Goal: Task Accomplishment & Management: Manage account settings

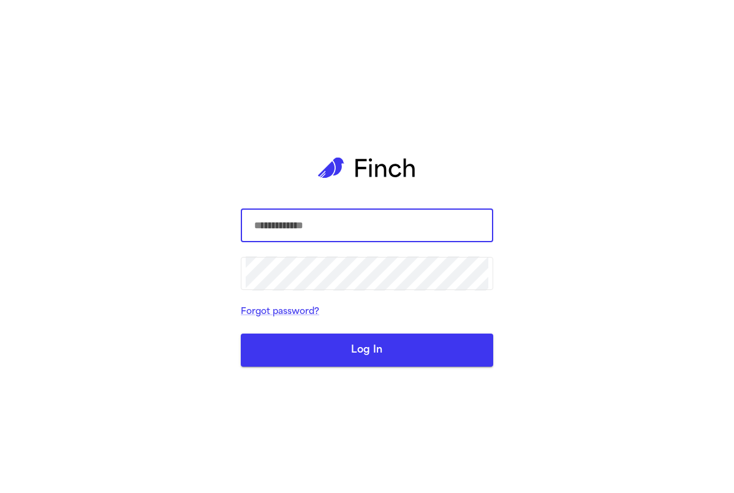
type input "**********"
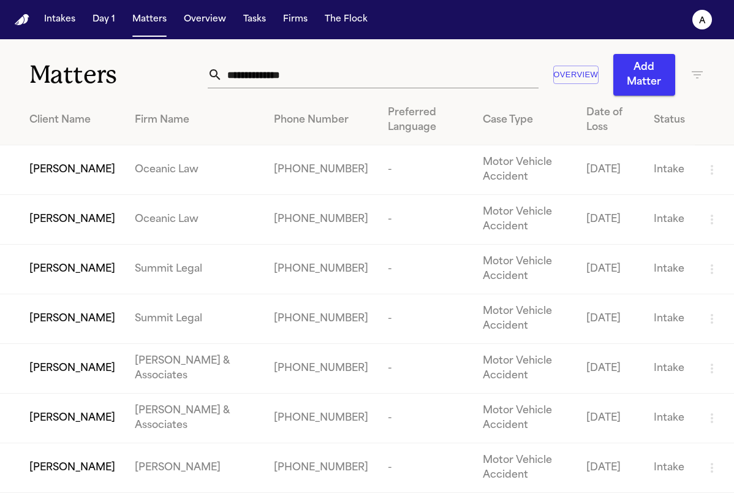
click at [573, 14] on nav "Intakes Day 1 Matters Overview Tasks Firms The Flock a" at bounding box center [367, 19] width 734 height 39
click at [115, 174] on span "Carlos Esteban Ramirez" at bounding box center [72, 169] width 86 height 15
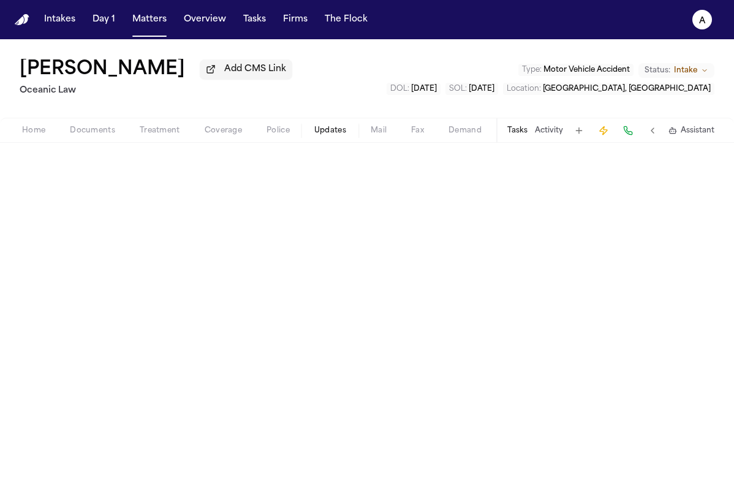
click at [328, 129] on span "Updates" at bounding box center [330, 131] width 32 height 10
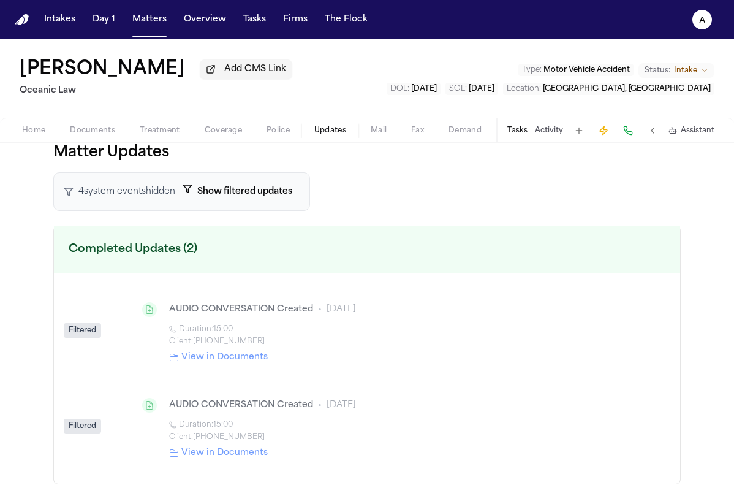
click at [360, 102] on div "Carlos Esteban Ramirez Add CMS Link Oceanic Law Type : Motor Vehicle Accident S…" at bounding box center [367, 78] width 734 height 78
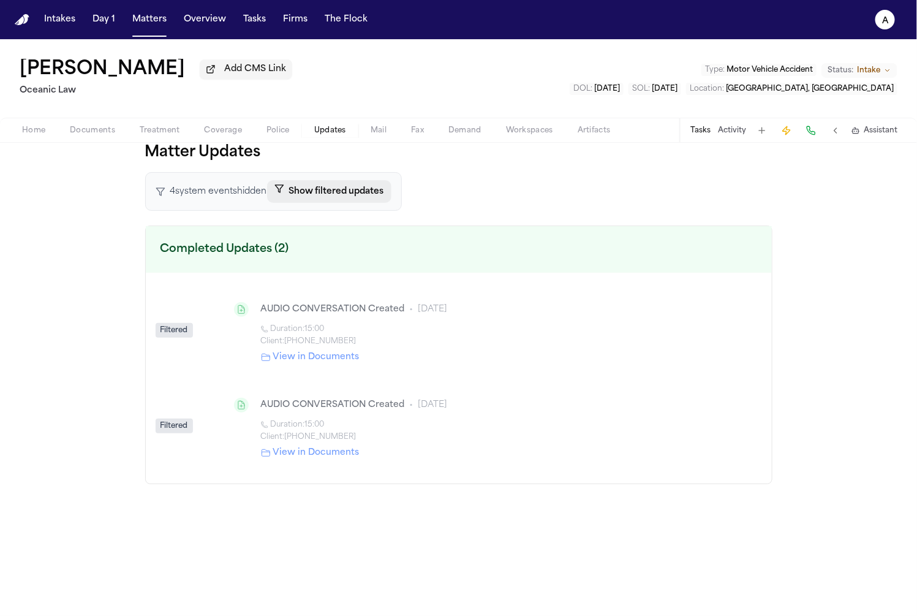
click at [324, 186] on button "Show filtered updates" at bounding box center [329, 191] width 124 height 23
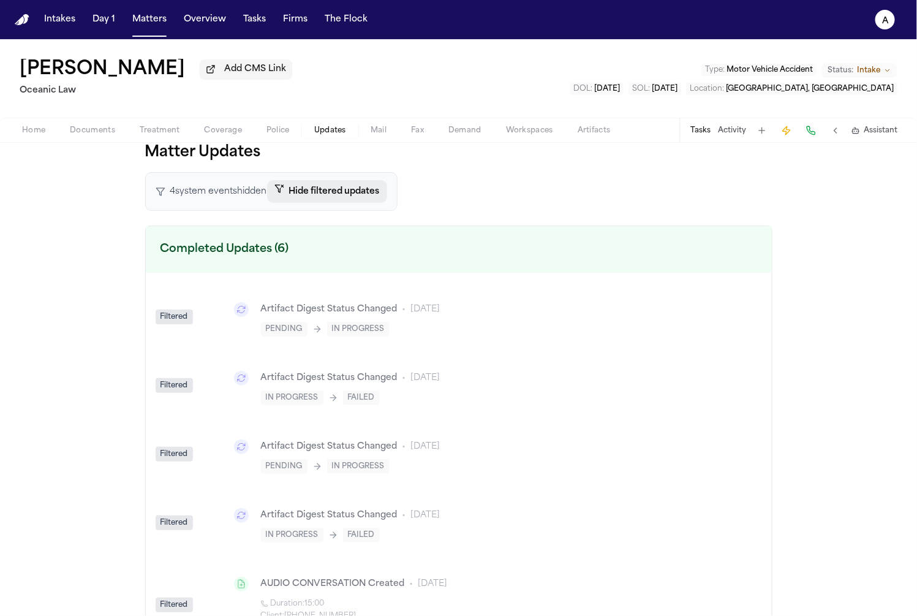
click at [324, 186] on button "Hide filtered updates" at bounding box center [327, 191] width 120 height 23
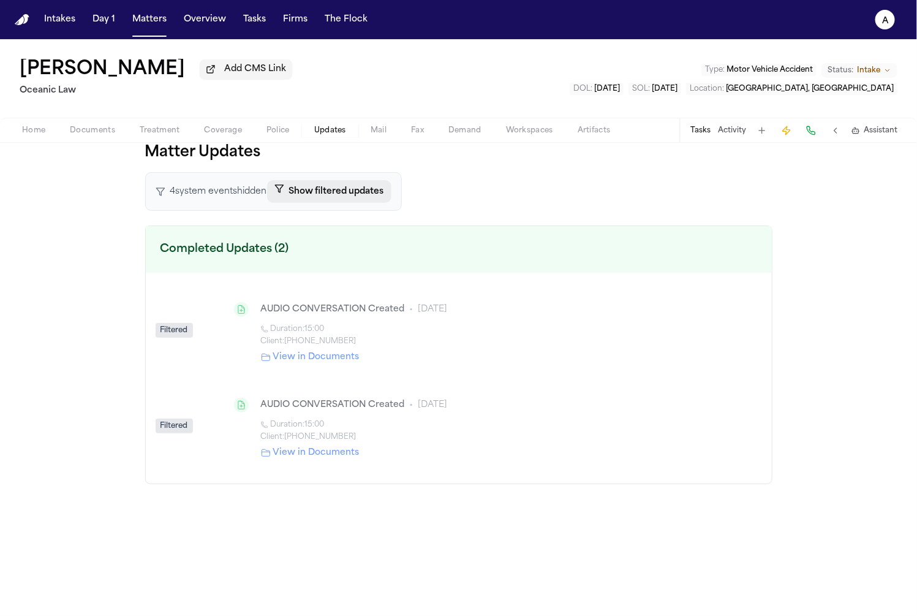
click at [324, 192] on button "Show filtered updates" at bounding box center [329, 191] width 124 height 23
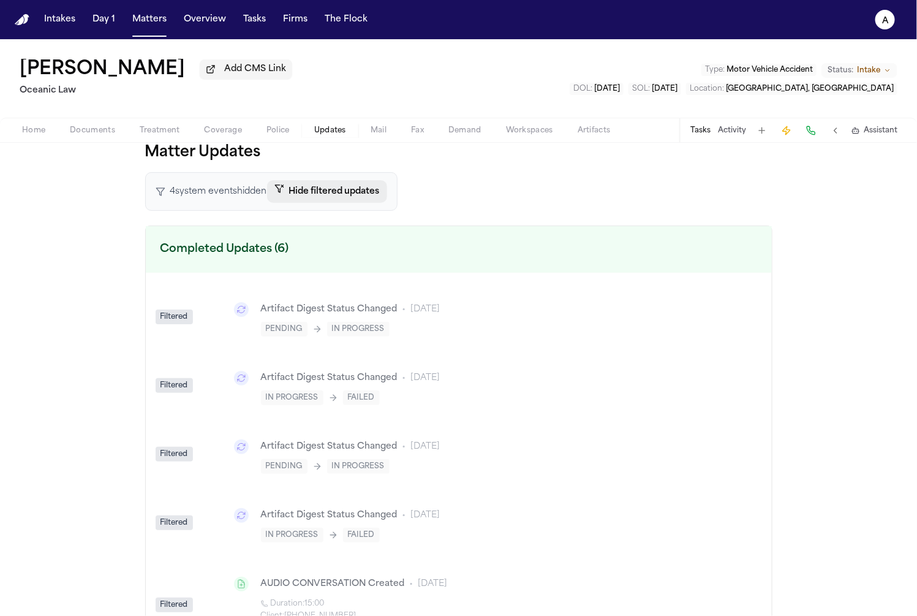
click at [324, 192] on button "Hide filtered updates" at bounding box center [327, 191] width 120 height 23
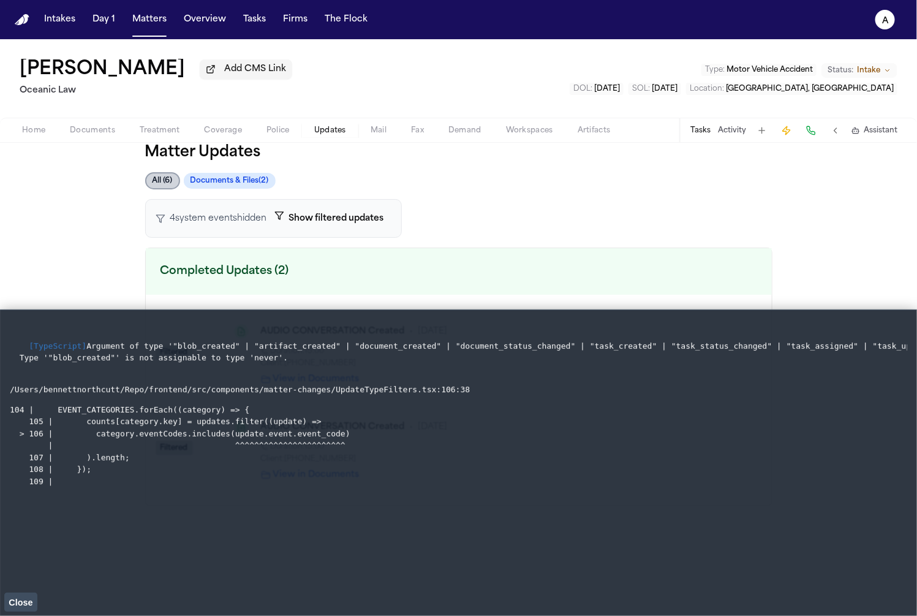
click at [246, 178] on button "Documents & Files ( 2 )" at bounding box center [230, 181] width 92 height 16
click at [387, 195] on div "All ( 6 ) Documents & Files ( 2 ) 4 system event s hidden Show filtered updates…" at bounding box center [458, 339] width 627 height 334
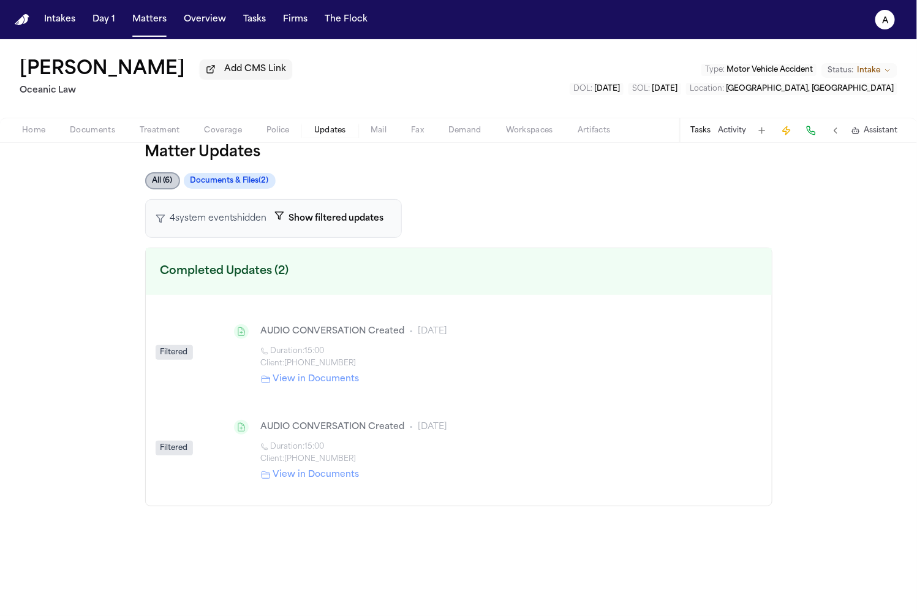
click at [257, 202] on div "4 system event s hidden Show filtered updates" at bounding box center [273, 218] width 257 height 39
click at [247, 187] on button "Documents & Files ( 2 )" at bounding box center [230, 181] width 92 height 16
drag, startPoint x: 333, startPoint y: 238, endPoint x: 328, endPoint y: 227, distance: 12.6
click at [333, 238] on div "All ( 6 ) Documents & Files ( 2 ) 4 system event s hidden Show filtered updates…" at bounding box center [458, 339] width 627 height 334
click at [327, 221] on button "Show filtered updates" at bounding box center [329, 218] width 124 height 23
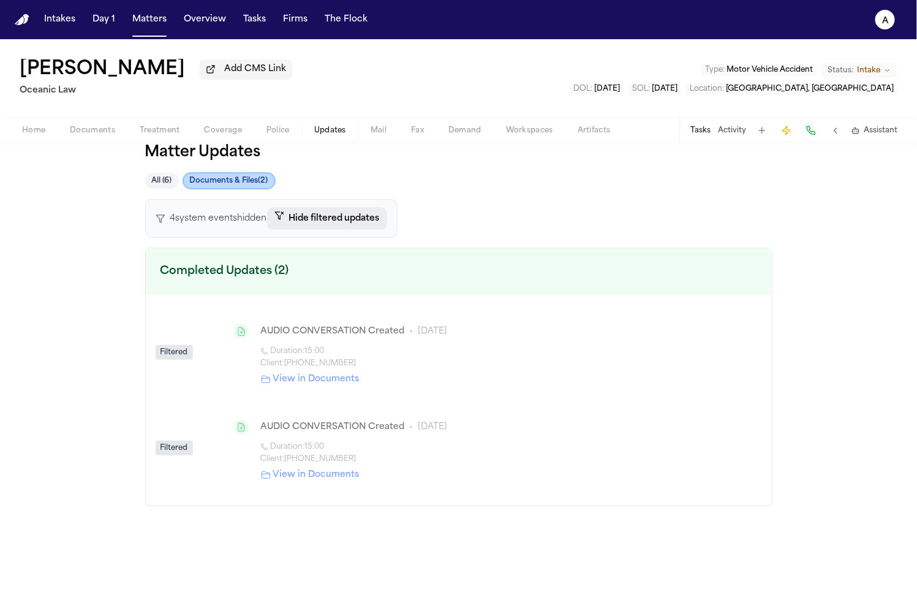
click at [327, 221] on button "Hide filtered updates" at bounding box center [327, 218] width 120 height 23
click at [306, 216] on button "Show filtered updates" at bounding box center [329, 218] width 124 height 23
drag, startPoint x: 295, startPoint y: 230, endPoint x: 286, endPoint y: 226, distance: 9.9
click at [296, 230] on button "Hide filtered updates" at bounding box center [327, 218] width 120 height 23
click at [165, 180] on button "All ( 6 )" at bounding box center [162, 181] width 34 height 16
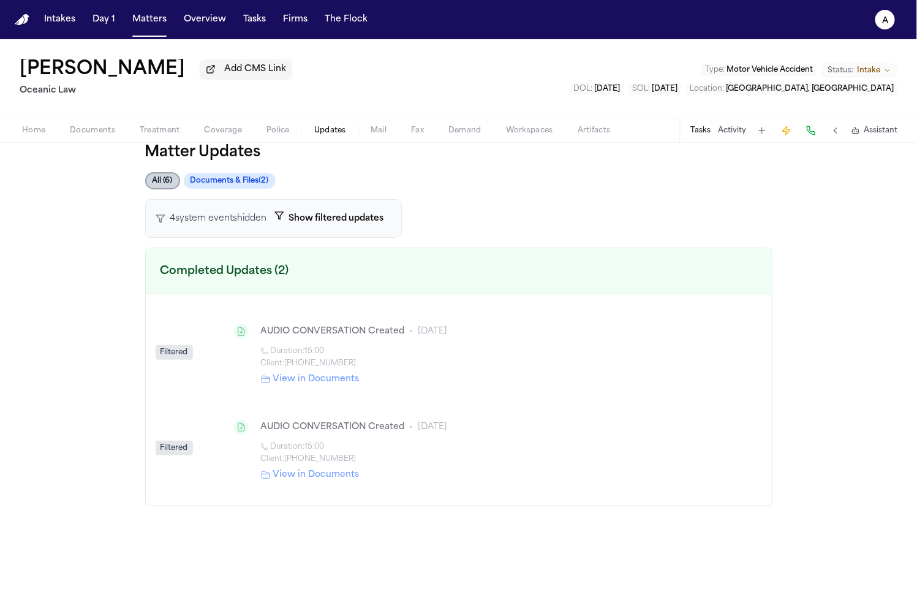
click at [203, 173] on div "Matter Updates All ( 6 ) Documents & Files ( 2 ) 4 system event s hidden Show f…" at bounding box center [458, 324] width 627 height 363
click at [203, 180] on button "Documents & Files ( 2 )" at bounding box center [230, 181] width 92 height 16
click at [170, 179] on button "All ( 6 )" at bounding box center [162, 181] width 34 height 16
click at [364, 213] on button "Show filtered updates" at bounding box center [329, 218] width 124 height 23
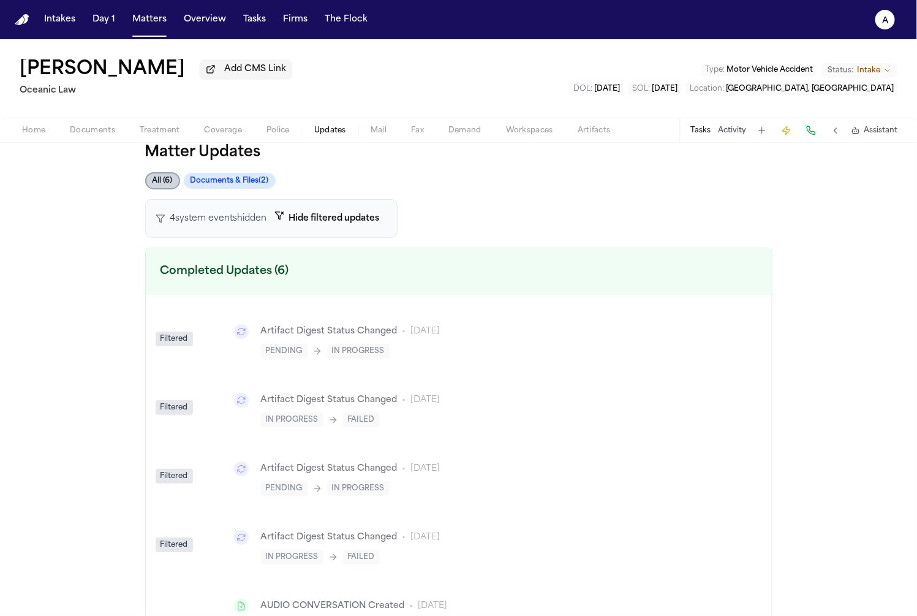
click at [221, 170] on div "Matter Updates All ( 6 ) Documents & Files ( 2 ) 4 system event s hidden Hide f…" at bounding box center [458, 462] width 627 height 638
click at [220, 177] on button "Documents & Files ( 2 )" at bounding box center [230, 181] width 92 height 16
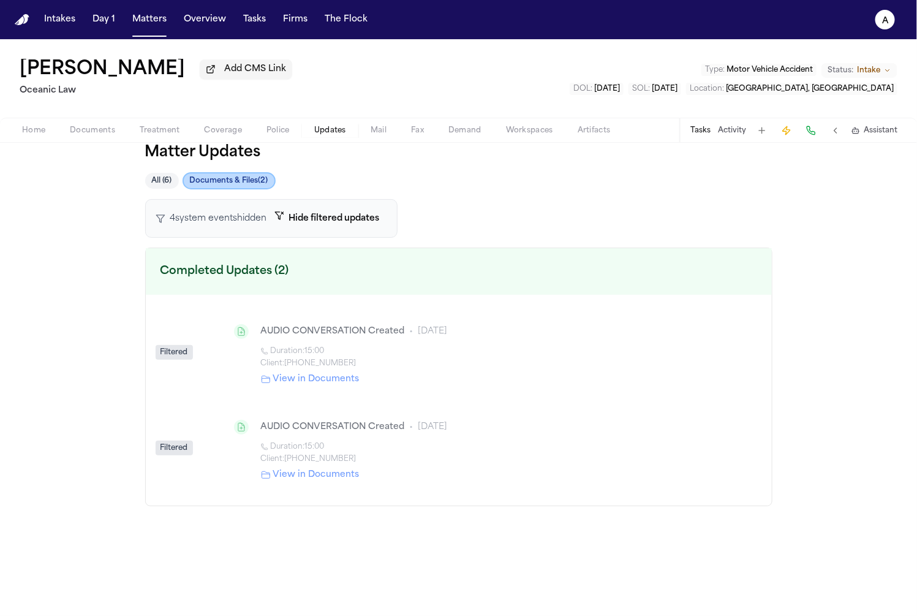
drag, startPoint x: 218, startPoint y: 181, endPoint x: 173, endPoint y: 176, distance: 45.0
click at [217, 181] on button "Documents & Files ( 2 )" at bounding box center [229, 180] width 93 height 17
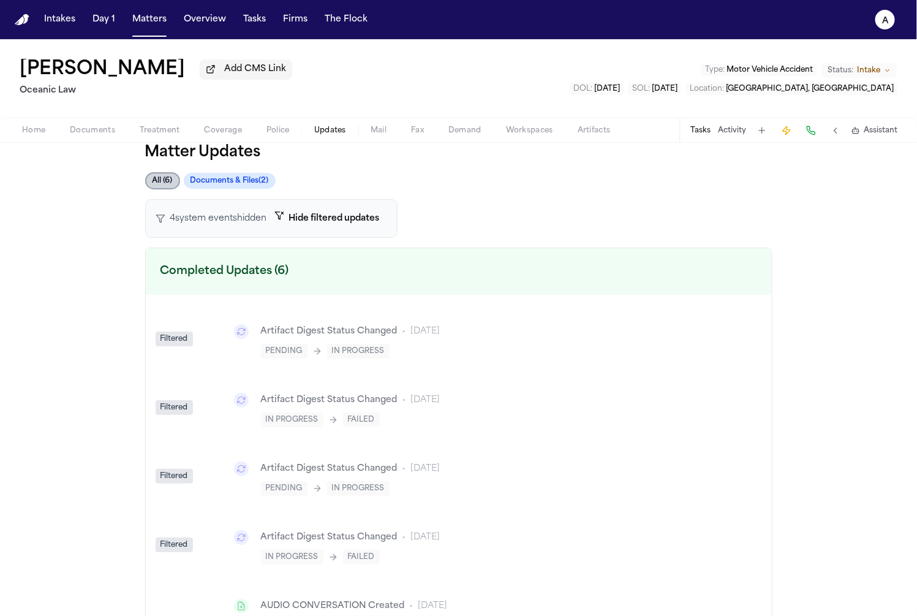
click at [194, 178] on button "Documents & Files ( 2 )" at bounding box center [230, 181] width 92 height 16
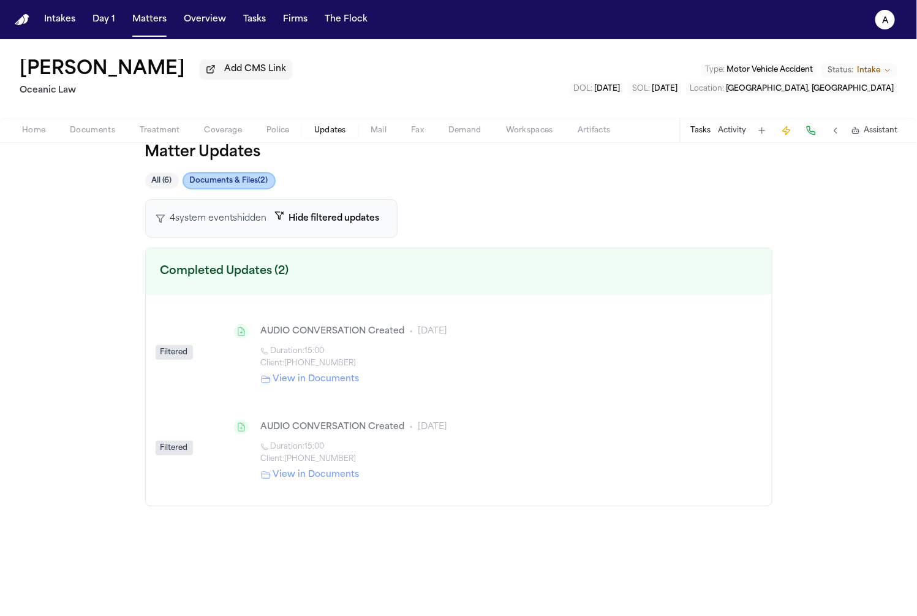
click at [142, 181] on div "Matter Updates All ( 6 ) Documents & Files ( 2 ) 4 system event s hidden Hide f…" at bounding box center [458, 379] width 917 height 473
click at [350, 221] on button "Hide filtered updates" at bounding box center [327, 218] width 120 height 23
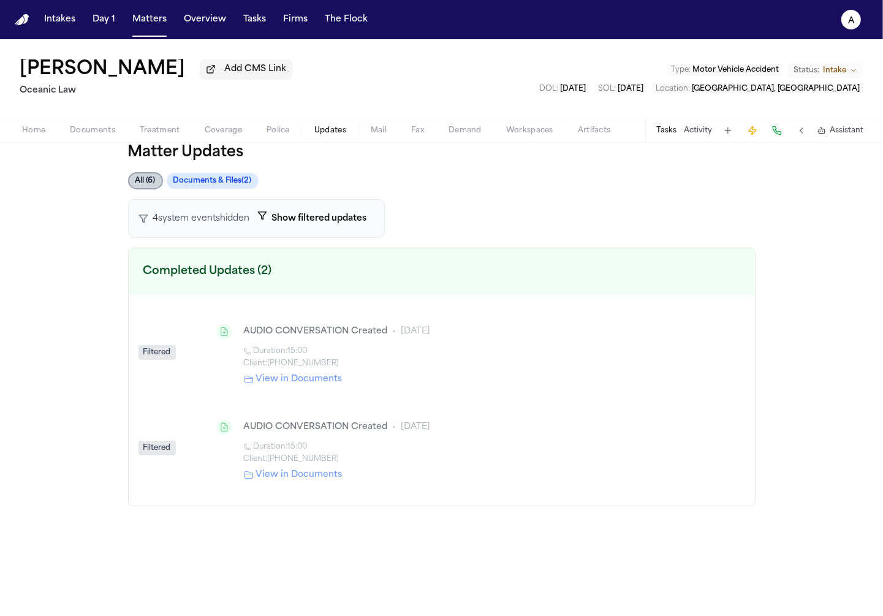
click at [69, 130] on button "Documents" at bounding box center [93, 130] width 70 height 15
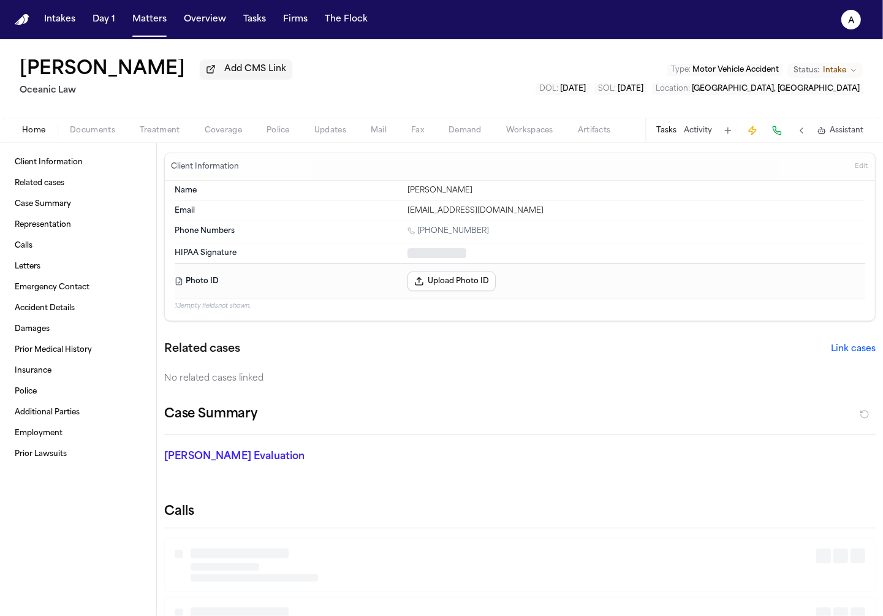
click at [26, 131] on span "Home" at bounding box center [33, 131] width 23 height 10
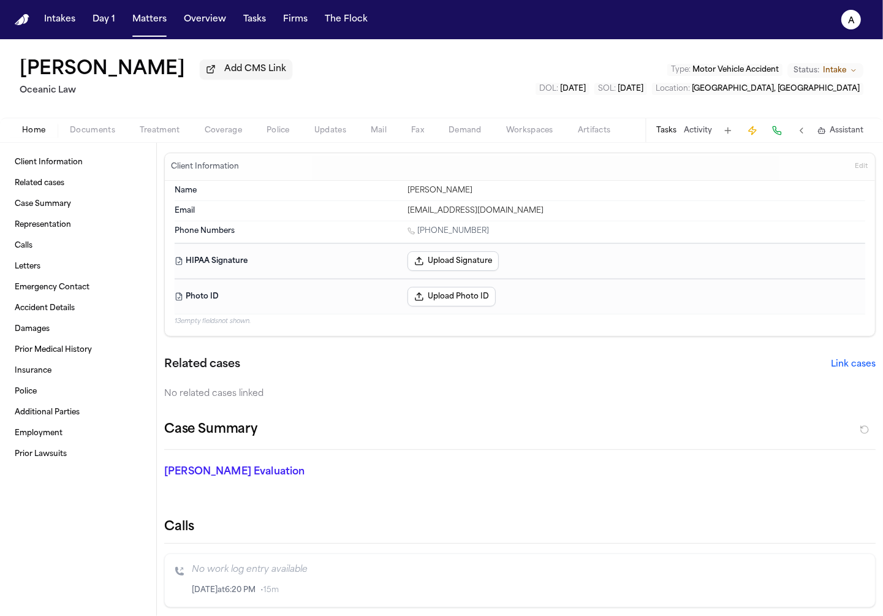
click at [290, 134] on button "Police" at bounding box center [278, 130] width 48 height 15
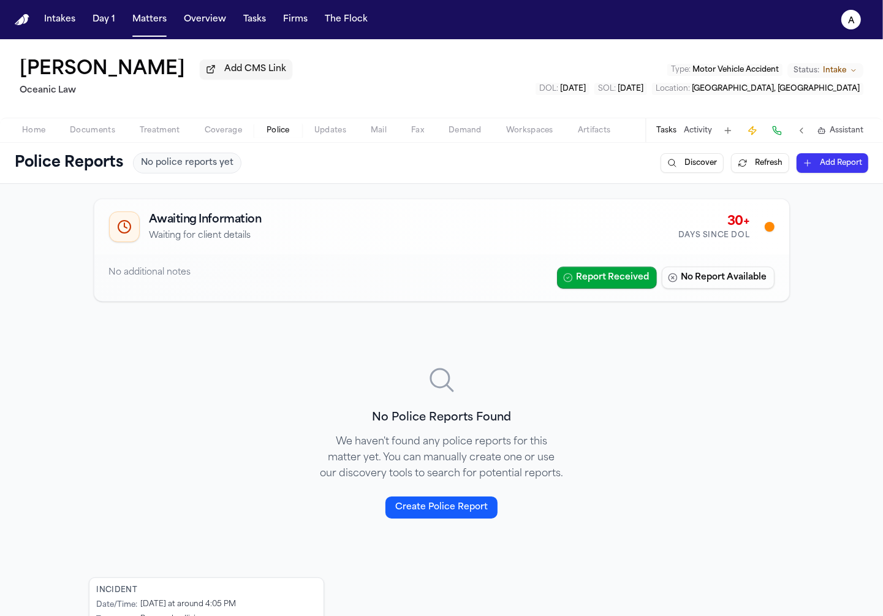
click at [333, 134] on span "Updates" at bounding box center [330, 131] width 32 height 10
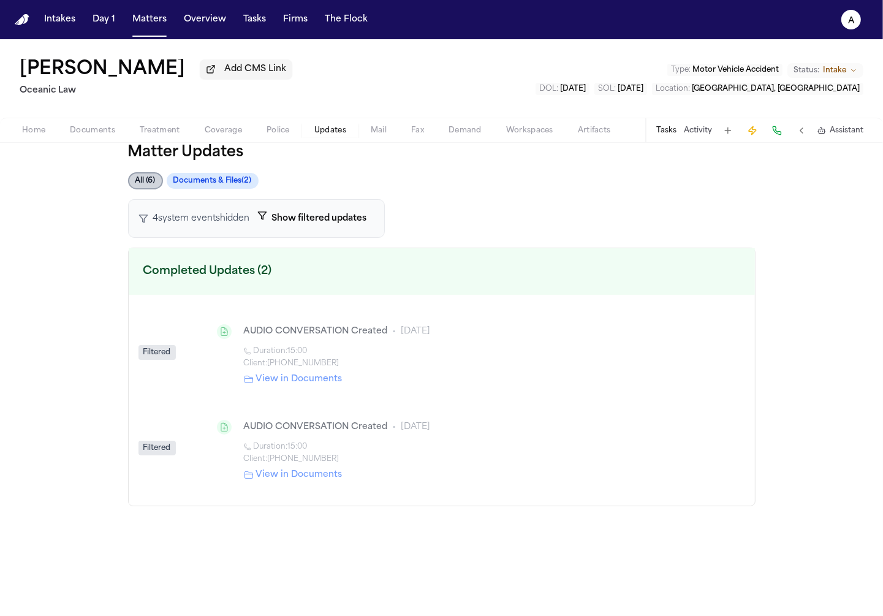
click at [148, 162] on span "Matter Updates" at bounding box center [441, 153] width 627 height 20
click at [147, 184] on button "All ( 6 )" at bounding box center [145, 180] width 35 height 17
click at [143, 187] on button "All ( 6 )" at bounding box center [145, 180] width 35 height 17
click at [298, 217] on button "Show filtered updates" at bounding box center [312, 218] width 124 height 23
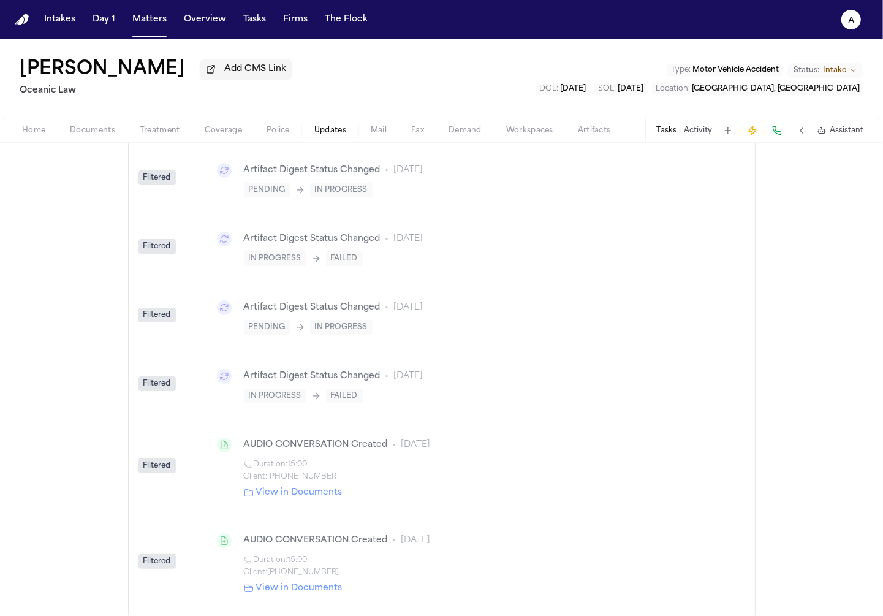
scroll to position [164, 0]
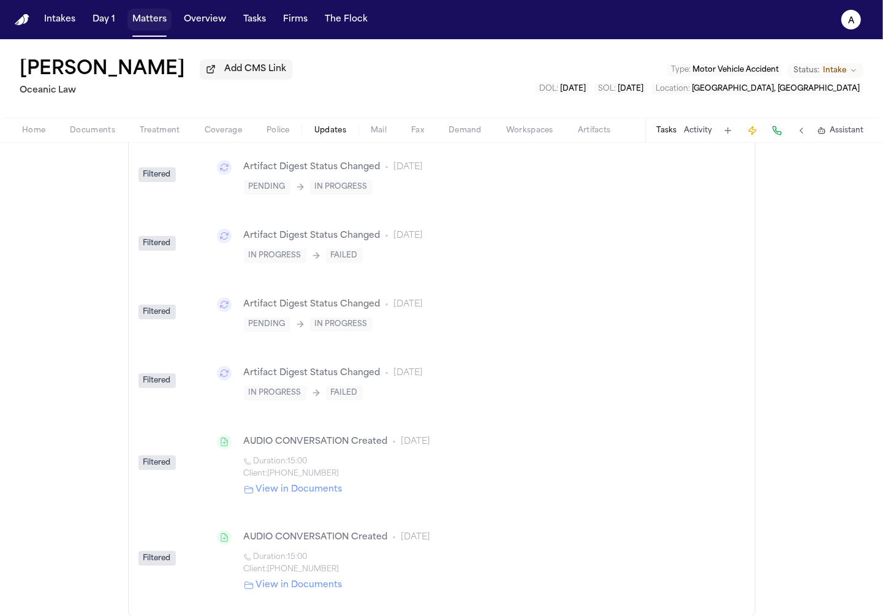
click at [148, 17] on button "Matters" at bounding box center [149, 20] width 44 height 22
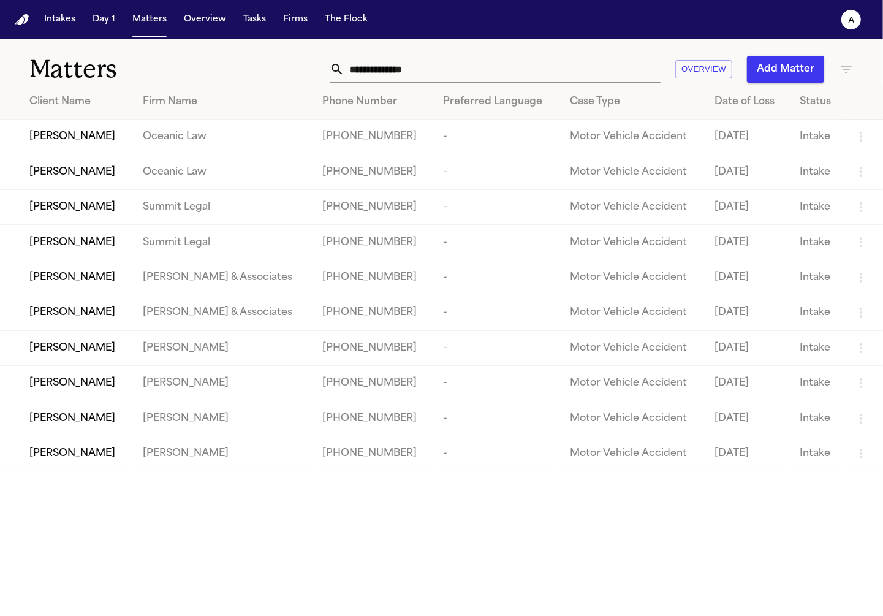
click at [105, 293] on td "Rosa Elena Gutierrez" at bounding box center [66, 277] width 133 height 35
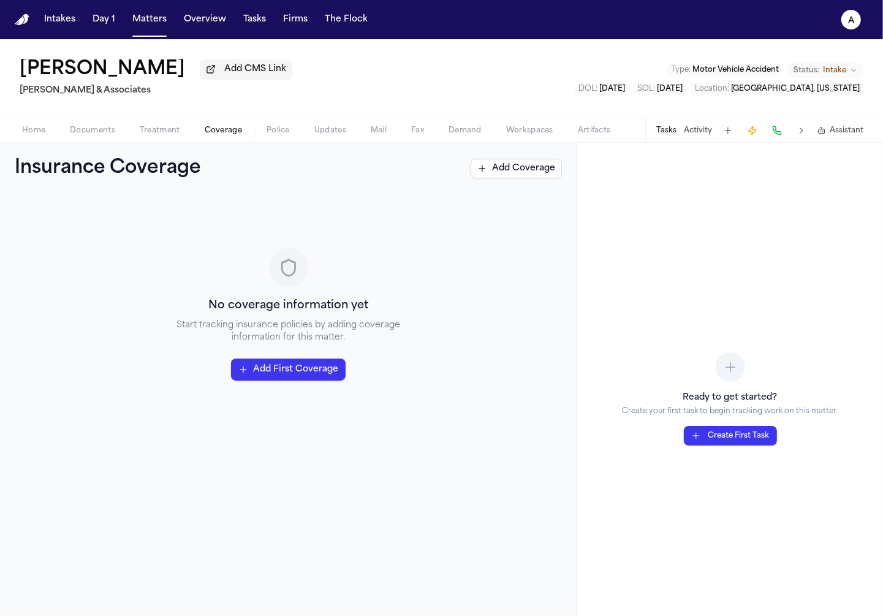
click at [229, 138] on span "button" at bounding box center [223, 137] width 52 height 1
click at [302, 138] on button "Updates" at bounding box center [330, 130] width 56 height 15
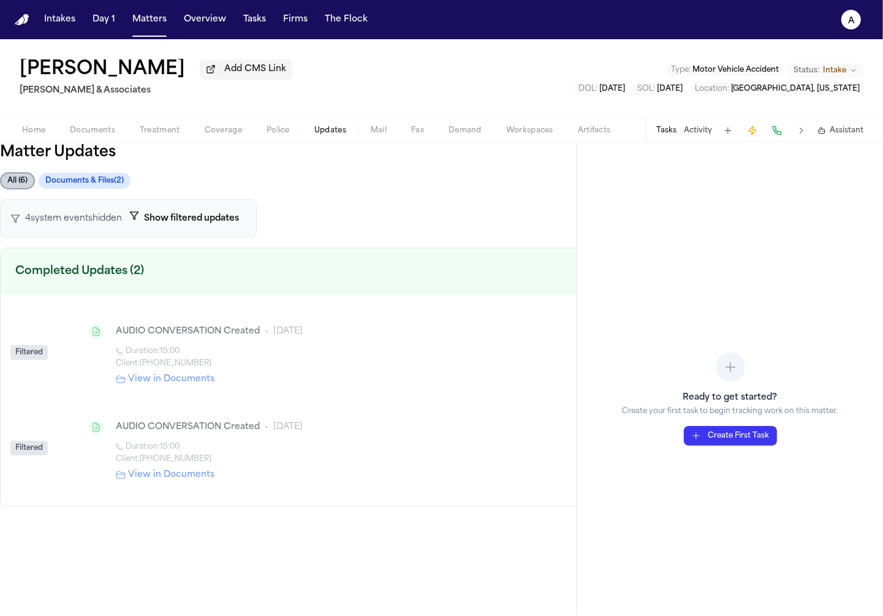
click at [331, 138] on span "button" at bounding box center [330, 137] width 47 height 1
click at [152, 24] on button "Matters" at bounding box center [149, 20] width 44 height 22
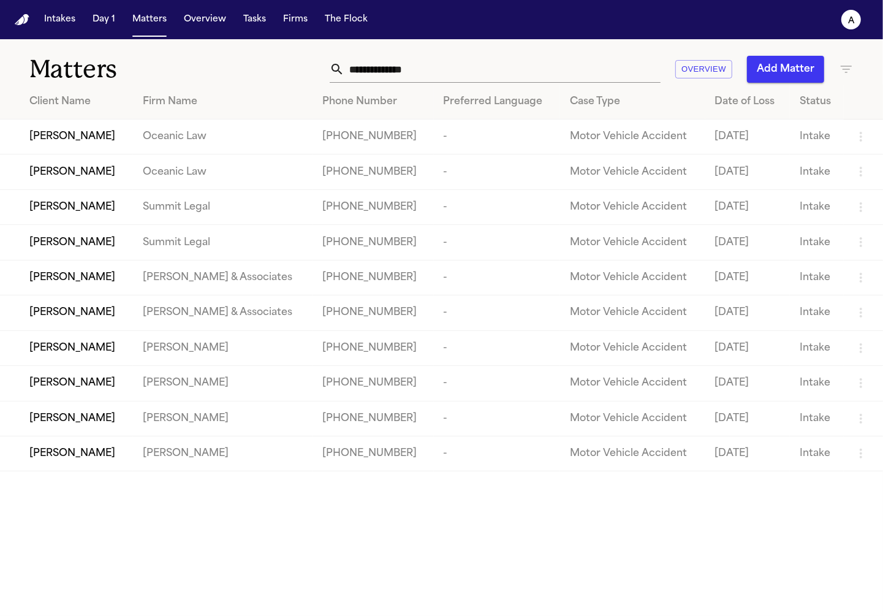
click at [133, 365] on td "Vanessa Corral" at bounding box center [66, 347] width 133 height 35
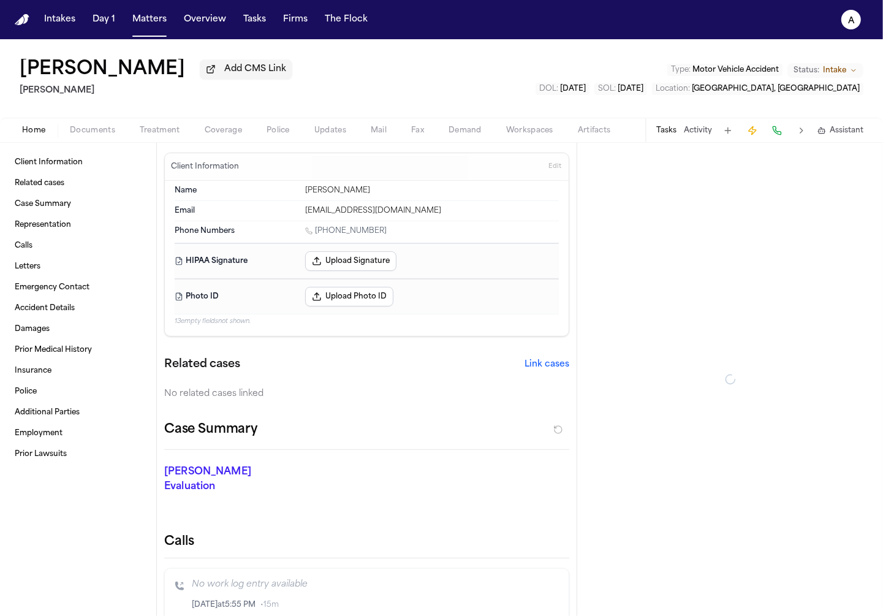
click at [318, 138] on span "button" at bounding box center [330, 137] width 47 height 1
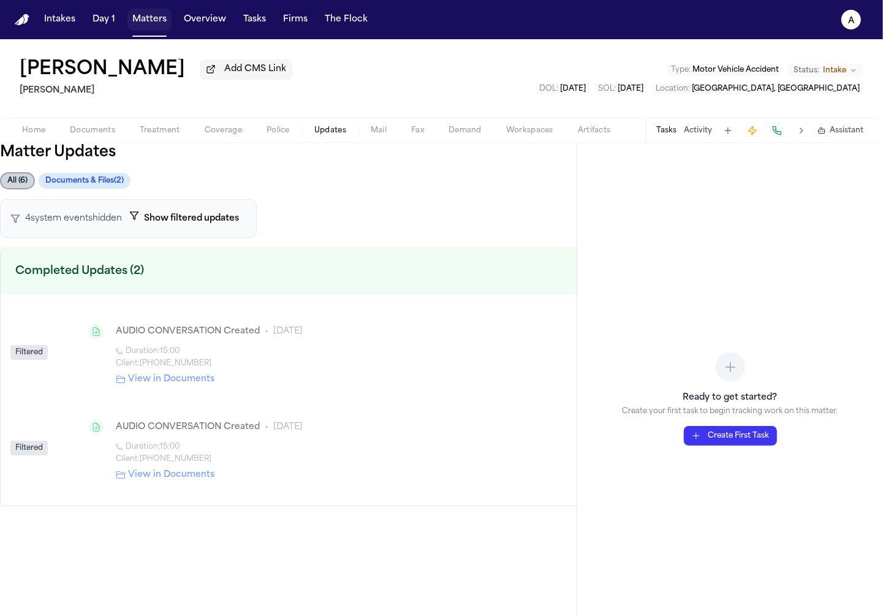
click at [132, 23] on button "Matters" at bounding box center [149, 20] width 44 height 22
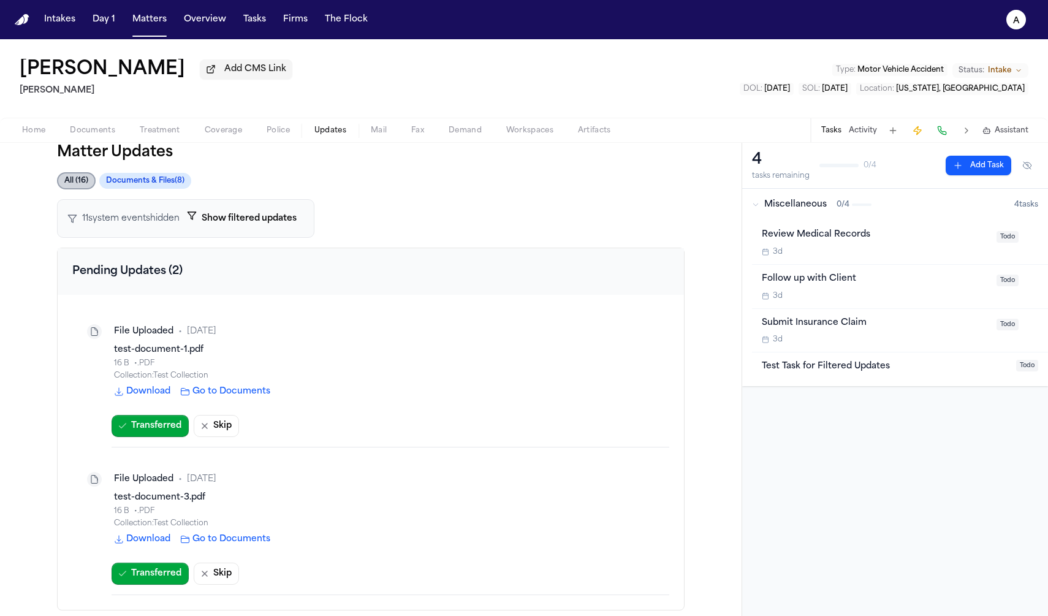
scroll to position [368, 0]
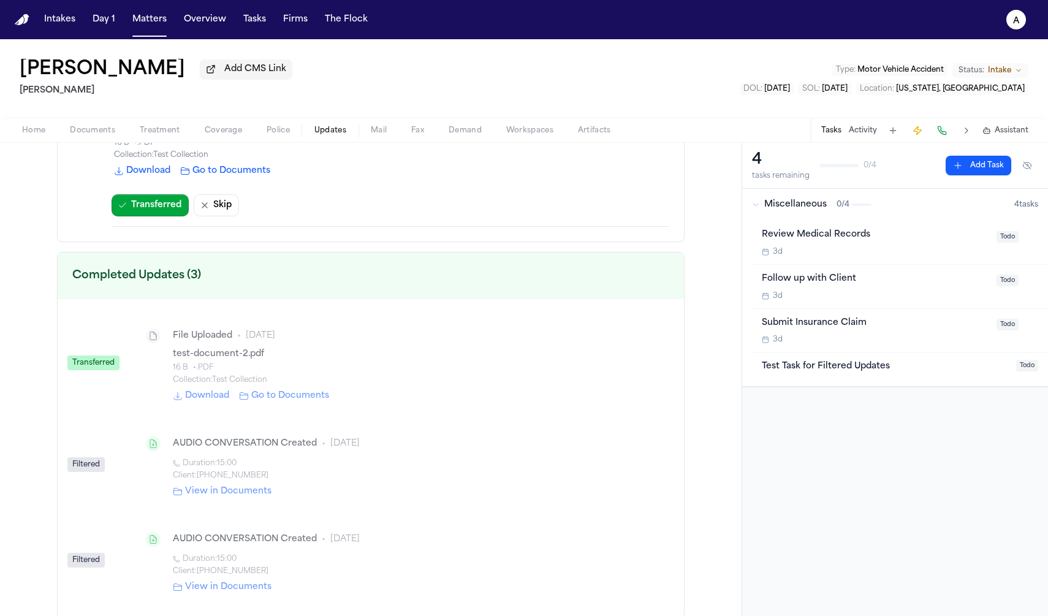
click at [89, 364] on div "Transferred" at bounding box center [93, 362] width 52 height 15
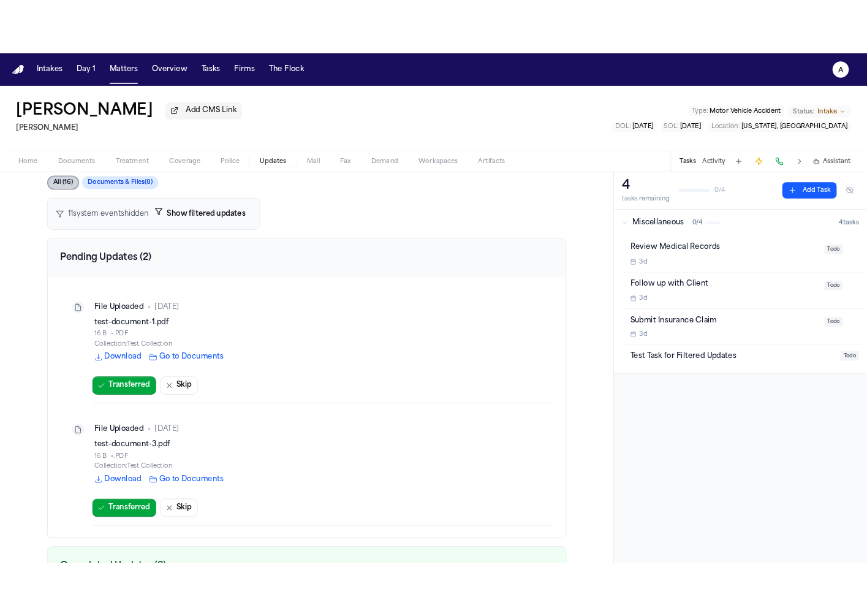
scroll to position [0, 0]
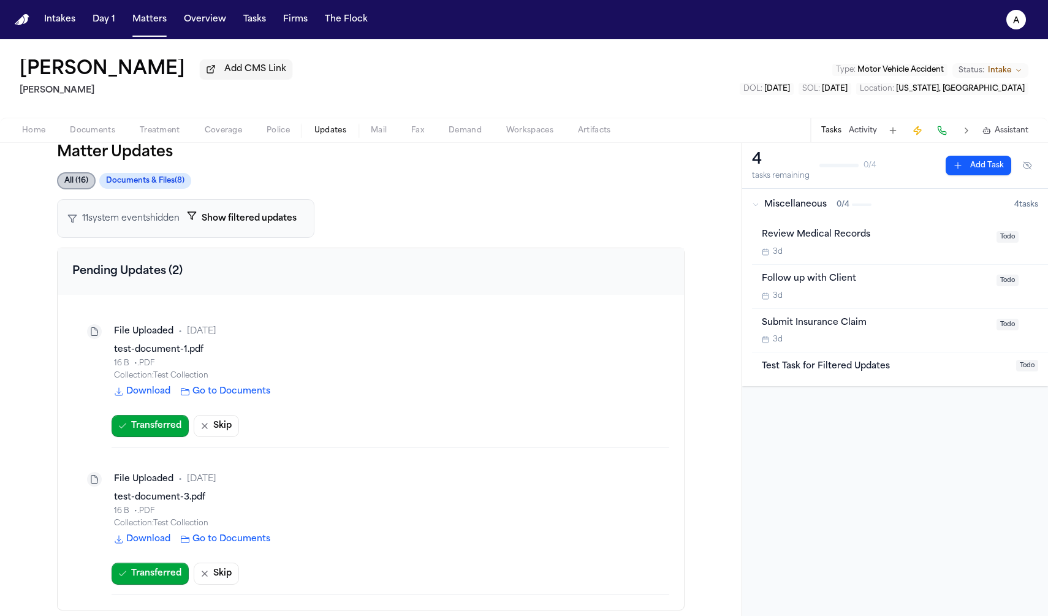
click at [159, 189] on button "Documents & Files ( 8 )" at bounding box center [145, 181] width 92 height 16
click at [159, 187] on button "Documents & Files ( 8 )" at bounding box center [144, 180] width 93 height 17
click at [66, 174] on button "All ( 16 )" at bounding box center [76, 180] width 39 height 17
click at [67, 181] on button "All ( 16 )" at bounding box center [76, 180] width 39 height 17
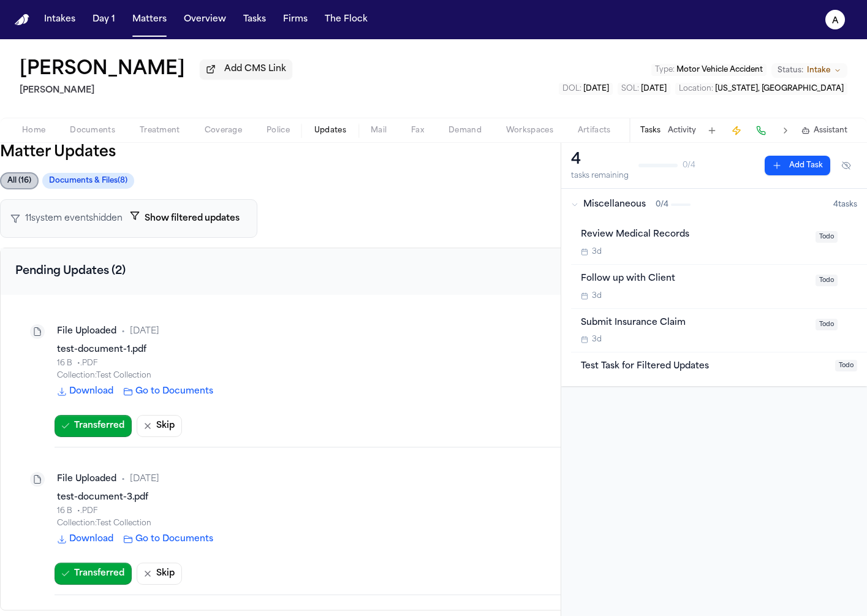
click at [116, 224] on span "11 system event s hidden" at bounding box center [73, 219] width 97 height 12
click at [151, 224] on button "Show filtered updates" at bounding box center [185, 218] width 124 height 23
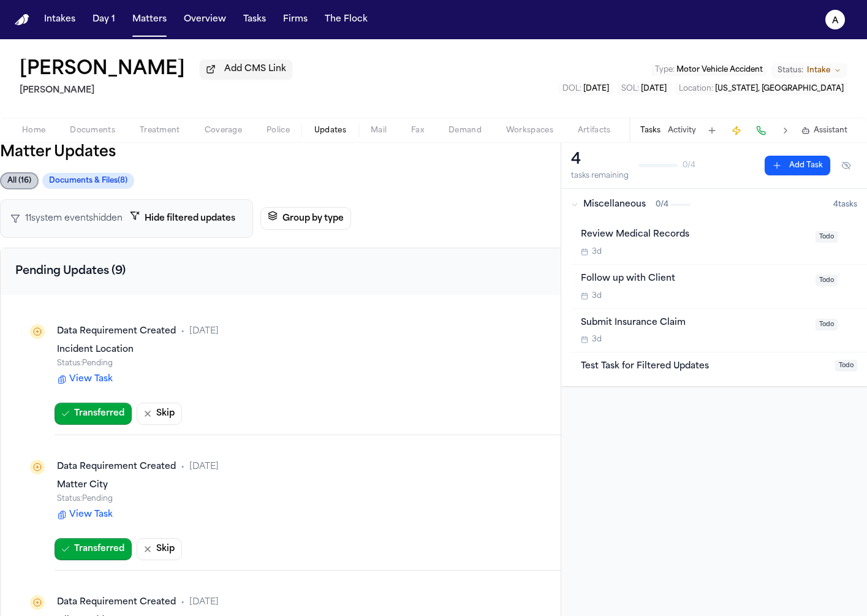
click at [308, 205] on div "11 system event s hidden Hide filtered updates Group by type" at bounding box center [313, 218] width 627 height 39
click at [308, 222] on button "Group by type" at bounding box center [305, 218] width 91 height 23
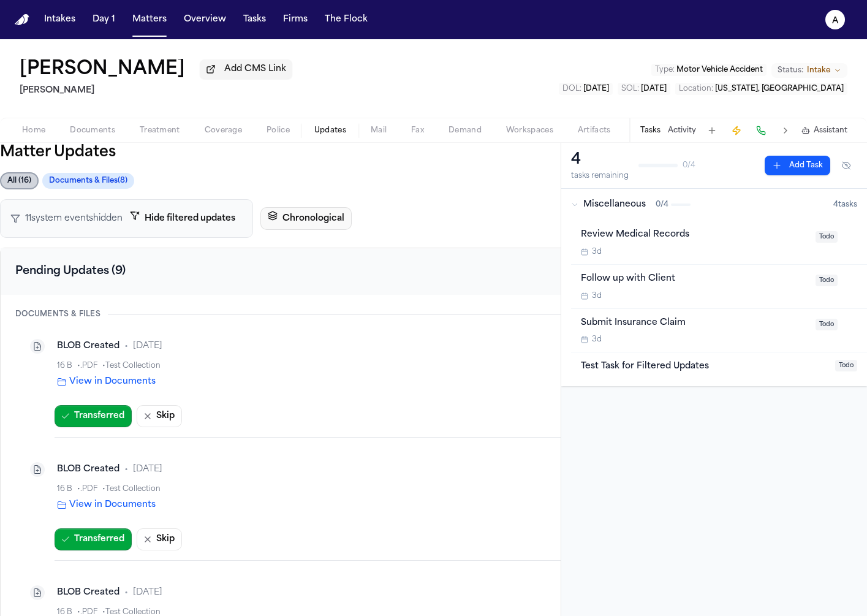
click at [308, 222] on button "Chronological" at bounding box center [305, 218] width 91 height 23
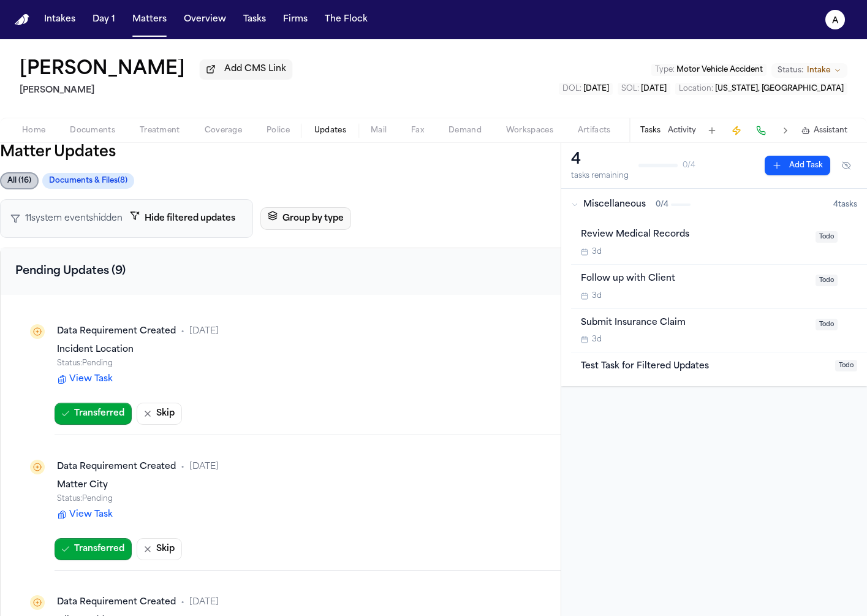
click at [308, 222] on button "Group by type" at bounding box center [305, 218] width 91 height 23
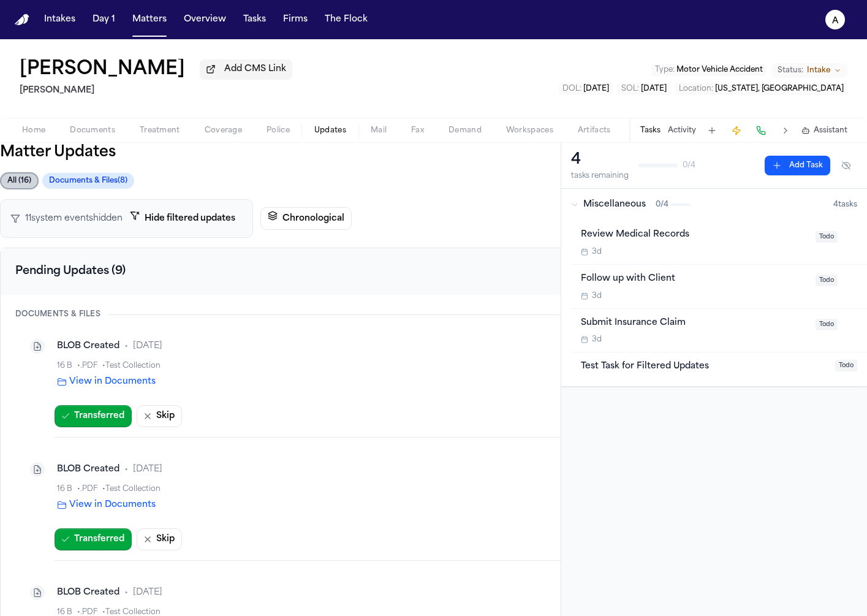
click at [113, 181] on button "Documents & Files ( 8 )" at bounding box center [88, 181] width 92 height 16
click at [125, 184] on button "Documents & Files ( 8 )" at bounding box center [87, 180] width 93 height 17
click at [119, 185] on button "Documents & Files ( 8 )" at bounding box center [88, 181] width 92 height 16
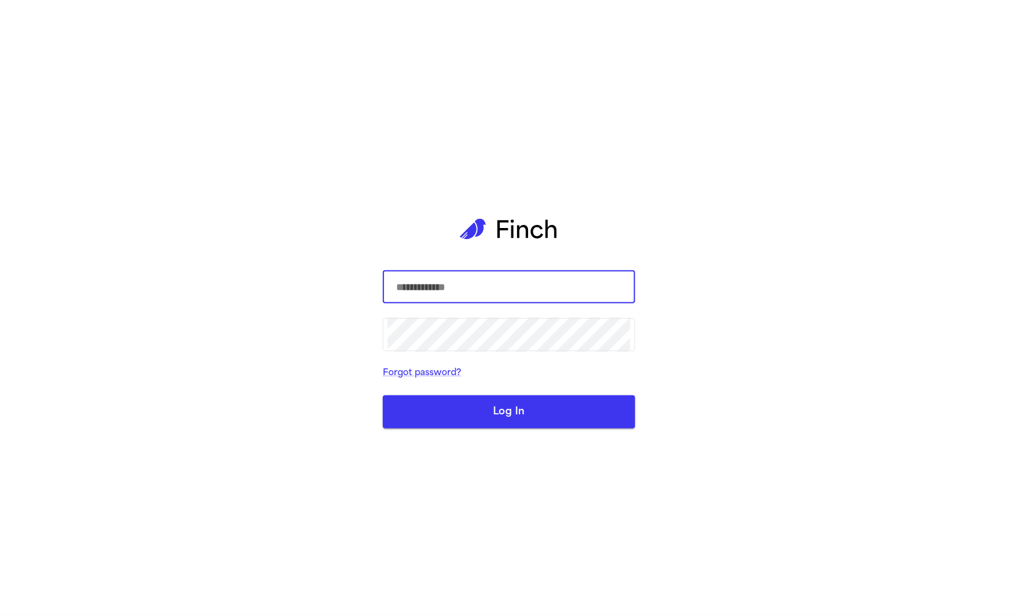
type input "**********"
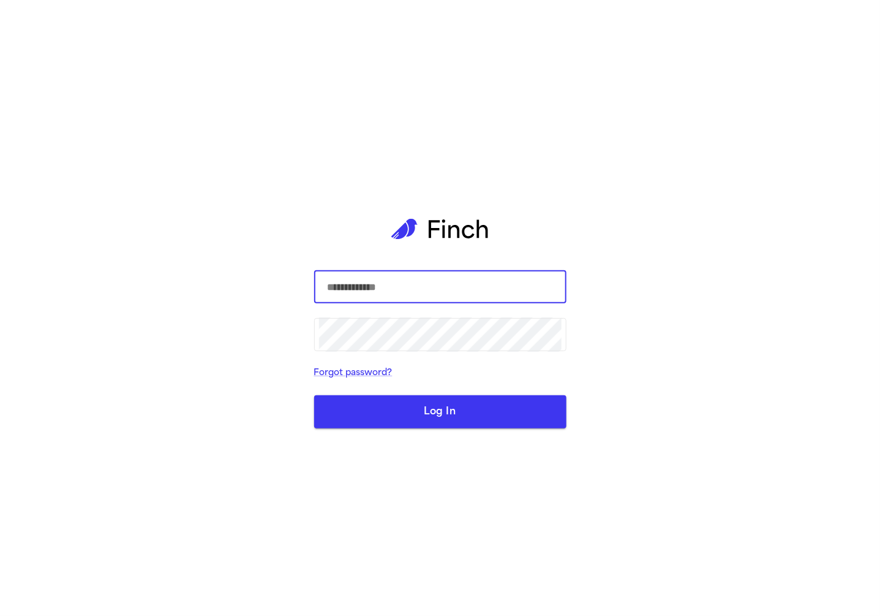
type input "**********"
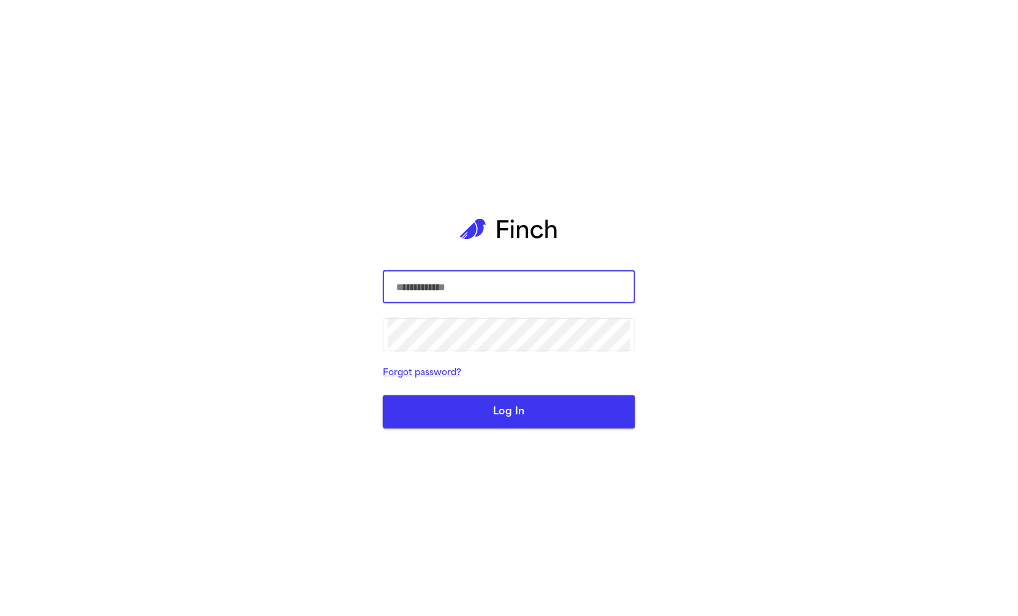
type input "**********"
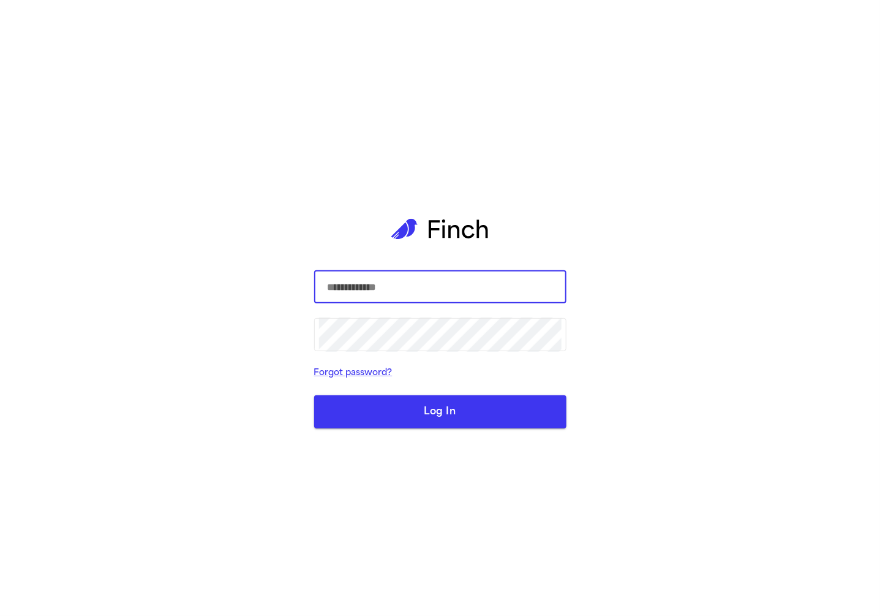
type input "**********"
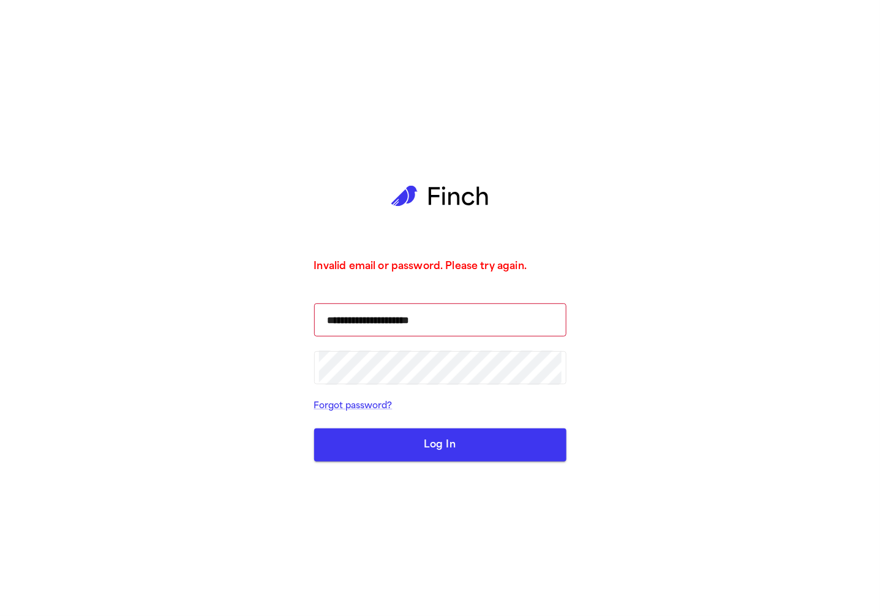
click at [583, 349] on div "**********" at bounding box center [440, 308] width 880 height 616
click at [559, 328] on input "**********" at bounding box center [440, 320] width 243 height 34
type input "**********"
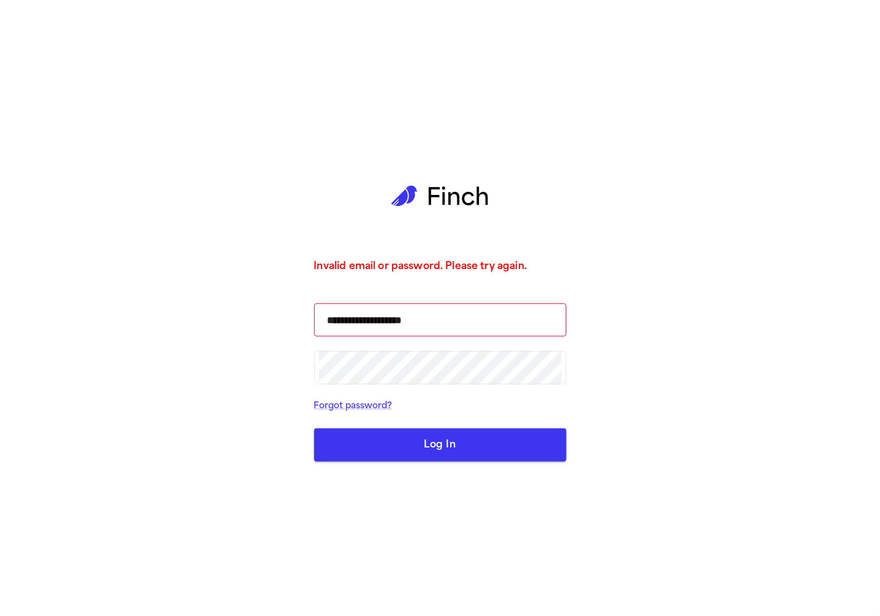
click at [467, 448] on button "Log In" at bounding box center [440, 444] width 252 height 33
click at [314, 182] on main "**********" at bounding box center [440, 308] width 272 height 616
click at [314, 176] on div "**********" at bounding box center [440, 308] width 252 height 616
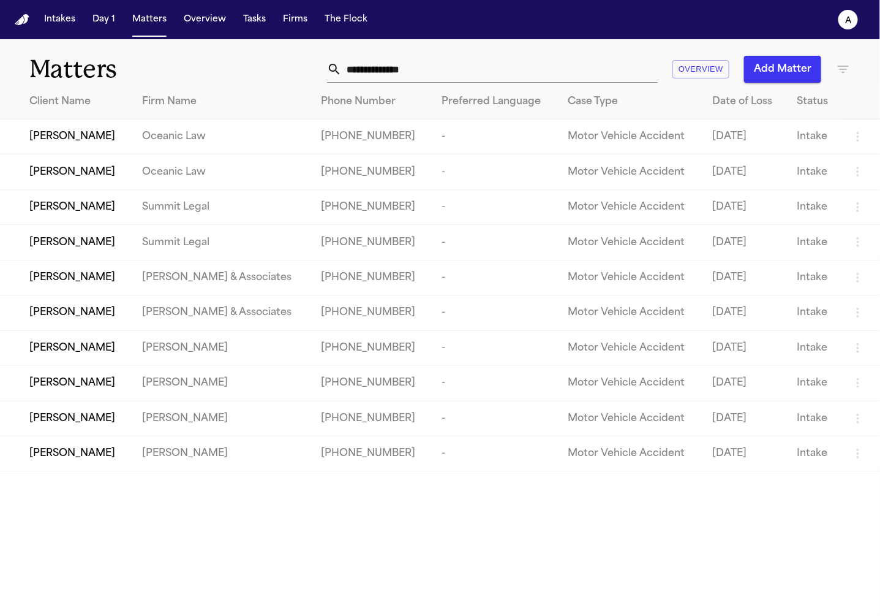
click at [123, 352] on div "[PERSON_NAME]" at bounding box center [75, 348] width 93 height 15
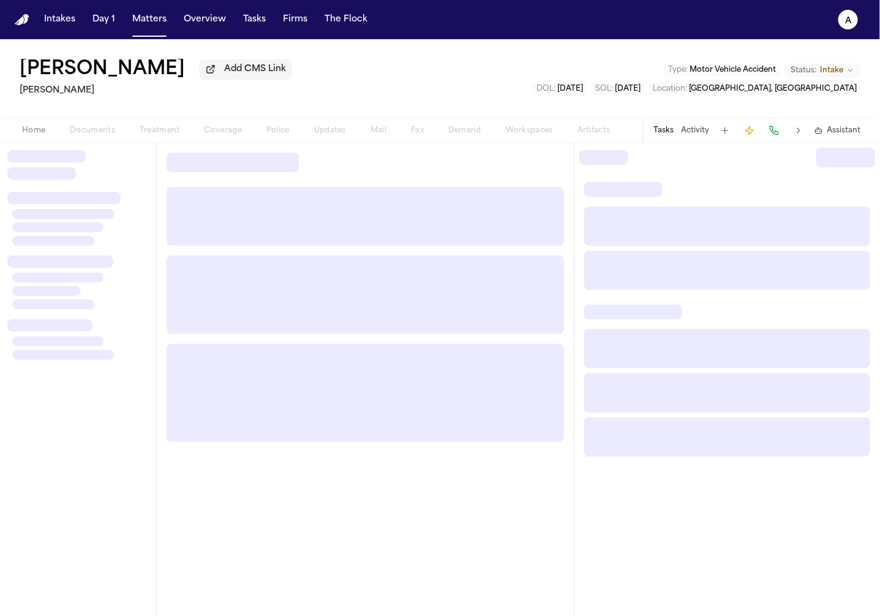
click at [320, 135] on div "Home Documents Treatment Coverage Police Updates Mail Fax Demand Workspaces Art…" at bounding box center [316, 130] width 613 height 15
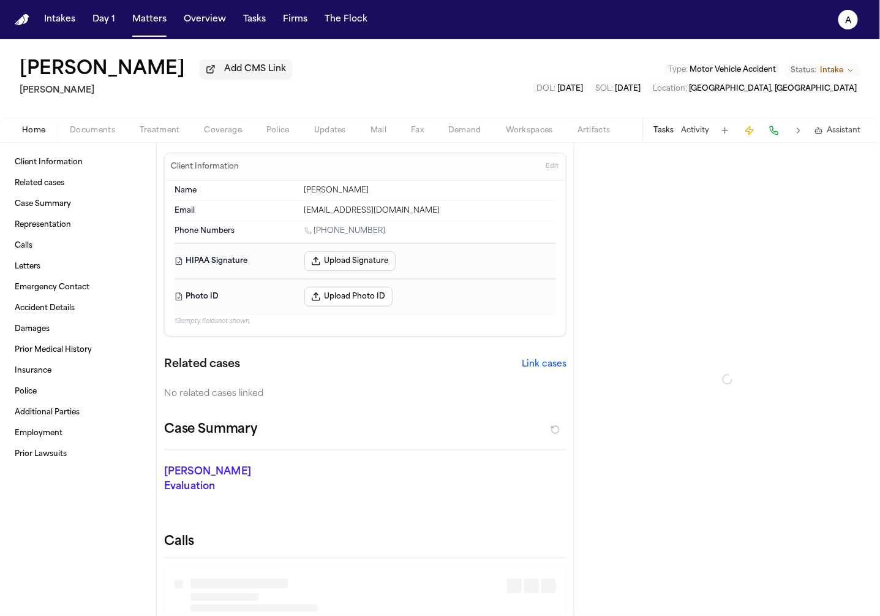
click at [325, 134] on span "Updates" at bounding box center [330, 131] width 32 height 10
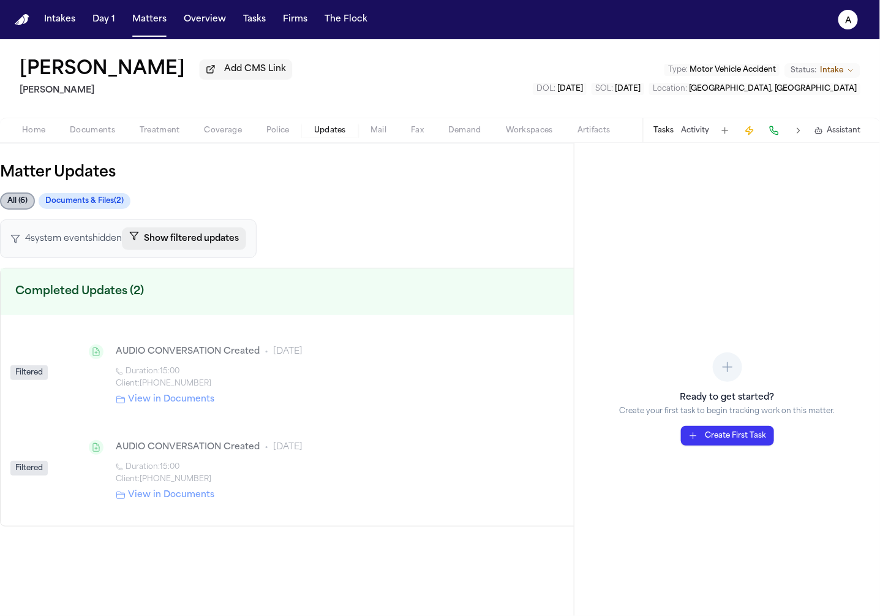
click at [187, 245] on button "Show filtered updates" at bounding box center [184, 238] width 124 height 23
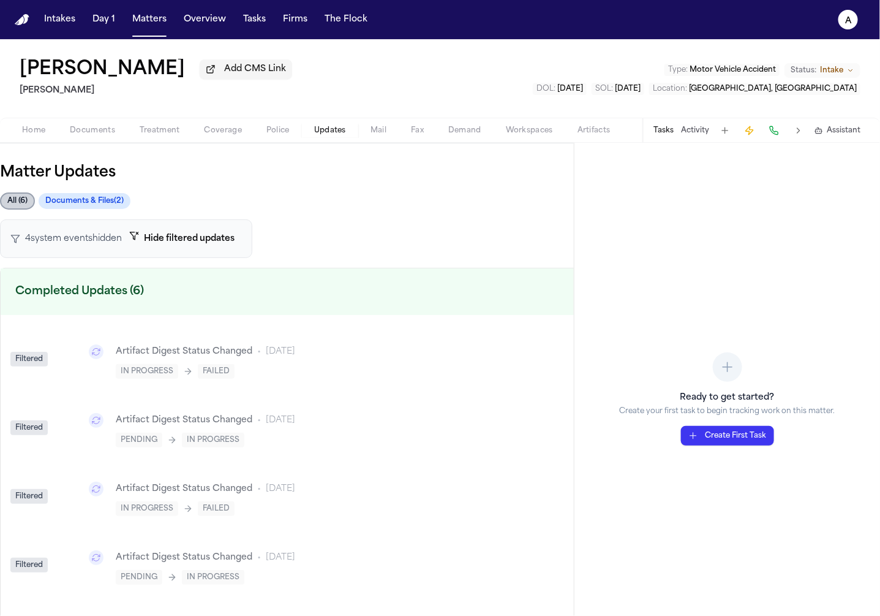
click at [82, 198] on button "Documents & Files ( 2 )" at bounding box center [85, 201] width 92 height 16
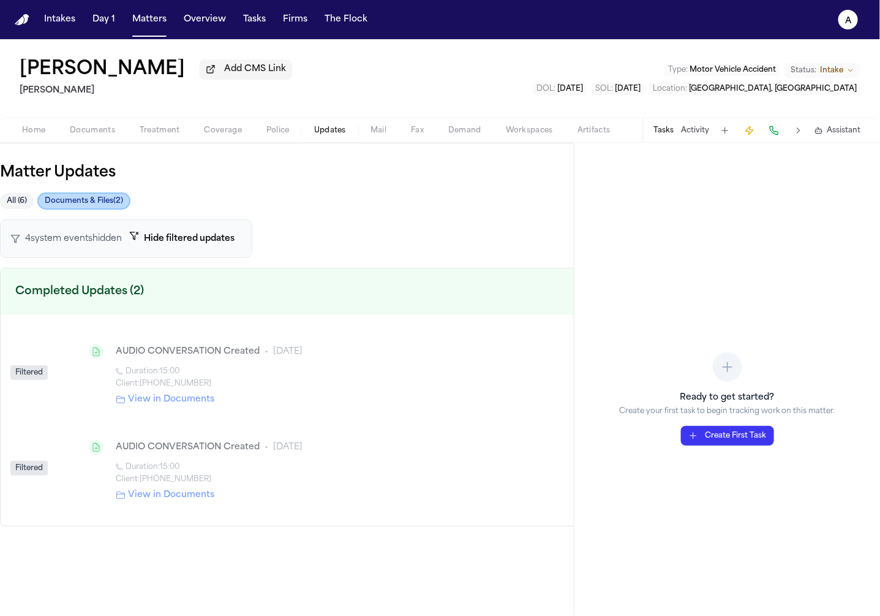
click at [80, 197] on button "Documents & Files ( 2 )" at bounding box center [83, 200] width 93 height 17
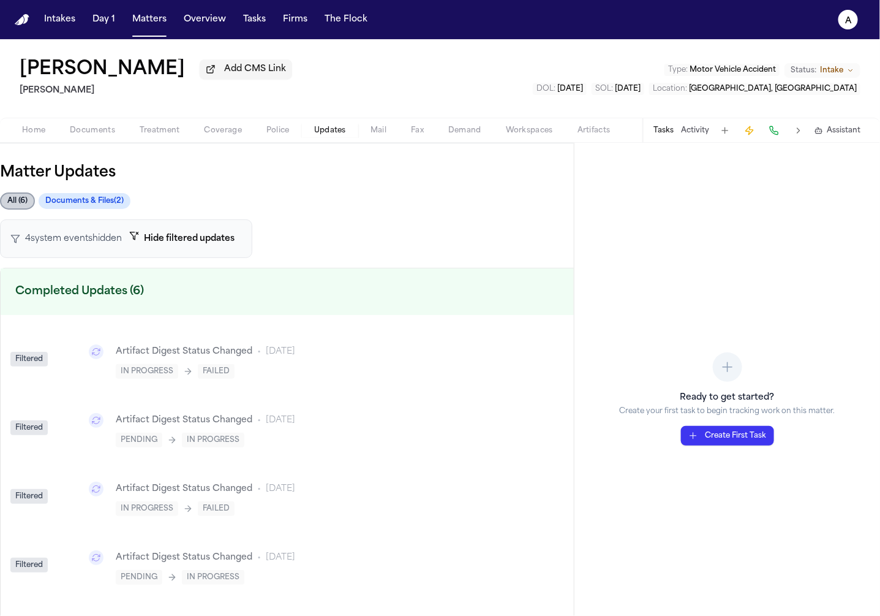
click at [326, 164] on div "Matter Updates All ( 6 ) Documents & Files ( 2 ) 4 system event s hidden Hide f…" at bounding box center [287, 472] width 574 height 658
click at [150, 24] on button "Matters" at bounding box center [149, 20] width 44 height 22
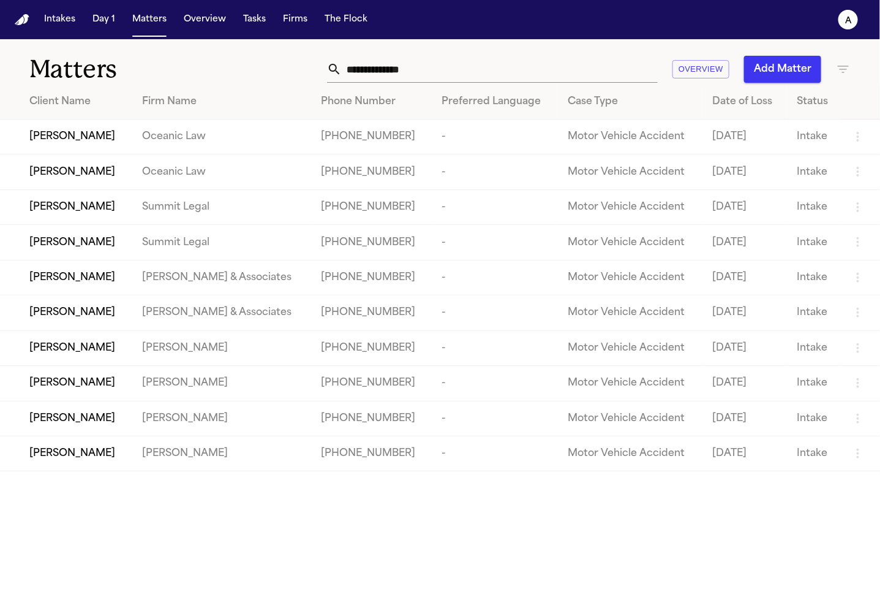
click at [438, 129] on td "-" at bounding box center [496, 136] width 126 height 35
click at [249, 124] on td "Oceanic Law" at bounding box center [221, 136] width 179 height 35
click at [96, 144] on span "Carlos Esteban Ramirez" at bounding box center [72, 136] width 86 height 15
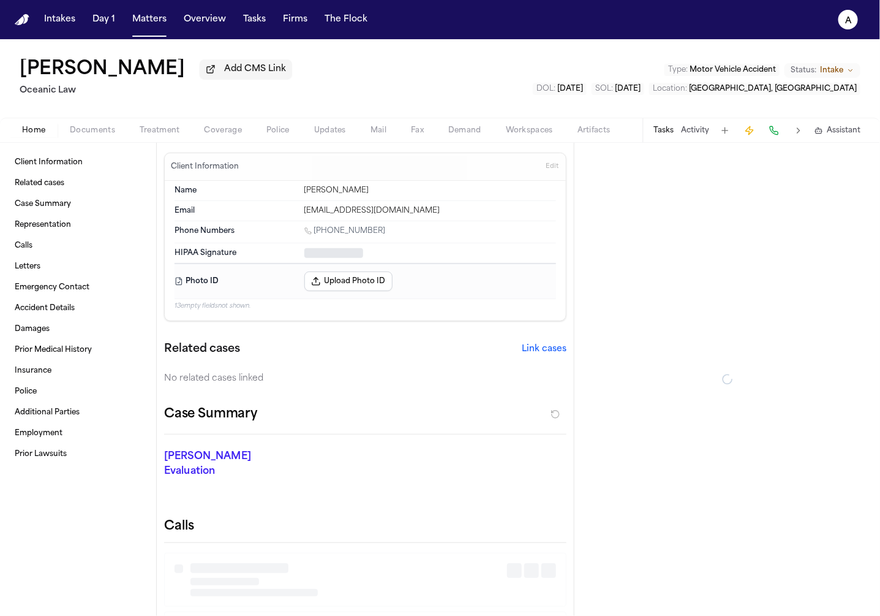
click at [333, 134] on span "Updates" at bounding box center [330, 131] width 32 height 10
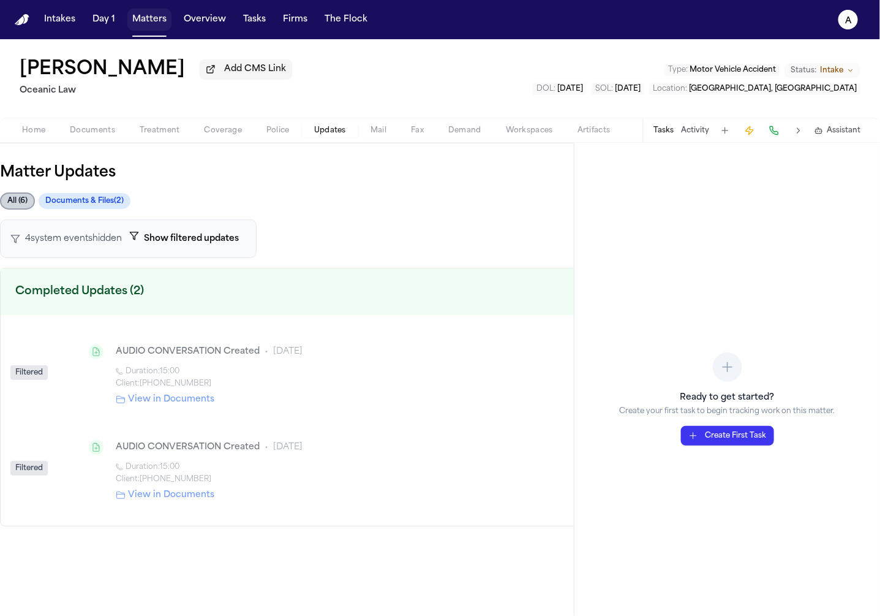
click at [142, 21] on button "Matters" at bounding box center [149, 20] width 44 height 22
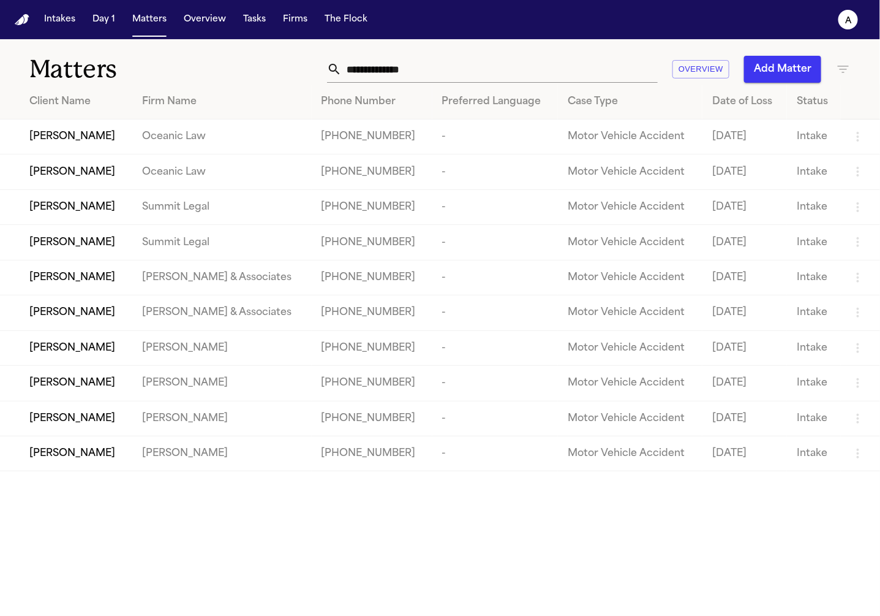
click at [126, 197] on td "Jessica Maren Hollister" at bounding box center [66, 206] width 132 height 35
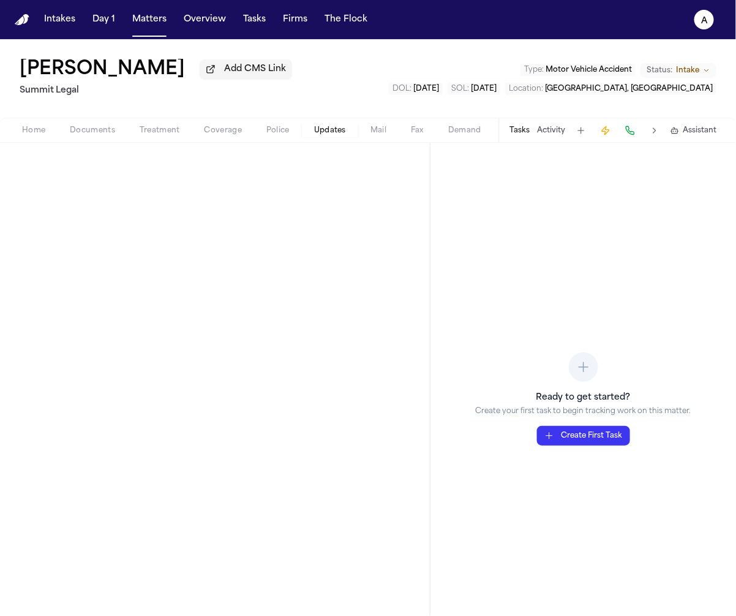
click at [314, 129] on span "Updates" at bounding box center [330, 131] width 32 height 10
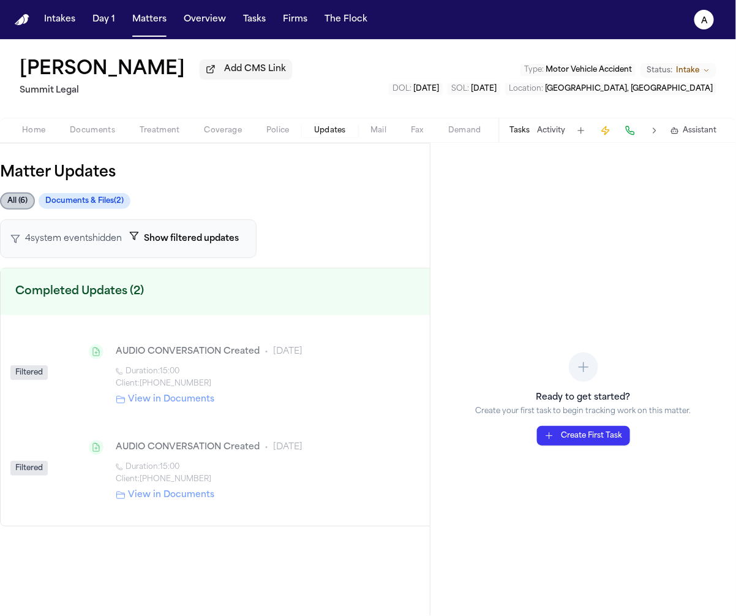
click at [151, 33] on nav "Intakes Day 1 Matters Overview Tasks Firms The Flock a" at bounding box center [368, 19] width 736 height 39
click at [151, 26] on button "Matters" at bounding box center [149, 20] width 44 height 22
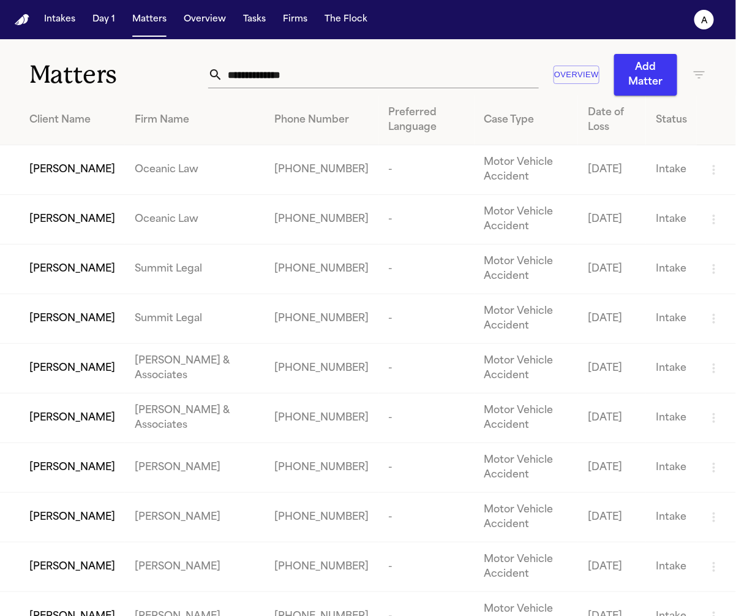
scroll to position [23, 0]
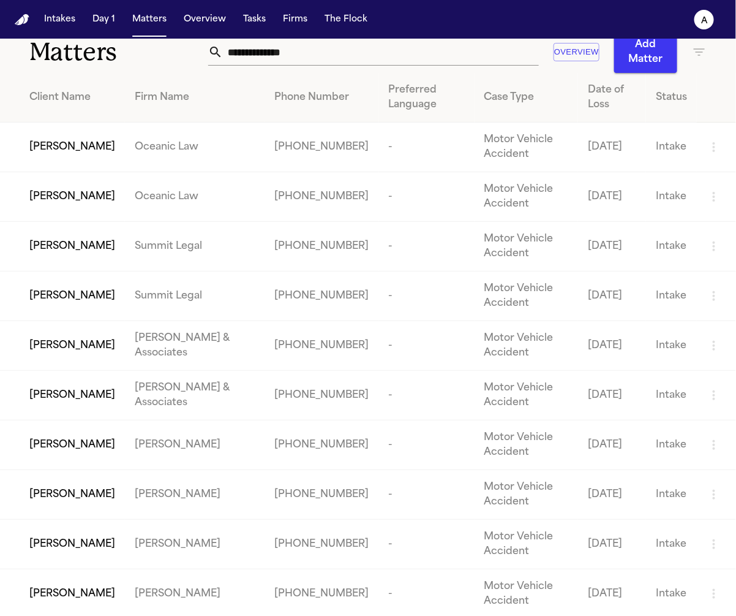
click at [183, 565] on td "[PERSON_NAME]" at bounding box center [195, 545] width 140 height 50
click at [125, 548] on td "Evelyn Rosario" at bounding box center [62, 545] width 125 height 50
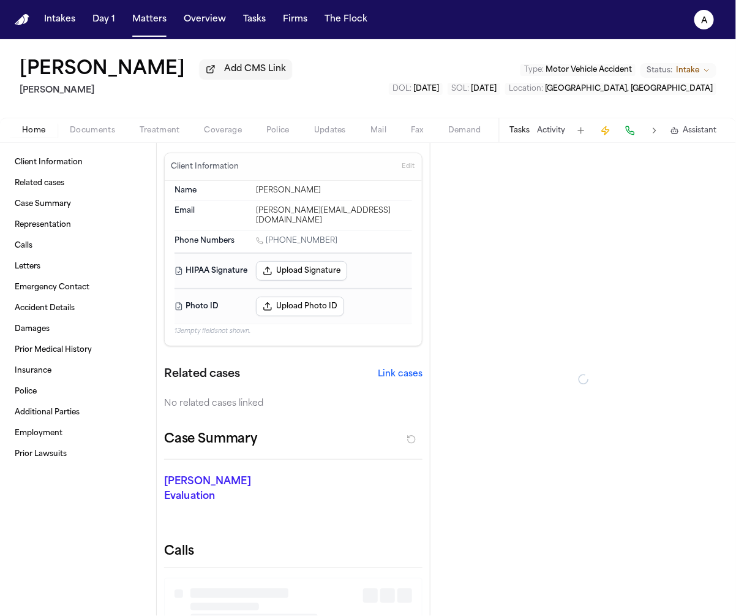
click at [296, 138] on button "Police" at bounding box center [278, 130] width 48 height 15
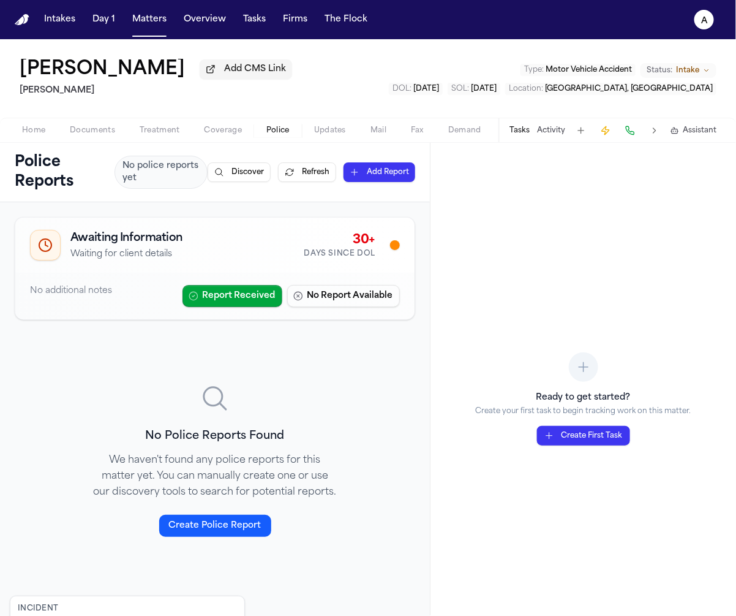
click at [330, 142] on div "Home Documents Treatment Coverage Police Updates Mail Fax Demand Workspaces Art…" at bounding box center [368, 130] width 736 height 25
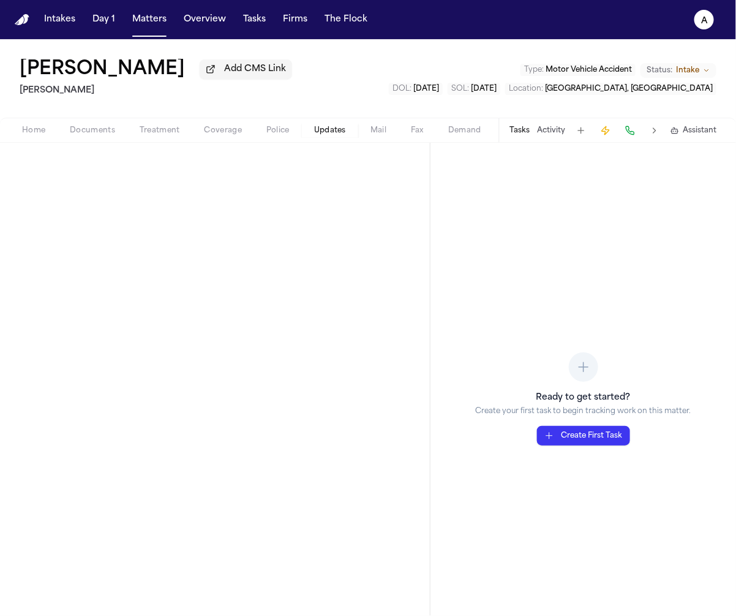
click at [328, 127] on span "Updates" at bounding box center [330, 131] width 32 height 10
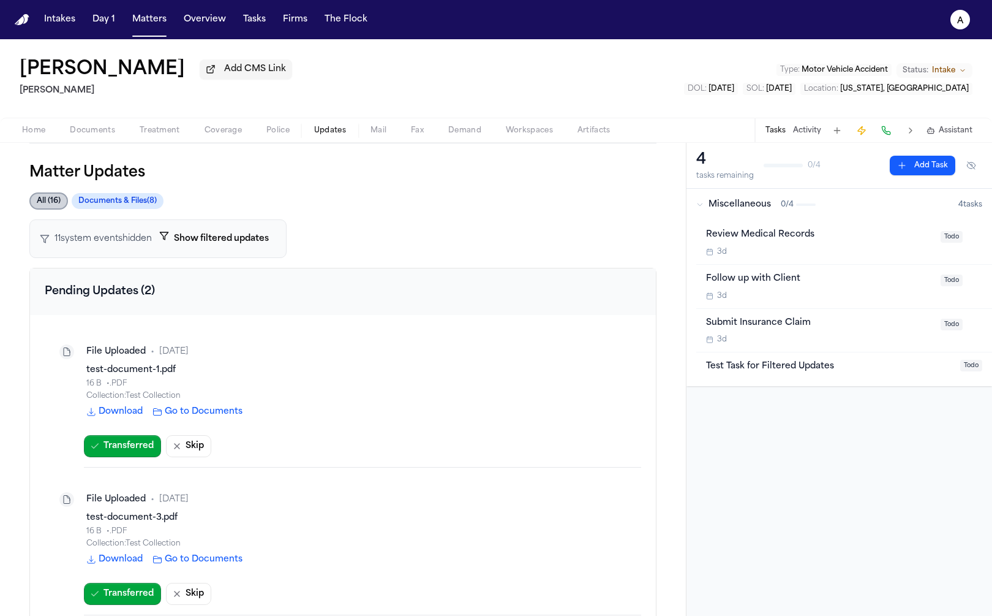
drag, startPoint x: 61, startPoint y: 148, endPoint x: 130, endPoint y: 227, distance: 104.6
click at [61, 148] on div "Matter Updates All ( 16 ) Documents & Files ( 8 ) 11 system event s hidden Show…" at bounding box center [342, 575] width 627 height 864
click at [208, 237] on button "Show filtered updates" at bounding box center [214, 238] width 124 height 23
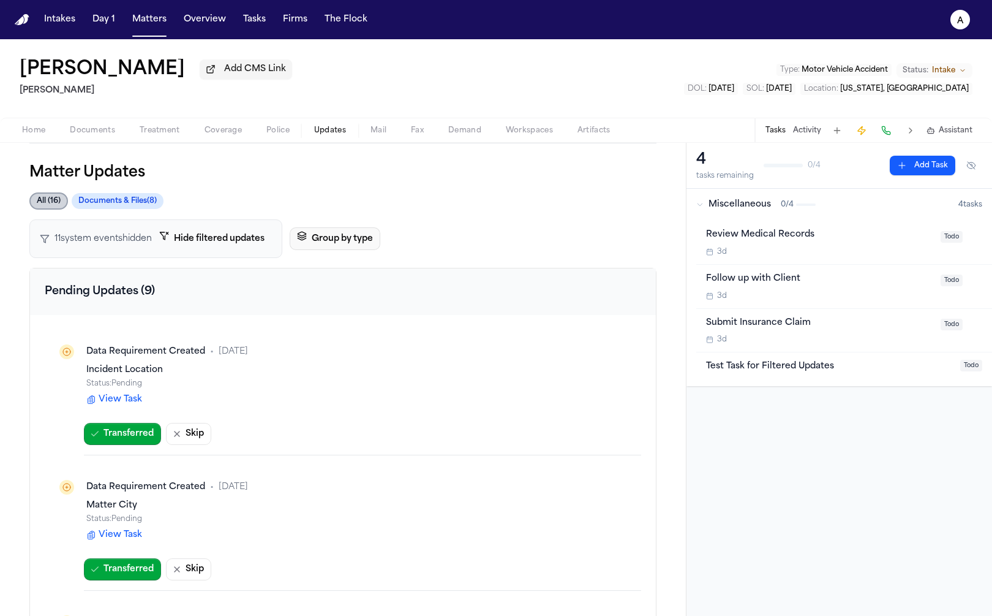
click at [358, 237] on button "Group by type" at bounding box center [335, 238] width 91 height 23
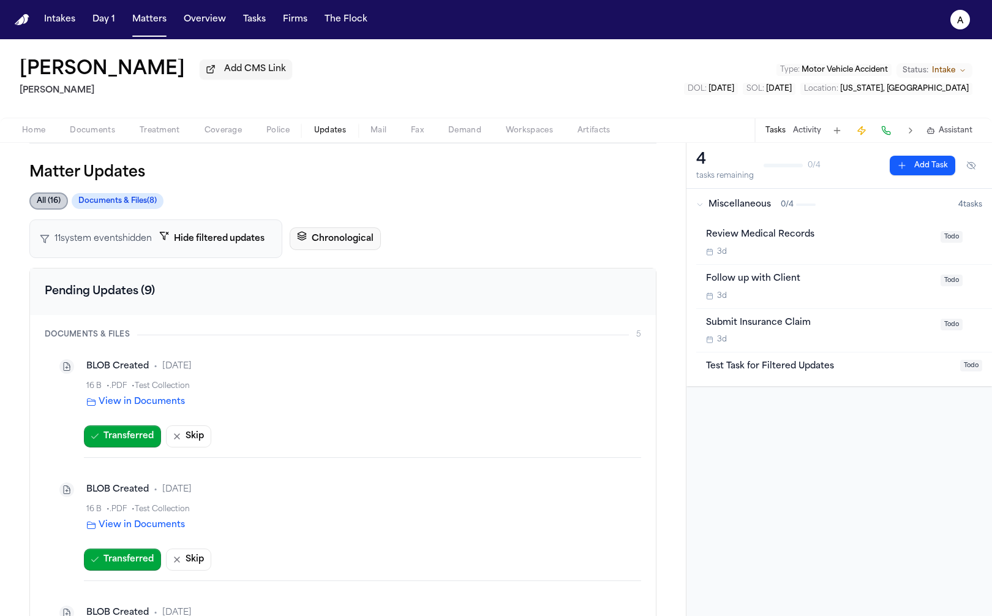
drag, startPoint x: 349, startPoint y: 241, endPoint x: 330, endPoint y: 238, distance: 18.7
click at [348, 241] on button "Chronological" at bounding box center [335, 238] width 91 height 23
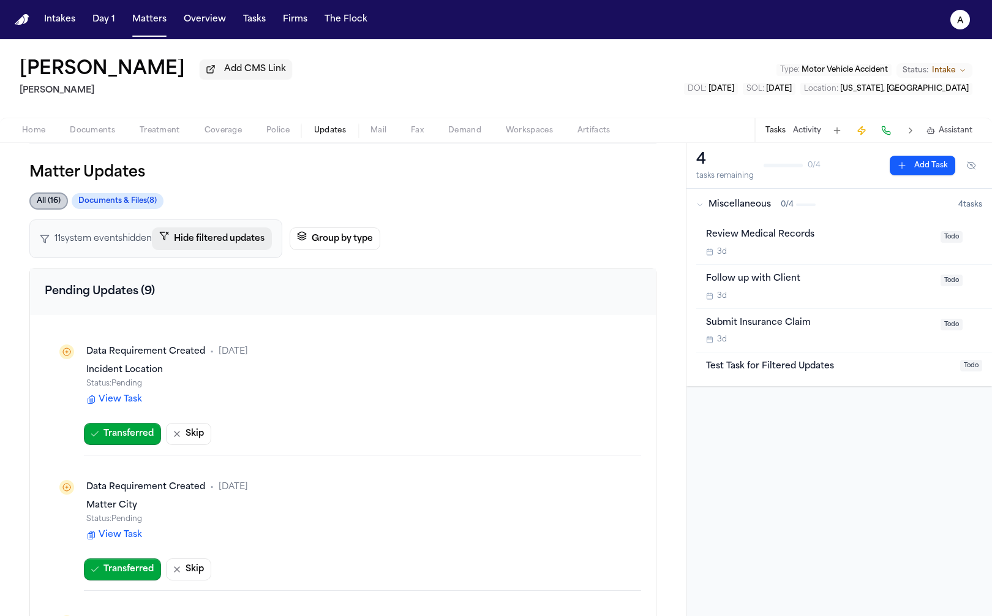
click at [229, 238] on button "Hide filtered updates" at bounding box center [212, 238] width 120 height 23
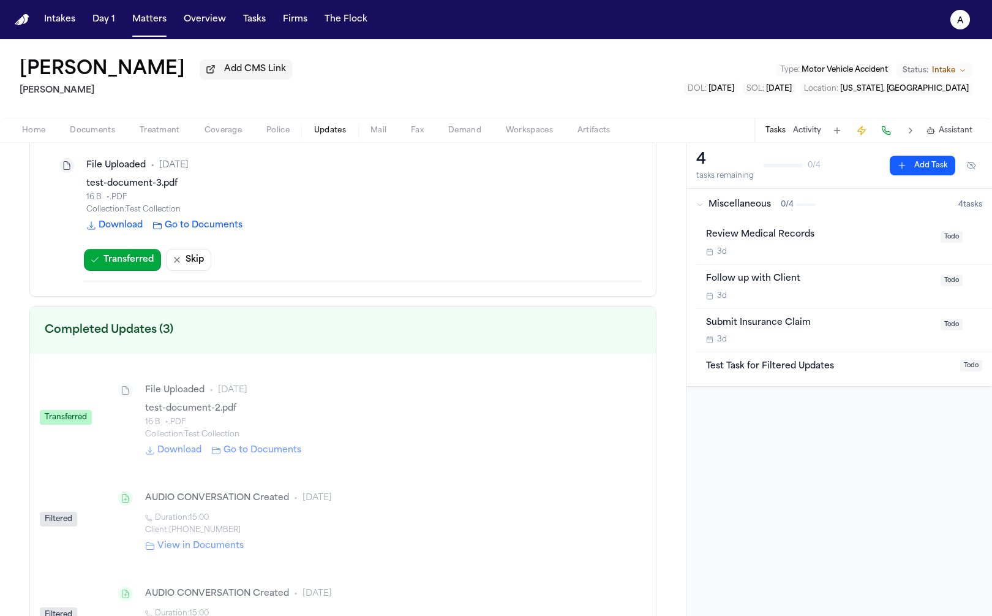
scroll to position [339, 0]
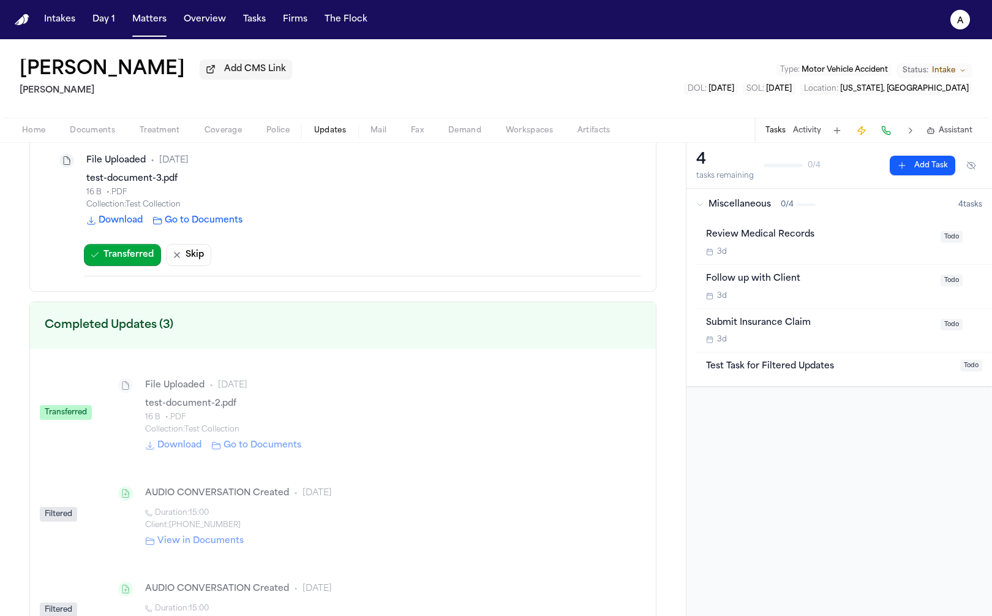
click at [63, 406] on div "Transferred" at bounding box center [66, 412] width 52 height 15
click at [242, 440] on link "Go to Documents" at bounding box center [256, 445] width 90 height 12
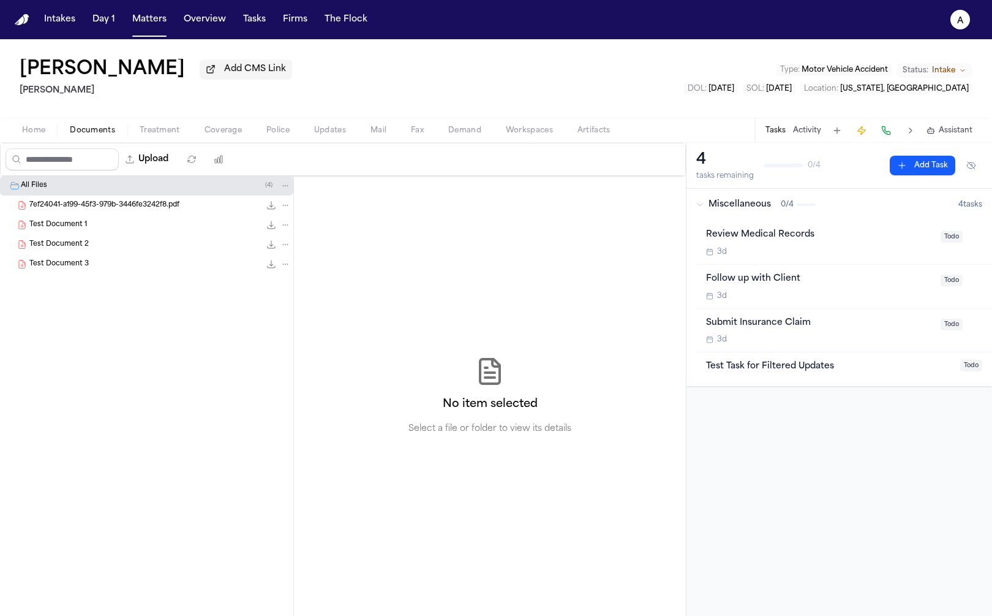
drag, startPoint x: 216, startPoint y: 143, endPoint x: 224, endPoint y: 137, distance: 10.0
click at [216, 142] on div "Home Documents Treatment Coverage Police Updates Mail Fax Demand Workspaces Art…" at bounding box center [496, 130] width 992 height 25
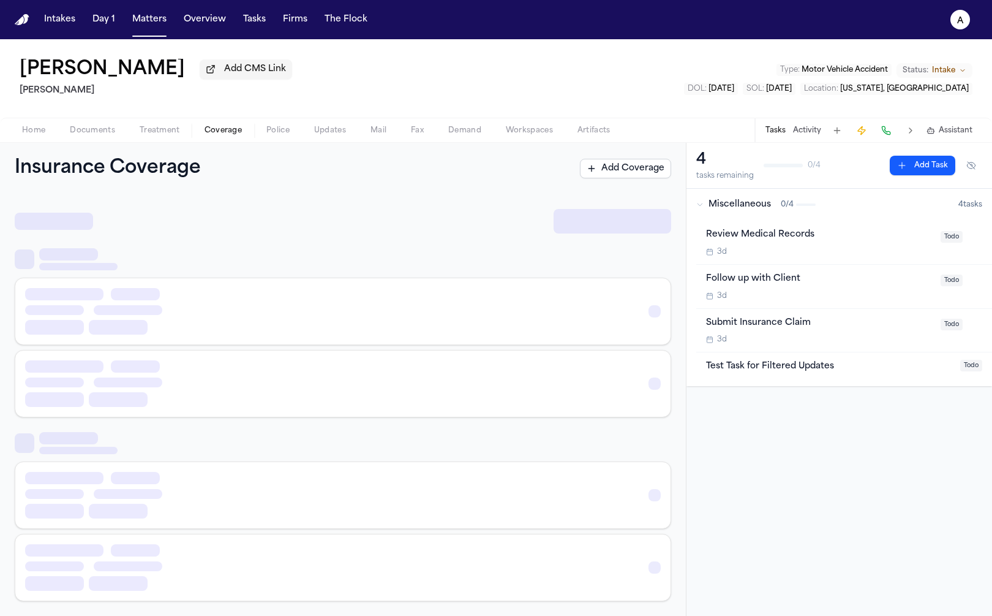
drag, startPoint x: 224, startPoint y: 137, endPoint x: 293, endPoint y: 137, distance: 69.2
click at [228, 135] on span "Coverage" at bounding box center [223, 131] width 37 height 10
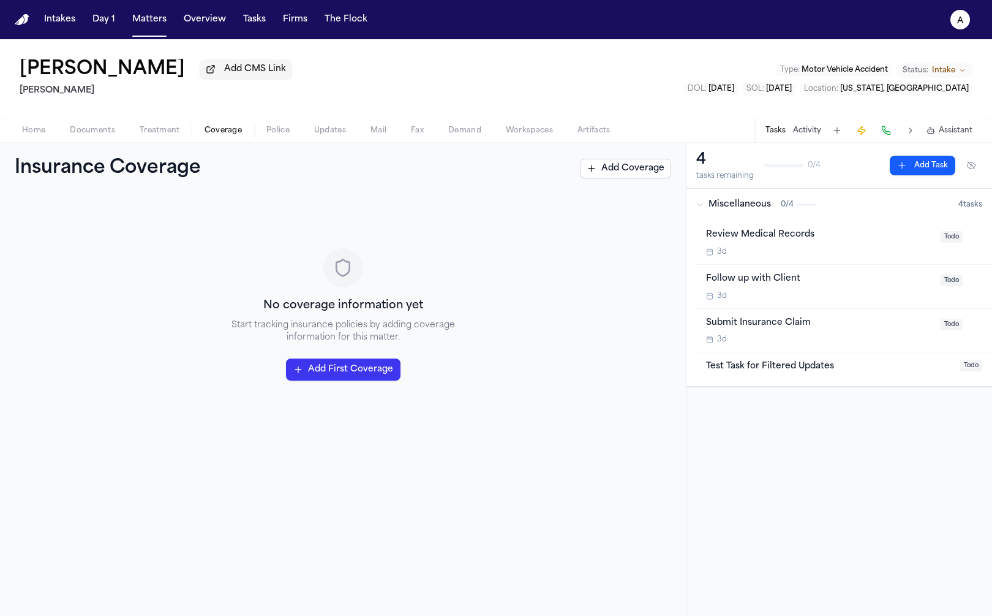
click at [339, 133] on span "Updates" at bounding box center [330, 131] width 32 height 10
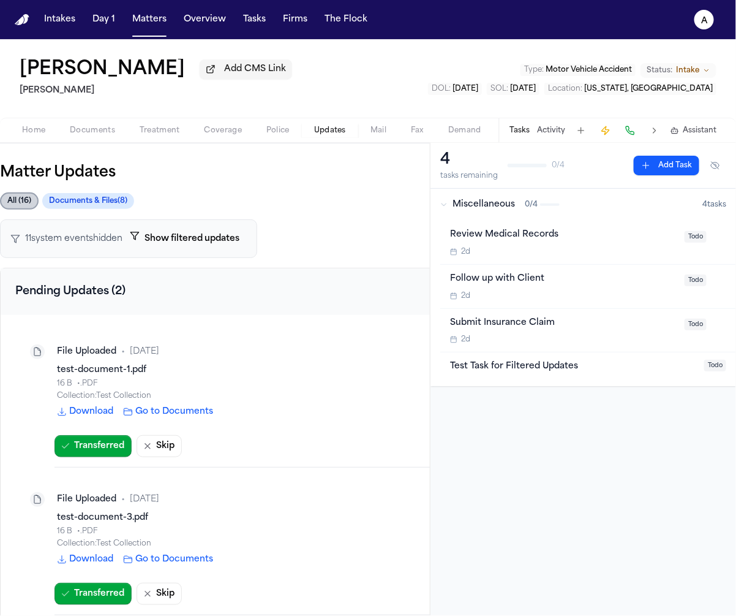
click at [201, 245] on button "Show filtered updates" at bounding box center [185, 238] width 124 height 23
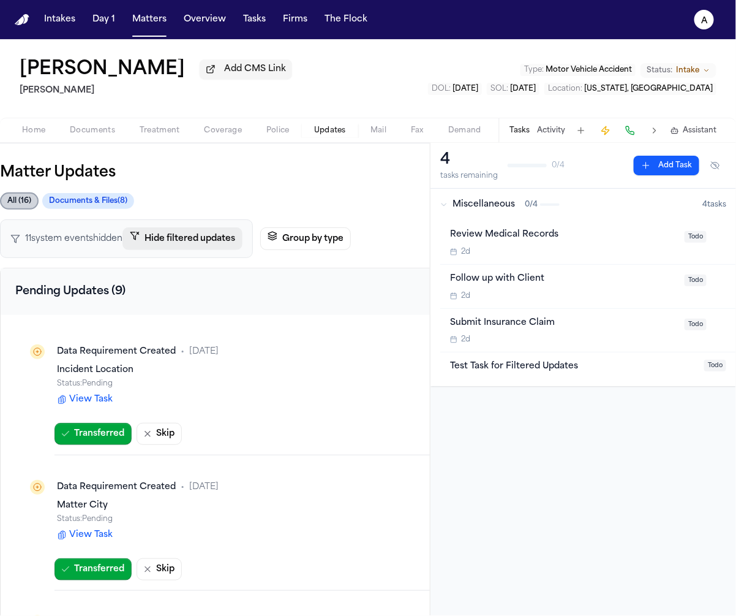
click at [201, 245] on button "Hide filtered updates" at bounding box center [183, 238] width 120 height 23
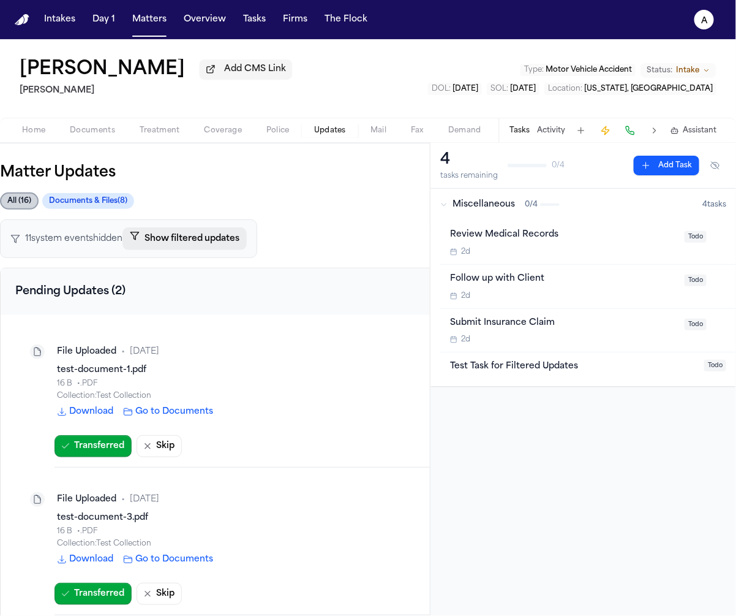
click at [220, 245] on button "Show filtered updates" at bounding box center [185, 238] width 124 height 23
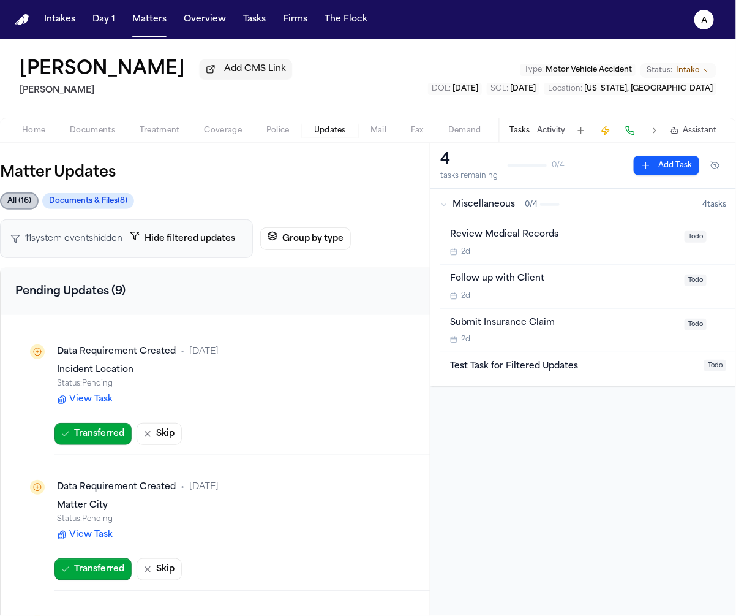
drag, startPoint x: 96, startPoint y: 240, endPoint x: 178, endPoint y: 242, distance: 81.5
click at [97, 240] on span "11 system event s hidden" at bounding box center [73, 239] width 97 height 12
click at [185, 243] on button "Hide filtered updates" at bounding box center [183, 238] width 120 height 23
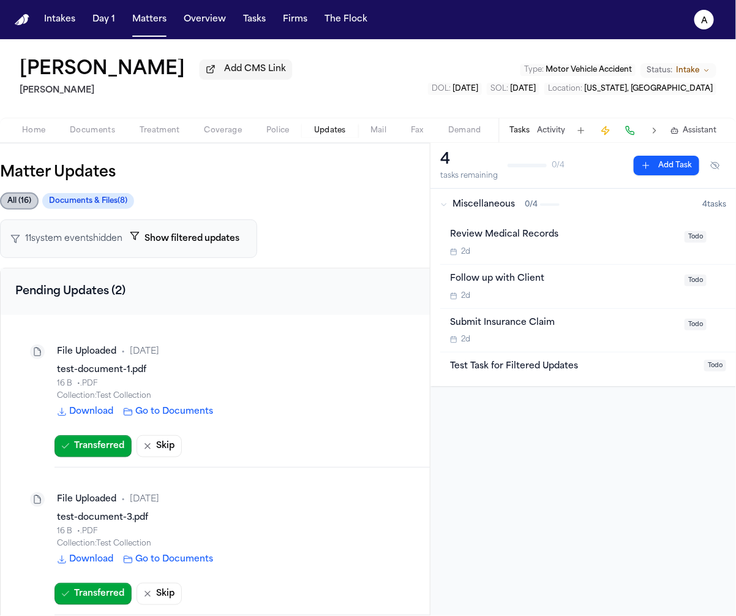
click at [548, 135] on button "Activity" at bounding box center [551, 131] width 28 height 10
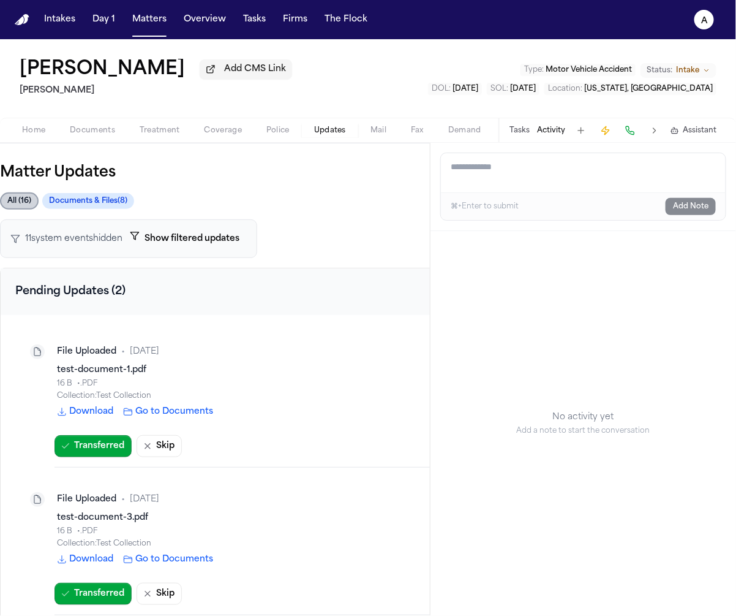
click at [544, 171] on textarea "Add a note to this matter" at bounding box center [583, 172] width 285 height 39
type textarea "****"
click at [675, 200] on button "Add Note" at bounding box center [691, 206] width 50 height 17
click at [566, 178] on textarea "Add a note to this matter" at bounding box center [583, 172] width 285 height 39
type textarea "*****"
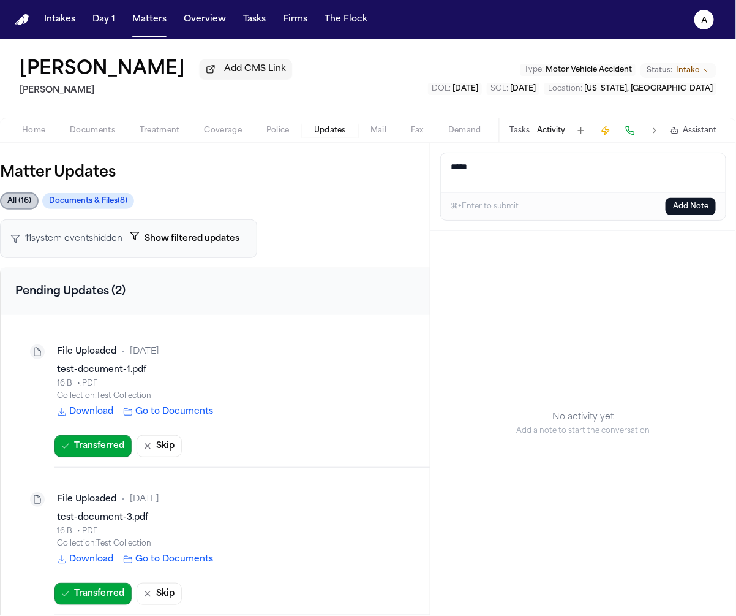
click at [683, 210] on button "Add Note" at bounding box center [691, 206] width 50 height 17
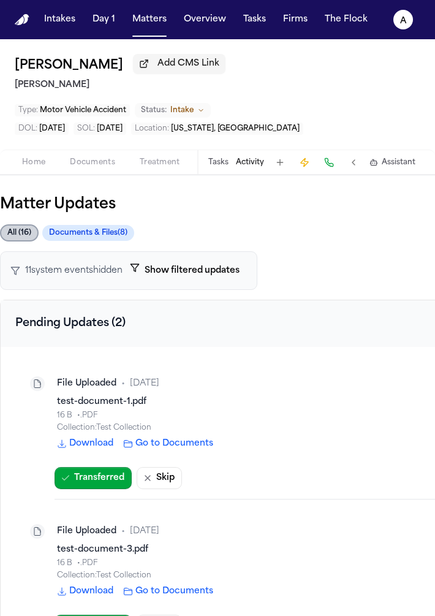
drag, startPoint x: 434, startPoint y: 86, endPoint x: 651, endPoint y: 88, distance: 216.3
click at [435, 88] on html "Intakes Day 1 Matters Overview Tasks Firms The Flock a Marisol Hernandez Add CM…" at bounding box center [217, 308] width 435 height 616
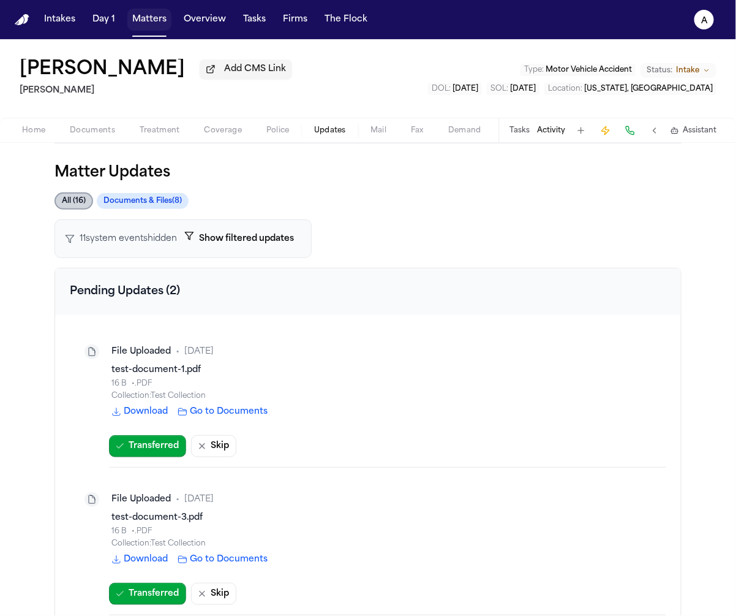
click at [153, 16] on button "Matters" at bounding box center [149, 20] width 44 height 22
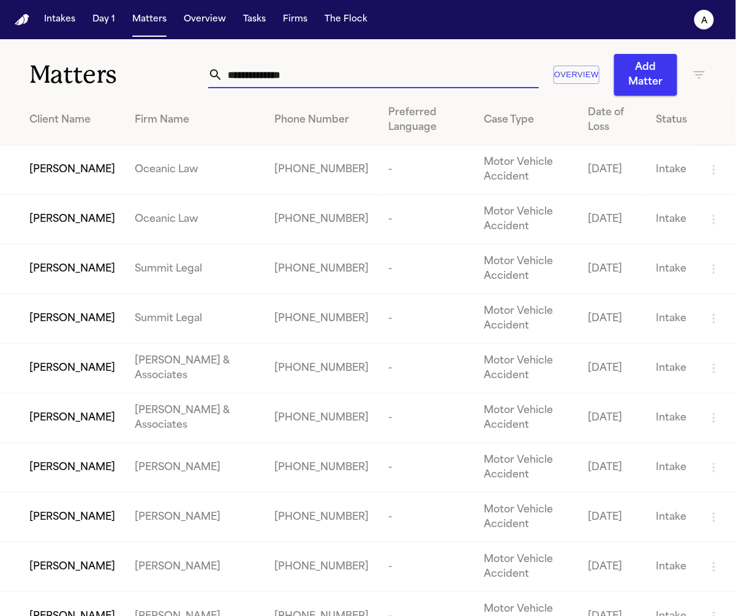
click at [384, 71] on input "text" at bounding box center [381, 74] width 316 height 27
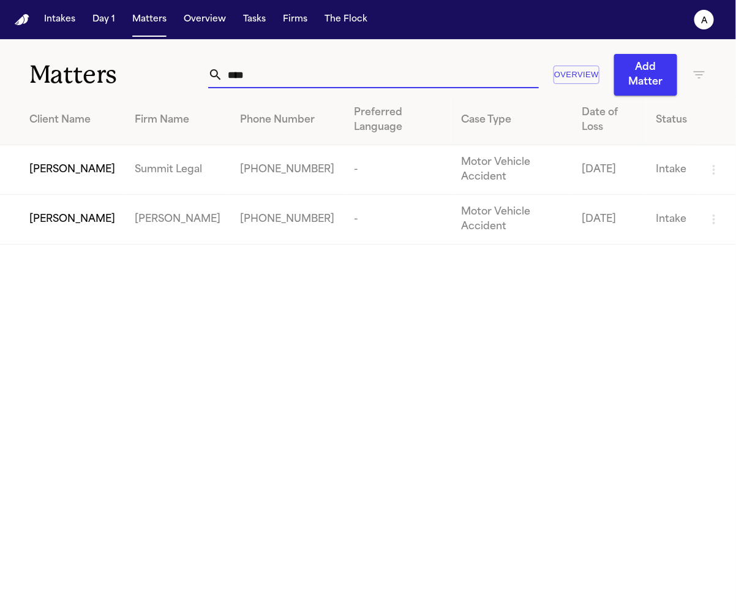
type input "****"
click at [115, 219] on div "[PERSON_NAME]" at bounding box center [72, 219] width 86 height 15
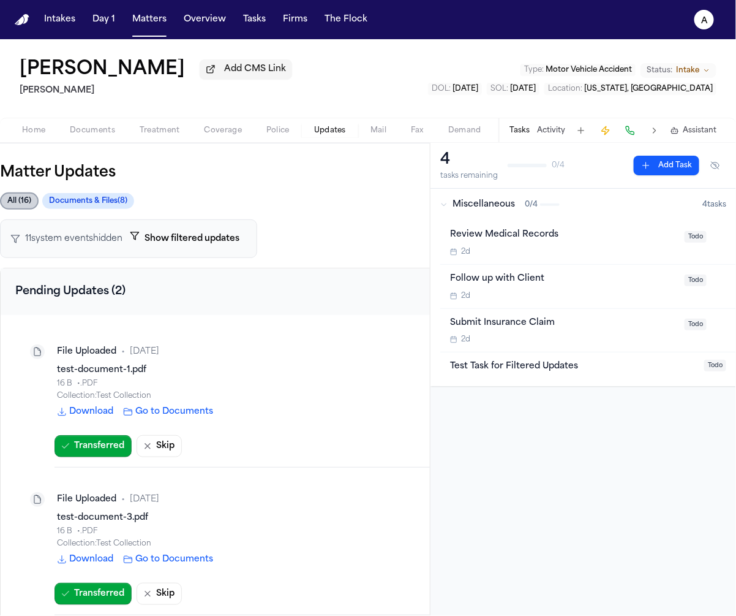
click at [337, 135] on span "Updates" at bounding box center [330, 131] width 32 height 10
click at [501, 209] on span "Miscellaneous" at bounding box center [484, 204] width 62 height 12
click at [700, 15] on icon "a" at bounding box center [705, 20] width 20 height 20
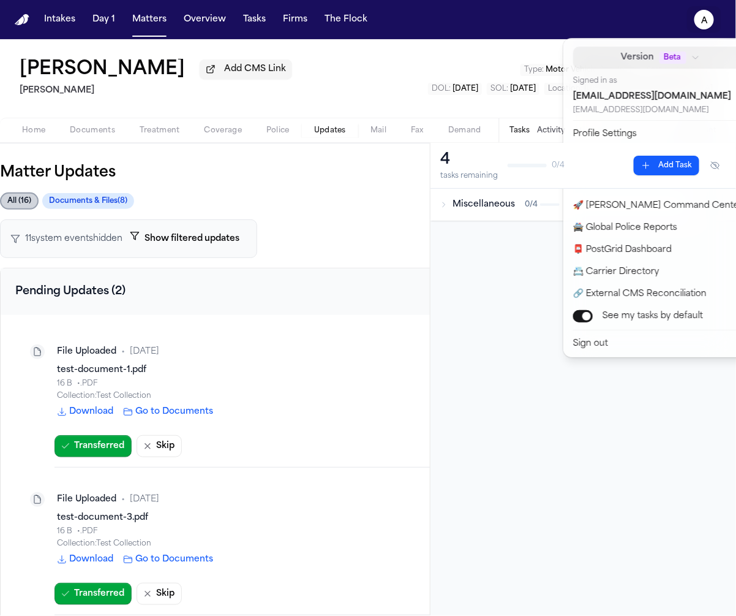
click at [666, 67] on button "Version Beta" at bounding box center [660, 58] width 175 height 22
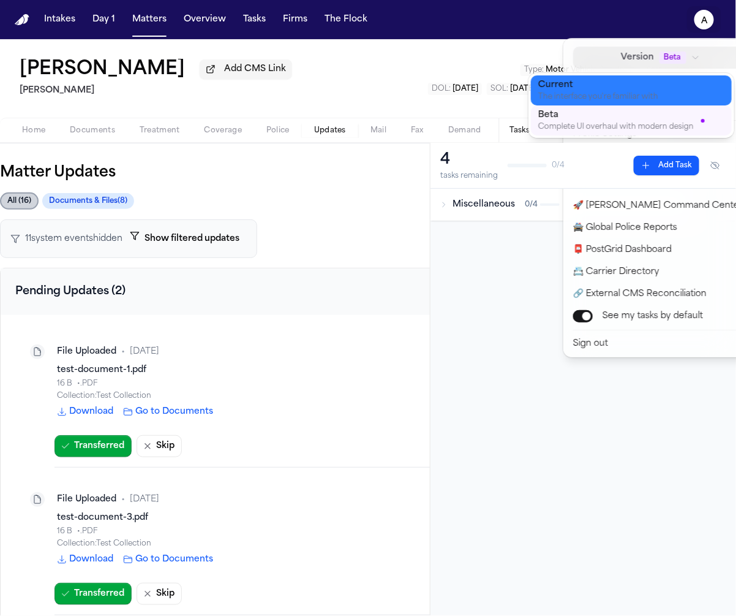
click at [653, 93] on div "The interface you're familiar with" at bounding box center [622, 97] width 167 height 9
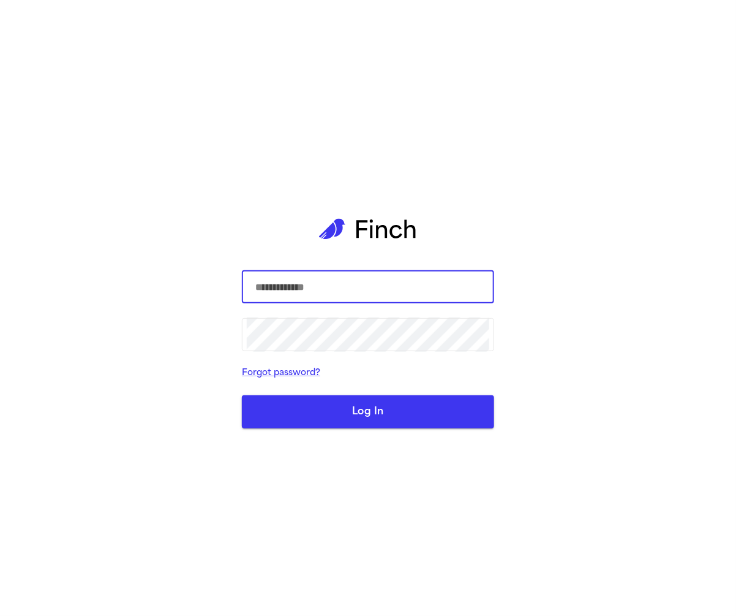
type input "**********"
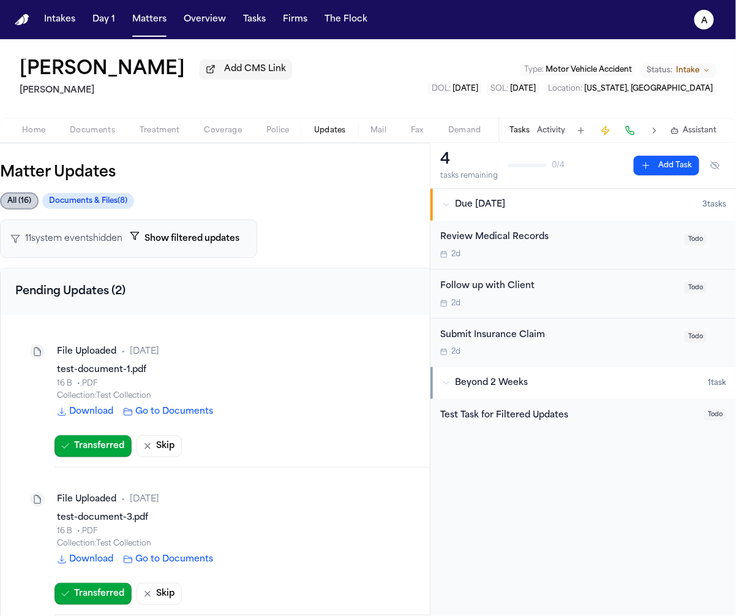
click at [551, 130] on button "Activity" at bounding box center [551, 131] width 28 height 10
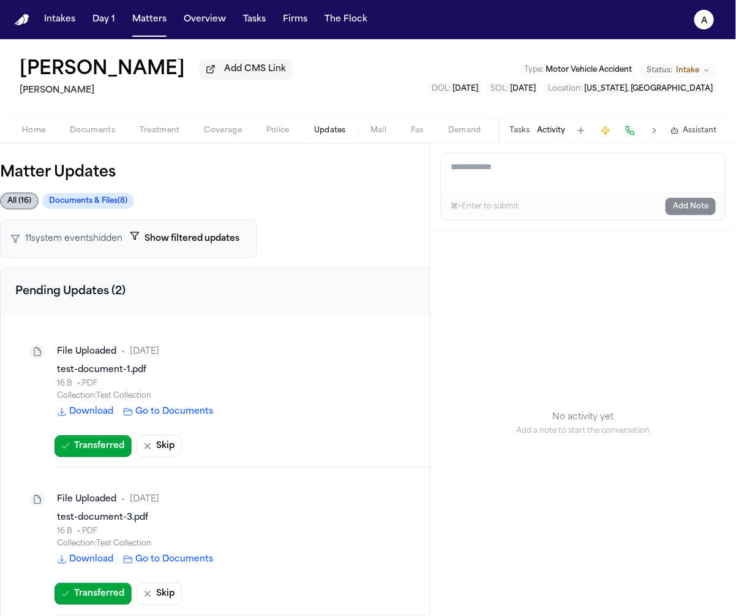
click at [515, 134] on button "Tasks" at bounding box center [520, 131] width 20 height 10
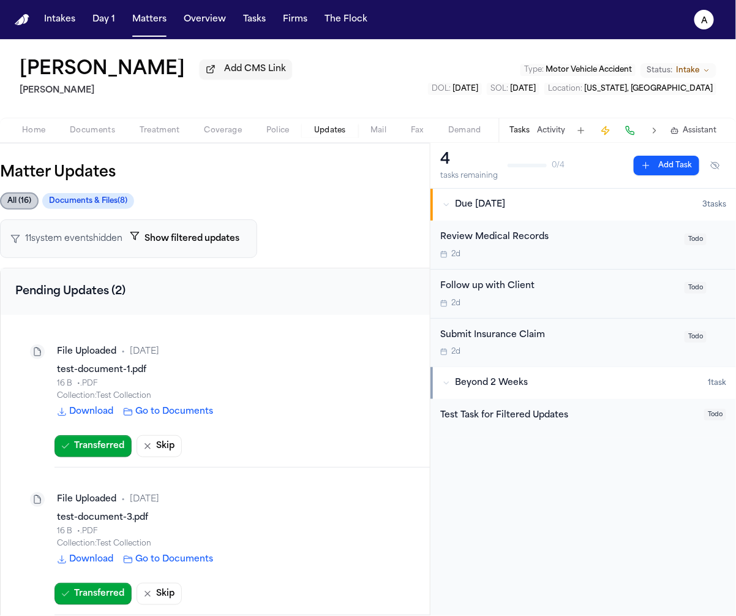
click at [546, 142] on div "Tasks Activity Assistant" at bounding box center [613, 130] width 228 height 24
click at [546, 132] on button "Activity" at bounding box center [551, 131] width 28 height 10
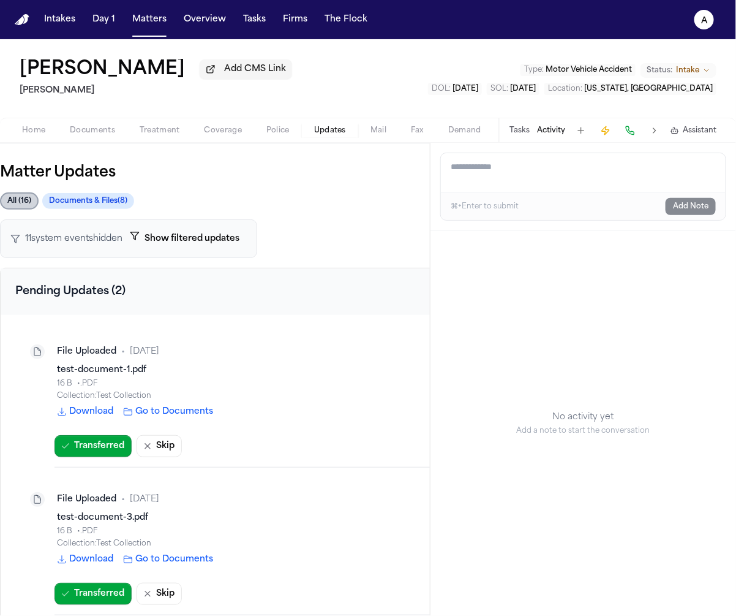
click at [546, 170] on textarea "Add a note to this matter" at bounding box center [583, 172] width 285 height 39
type textarea "****"
click at [682, 209] on button "Add Note" at bounding box center [691, 206] width 50 height 17
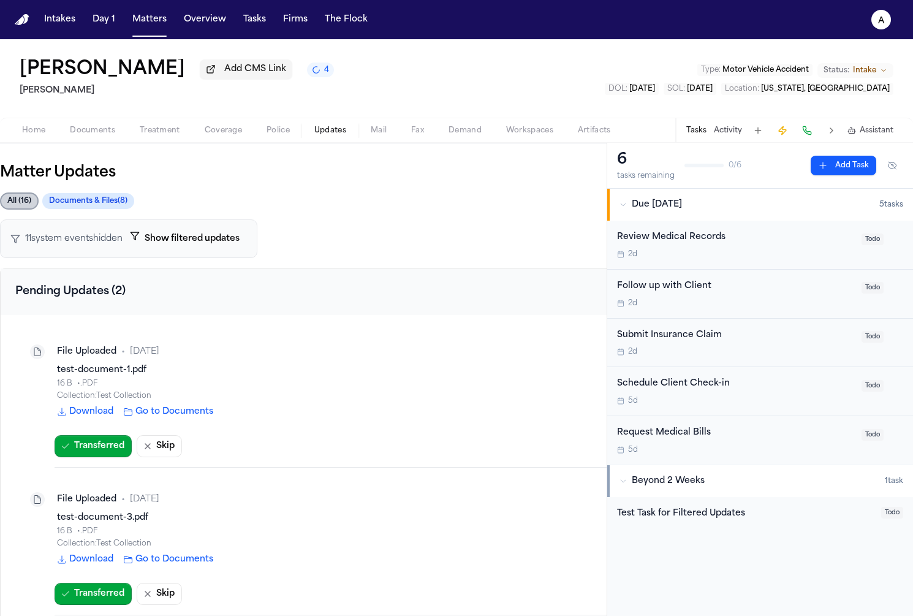
click at [201, 240] on button "Show filtered updates" at bounding box center [185, 238] width 124 height 23
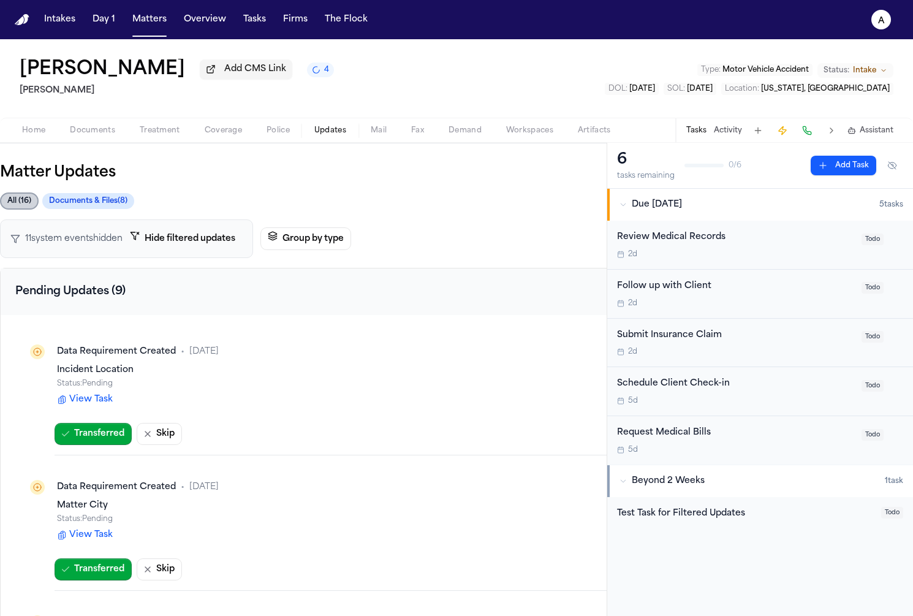
click at [334, 77] on button "4" at bounding box center [320, 69] width 27 height 15
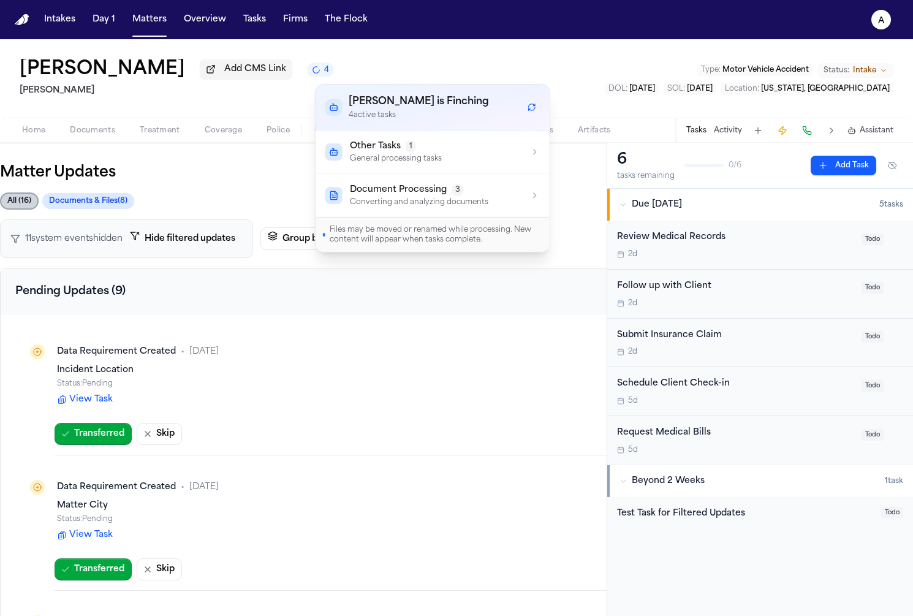
click at [381, 165] on button "Other Tasks 1 General processing tasks" at bounding box center [433, 151] width 234 height 43
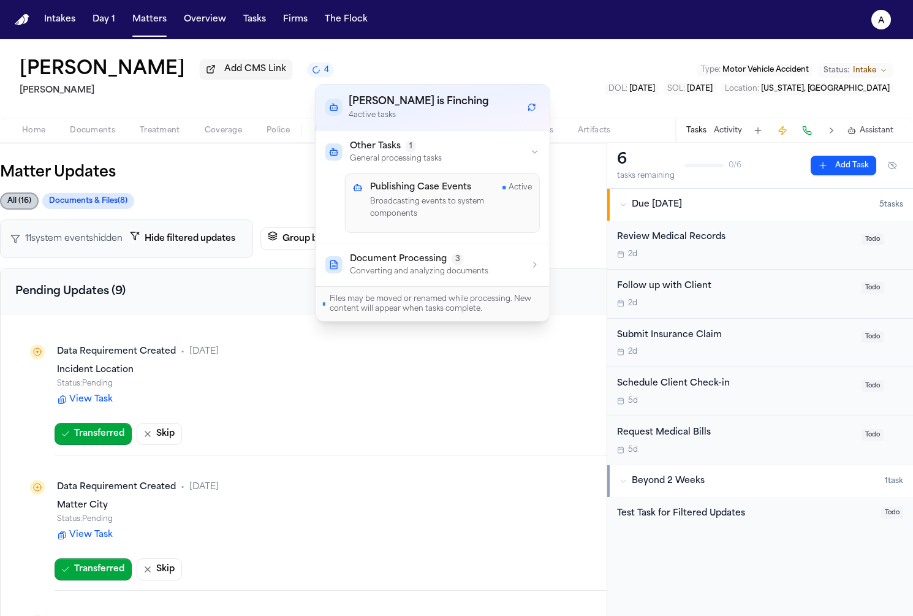
click at [430, 253] on span "Document Processing" at bounding box center [398, 259] width 97 height 12
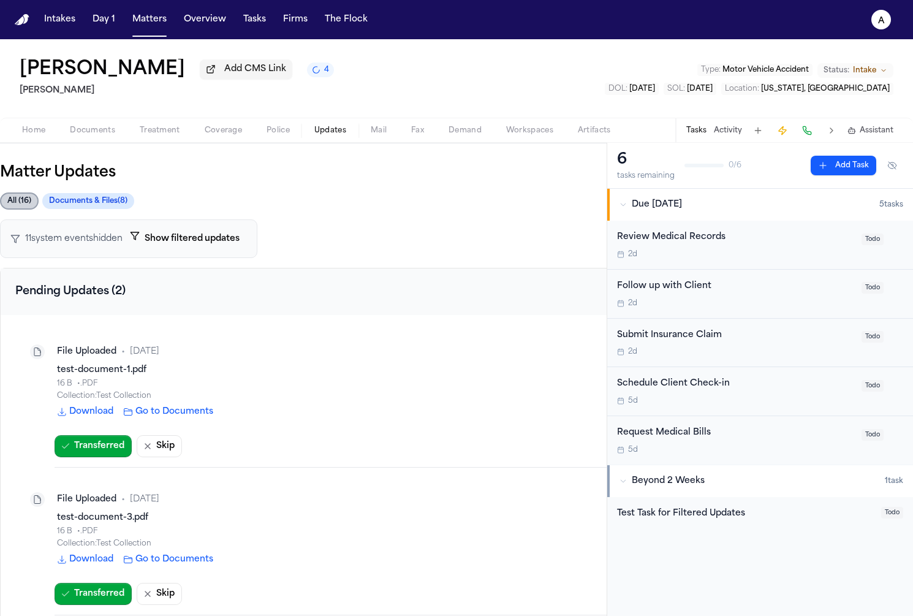
click at [191, 177] on span "Matter Updates" at bounding box center [303, 173] width 607 height 20
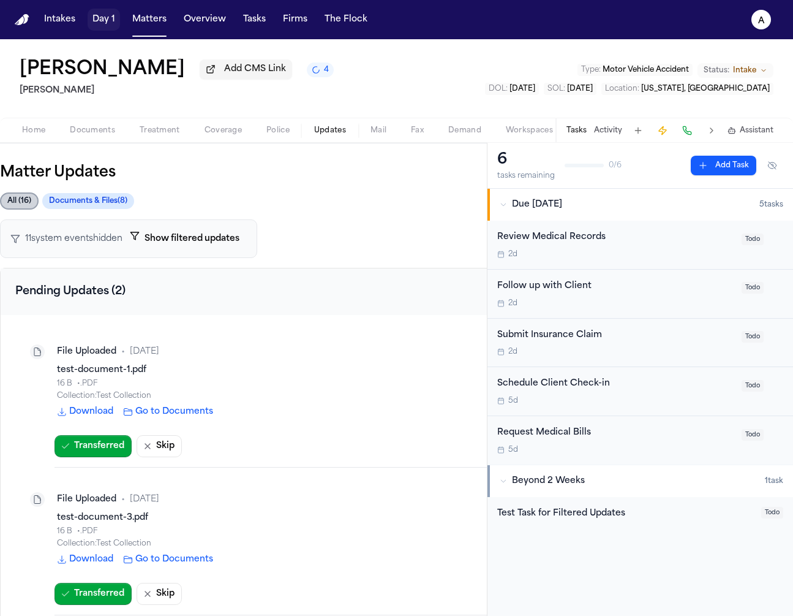
click at [102, 24] on button "Day 1" at bounding box center [104, 20] width 32 height 22
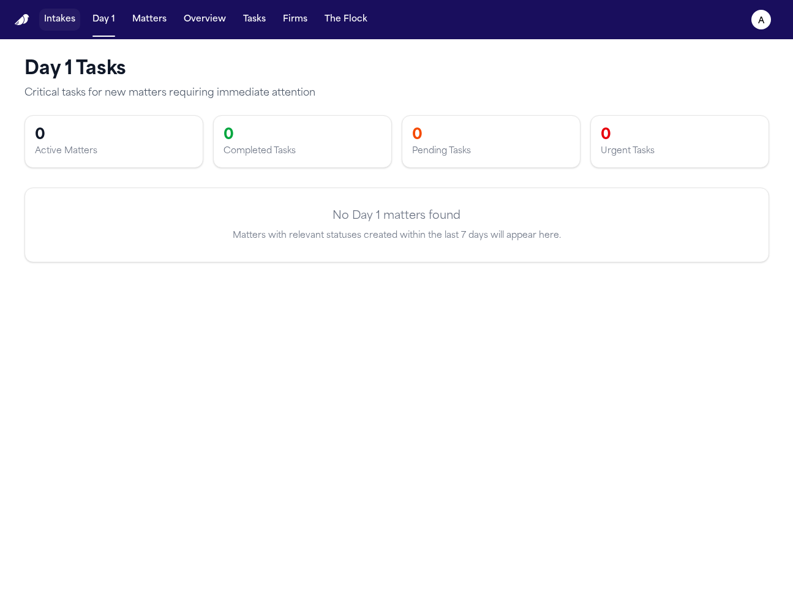
click at [61, 23] on button "Intakes" at bounding box center [59, 20] width 41 height 22
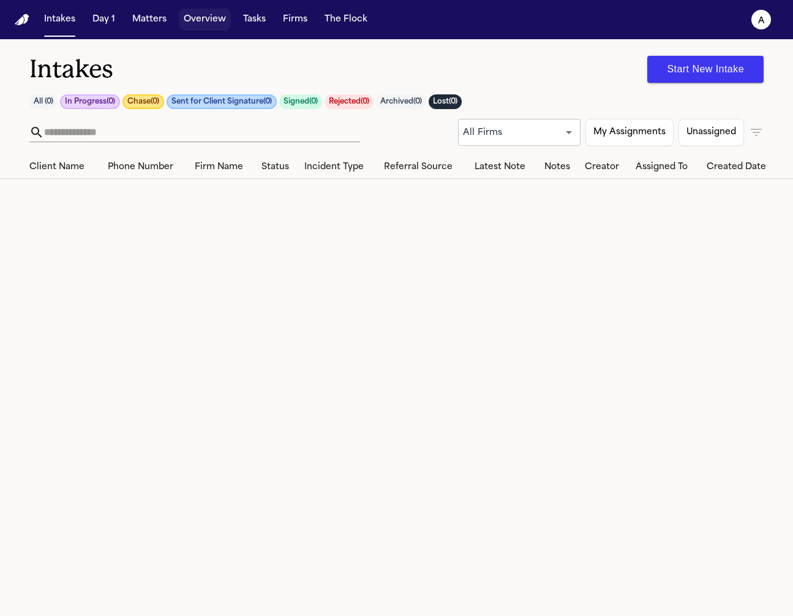
click at [200, 22] on button "Overview" at bounding box center [205, 20] width 52 height 22
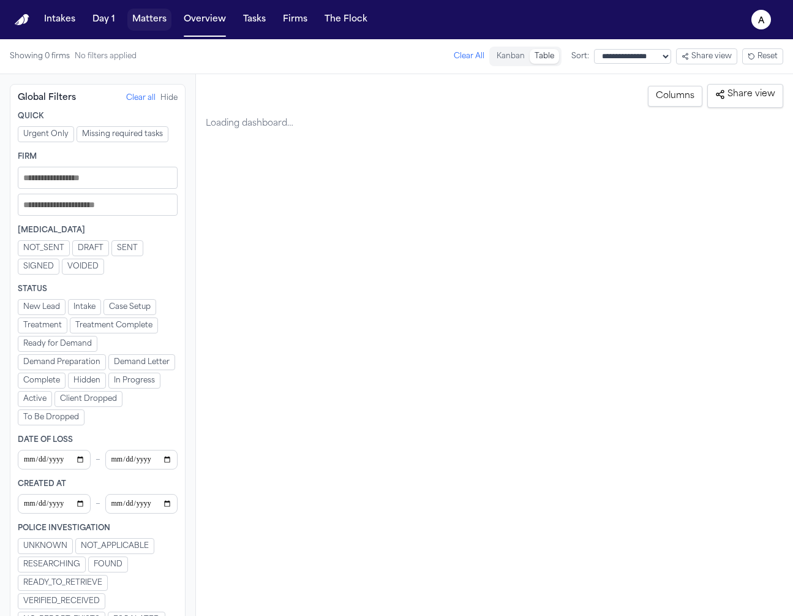
click at [162, 23] on button "Matters" at bounding box center [149, 20] width 44 height 22
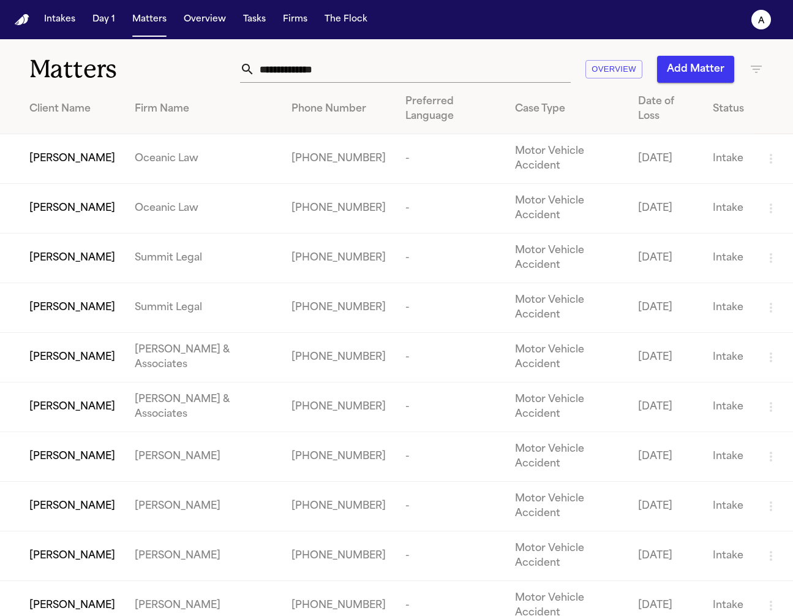
click at [115, 151] on span "Carlos Esteban Ramirez" at bounding box center [72, 158] width 86 height 15
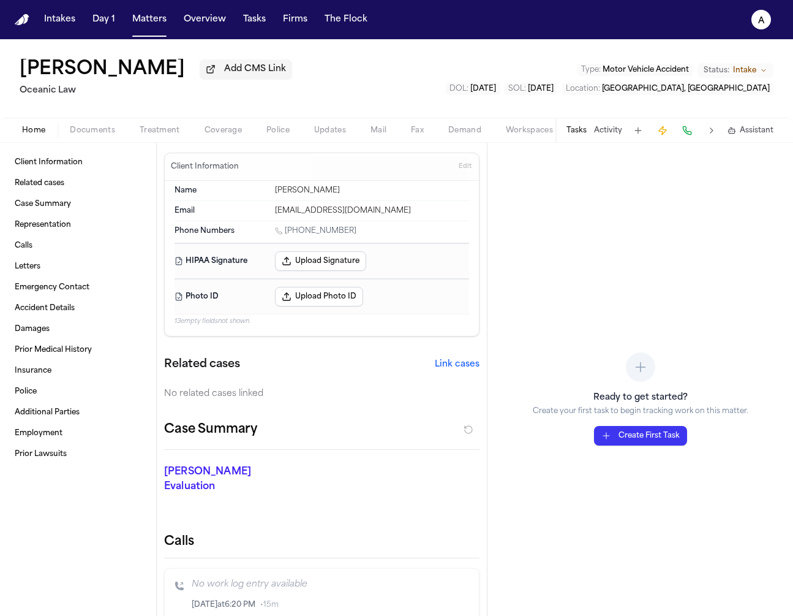
click at [316, 130] on span "Updates" at bounding box center [330, 131] width 32 height 10
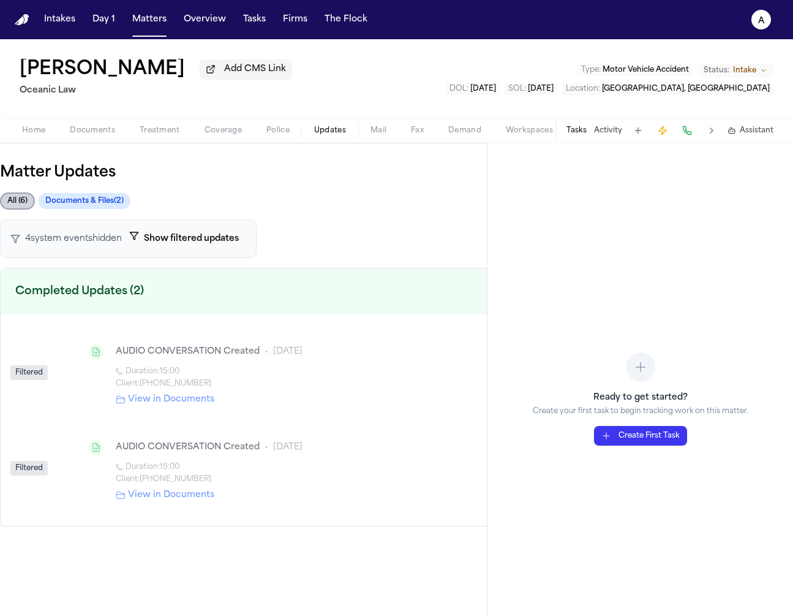
click at [164, 26] on button "Matters" at bounding box center [149, 20] width 44 height 22
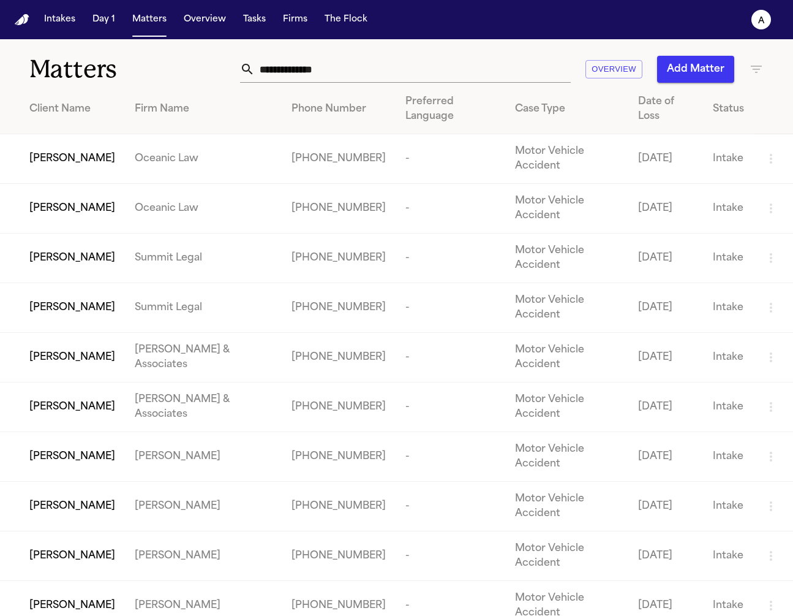
click at [125, 531] on td "Evelyn Rosario" at bounding box center [62, 556] width 125 height 50
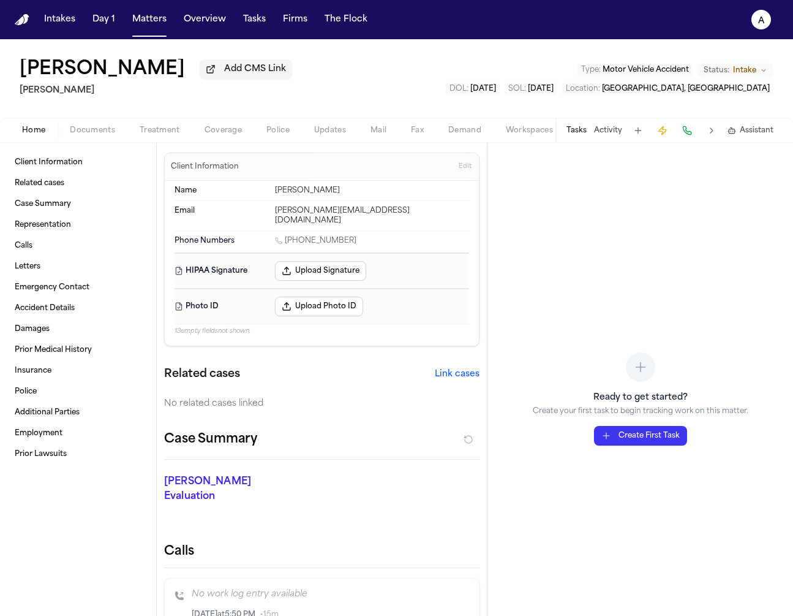
click at [349, 131] on button "Updates" at bounding box center [330, 130] width 56 height 15
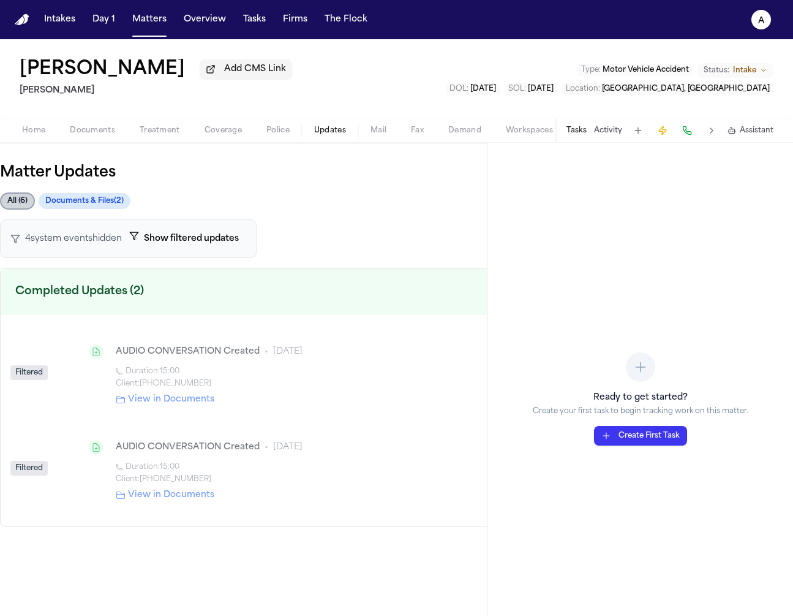
drag, startPoint x: 308, startPoint y: 194, endPoint x: 312, endPoint y: 200, distance: 7.5
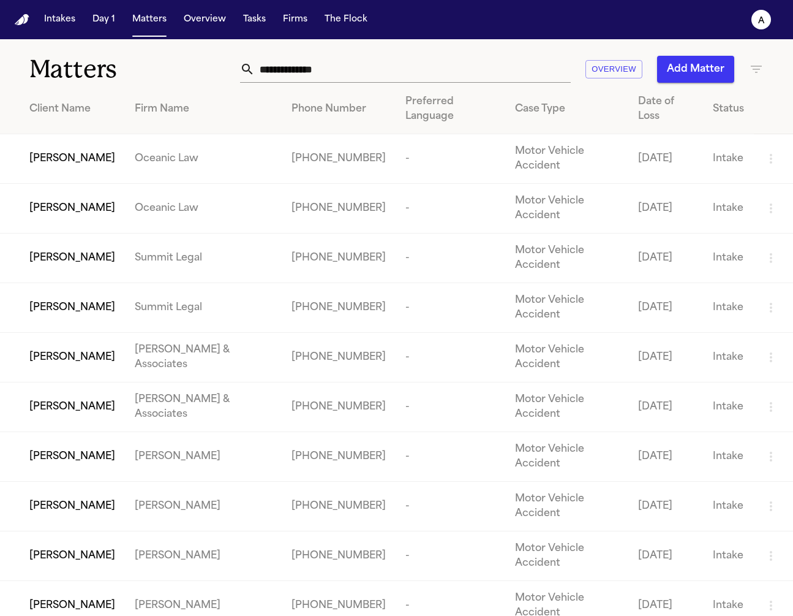
click at [118, 581] on td "Marisol Hernandez" at bounding box center [62, 606] width 125 height 50
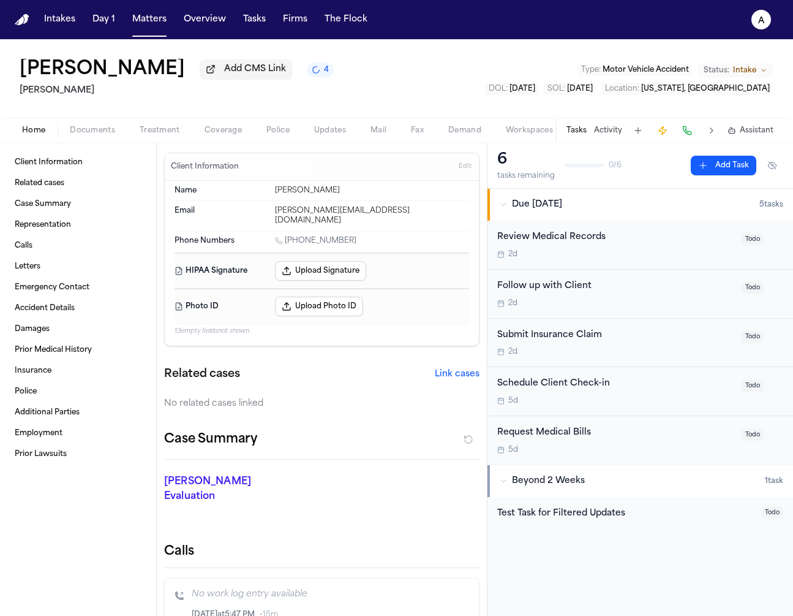
click at [270, 135] on span "Police" at bounding box center [277, 131] width 23 height 10
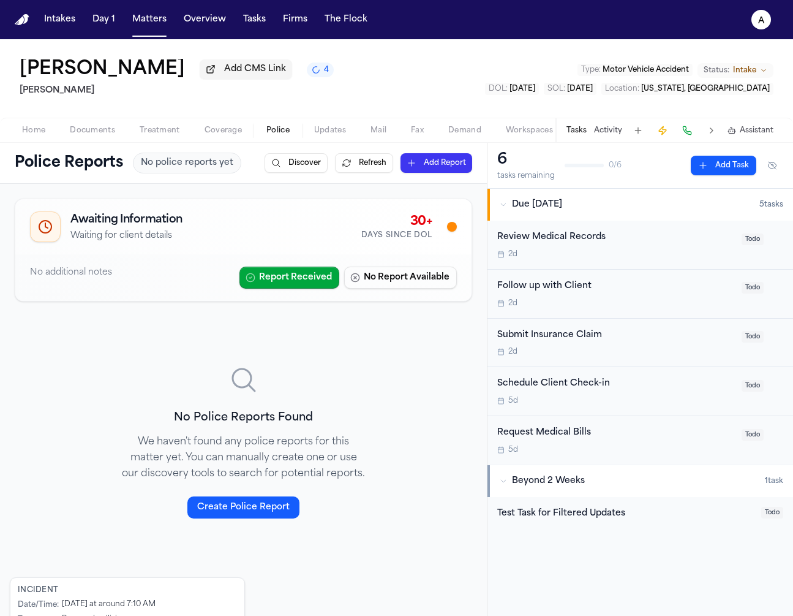
click at [609, 135] on button "Activity" at bounding box center [608, 131] width 28 height 10
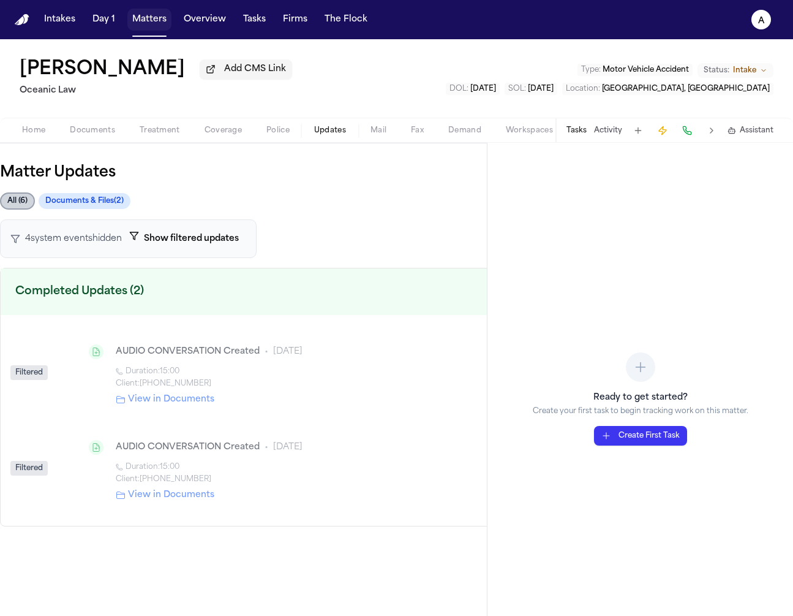
click at [135, 15] on button "Matters" at bounding box center [149, 20] width 44 height 22
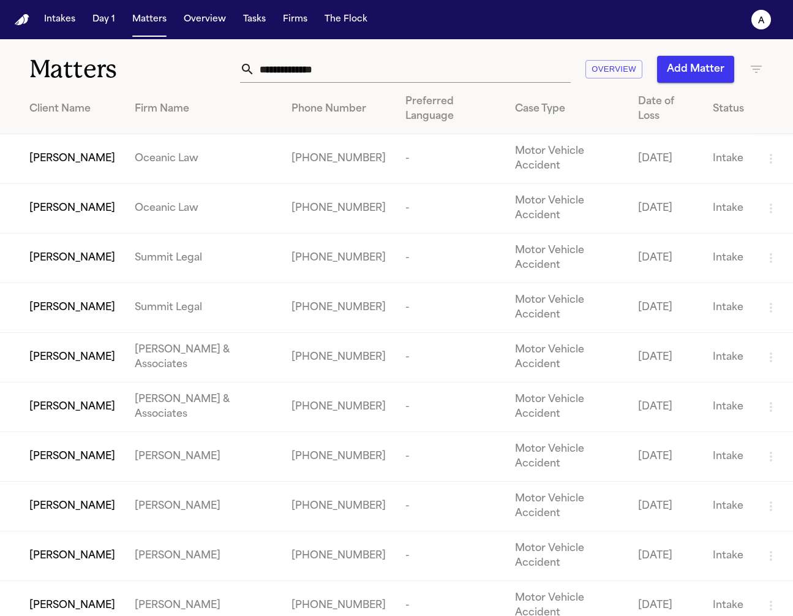
click at [166, 581] on td "[PERSON_NAME]" at bounding box center [203, 606] width 157 height 50
click at [125, 581] on td "[PERSON_NAME]" at bounding box center [62, 606] width 125 height 50
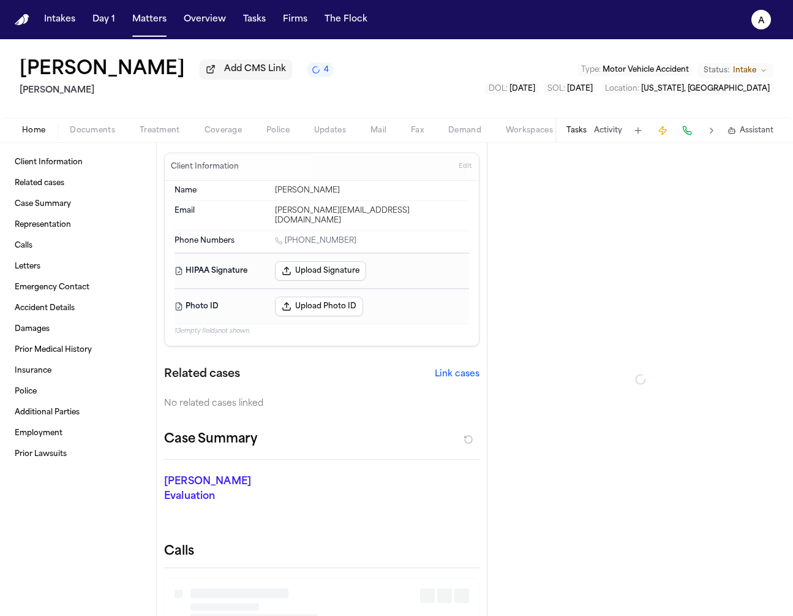
click at [334, 138] on button "Updates" at bounding box center [330, 130] width 56 height 15
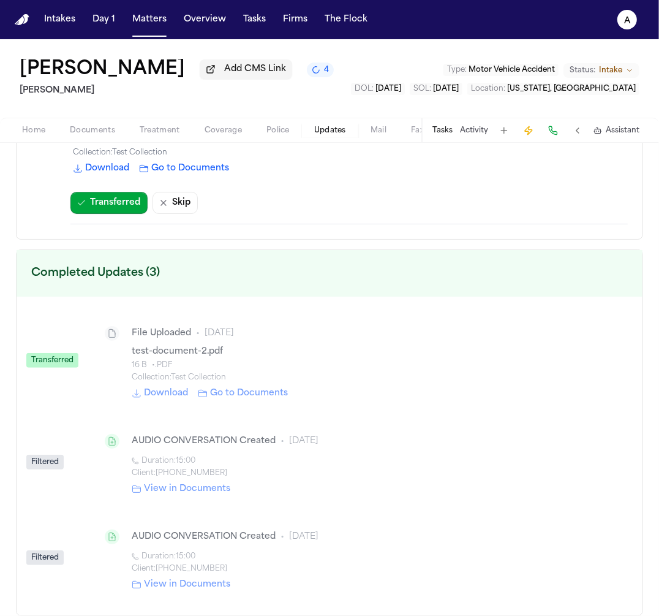
scroll to position [388, 0]
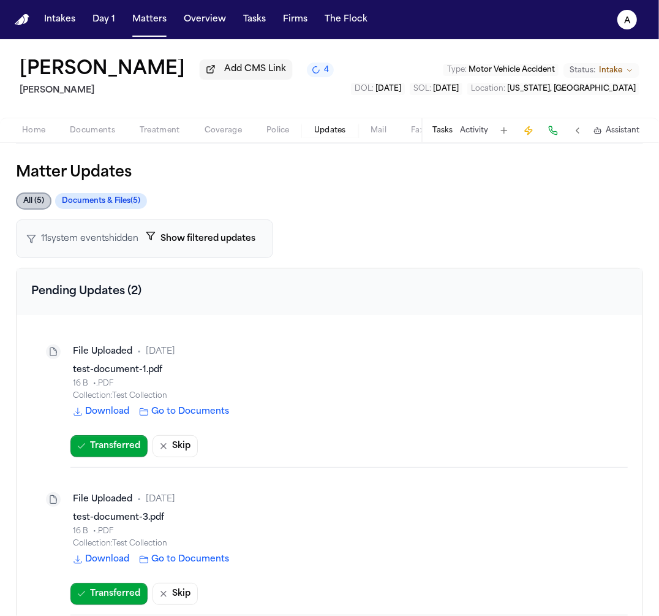
click at [94, 202] on button "Documents & Files ( 5 )" at bounding box center [101, 201] width 92 height 16
click at [217, 225] on div "11 system event s hidden Show filtered updates" at bounding box center [144, 238] width 257 height 39
click at [204, 237] on button "Show filtered updates" at bounding box center [200, 238] width 124 height 23
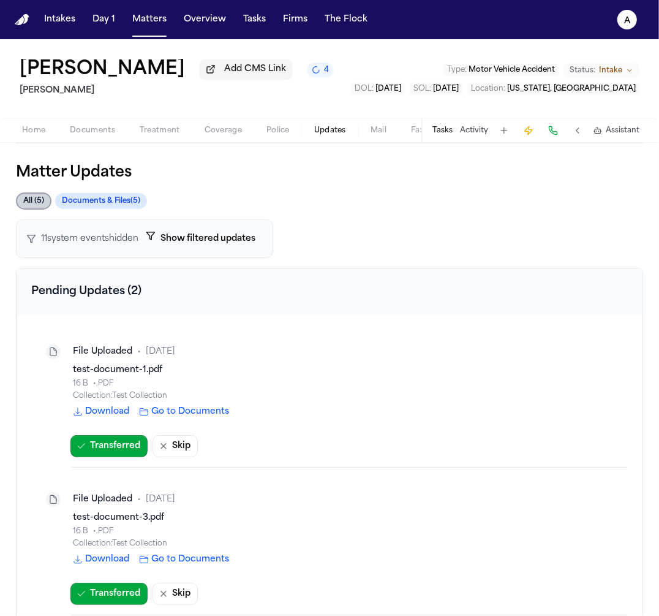
click at [330, 77] on button "4" at bounding box center [320, 69] width 27 height 15
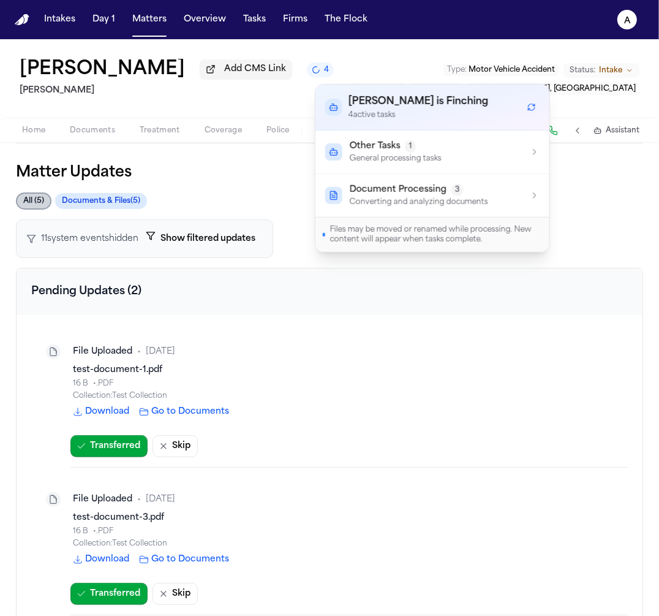
click at [539, 102] on div "Finch is Finching 4 active task s" at bounding box center [432, 107] width 214 height 26
click at [539, 102] on button "Refresh workflows" at bounding box center [532, 107] width 16 height 16
click at [532, 105] on icon "Refresh workflows" at bounding box center [531, 107] width 9 height 9
click at [509, 181] on button "Document Processing 3 Converting and analyzing documents" at bounding box center [433, 195] width 234 height 43
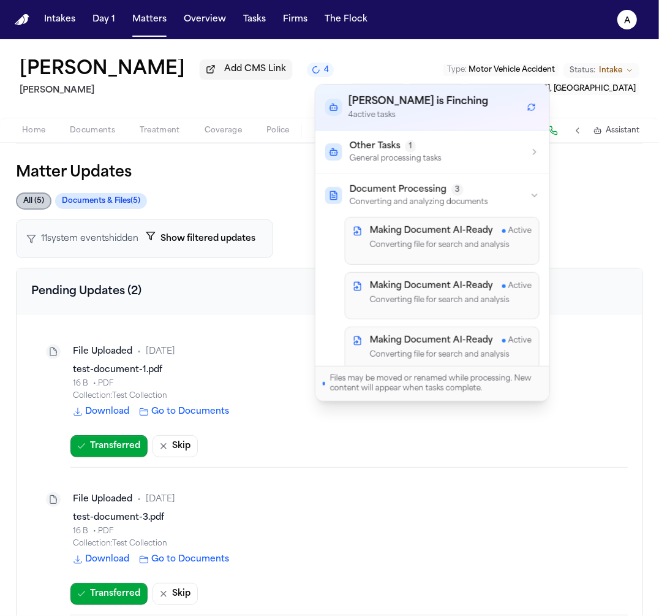
click at [619, 203] on div "All ( 5 ) Documents & Files ( 5 )" at bounding box center [329, 200] width 627 height 17
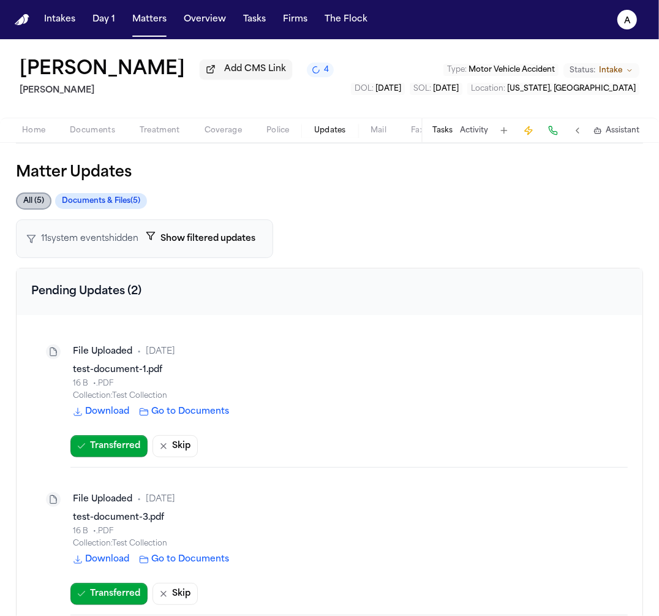
click at [477, 131] on button "Activity" at bounding box center [474, 131] width 28 height 10
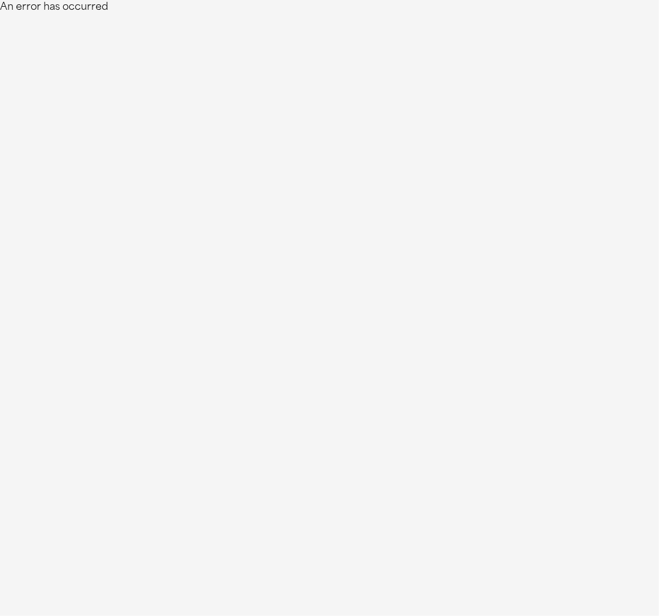
click at [439, 15] on html "An error has occurred" at bounding box center [329, 7] width 659 height 15
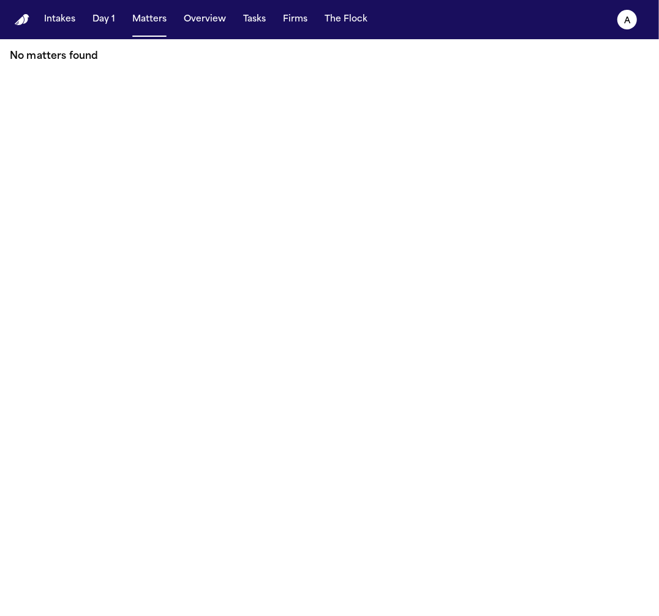
click at [184, 35] on nav "Intakes Day 1 Matters Overview Tasks Firms The Flock a" at bounding box center [329, 19] width 659 height 39
click at [181, 23] on button "Overview" at bounding box center [205, 20] width 52 height 22
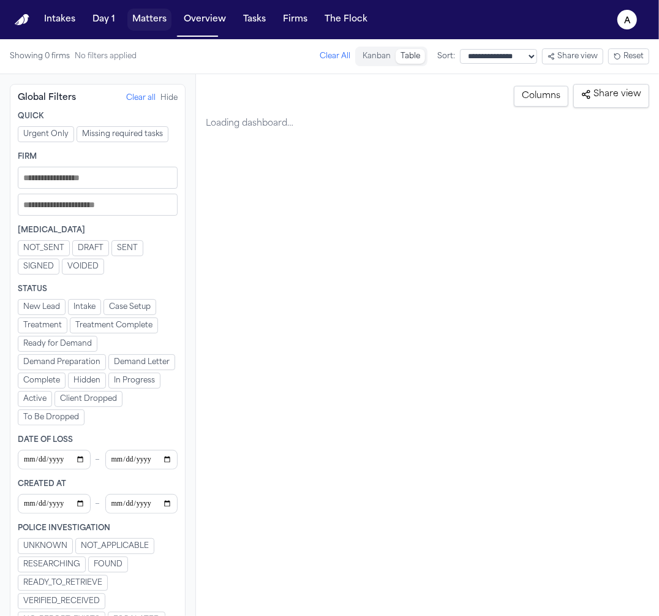
click at [168, 26] on button "Matters" at bounding box center [149, 20] width 44 height 22
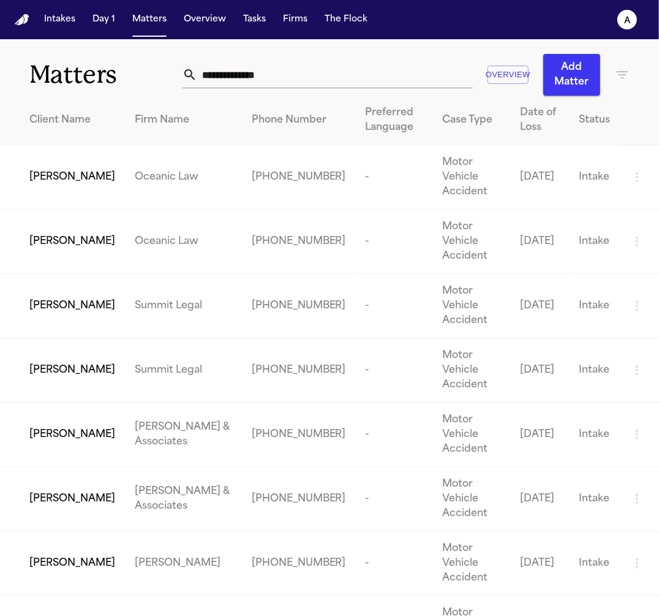
scroll to position [23, 0]
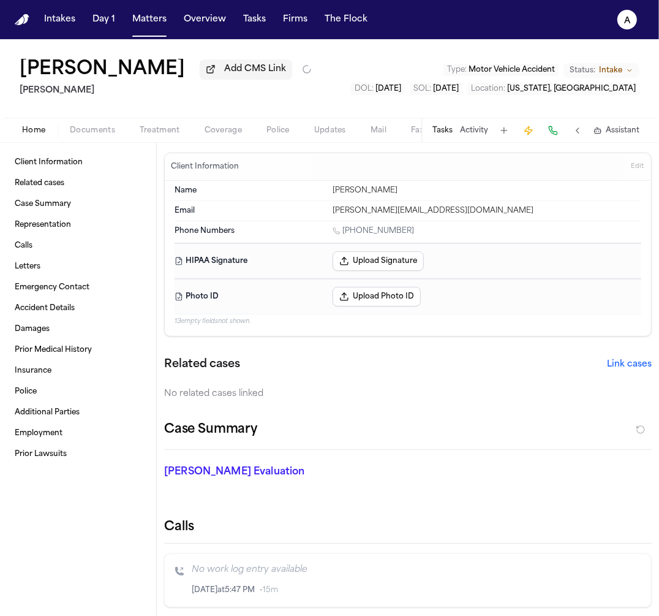
click at [444, 134] on button "Tasks" at bounding box center [443, 131] width 20 height 10
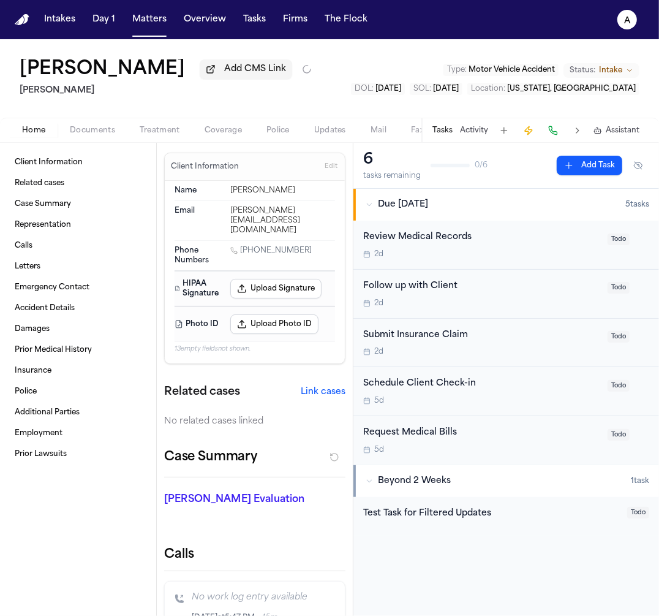
click at [428, 246] on div "Review Medical Records 2d" at bounding box center [481, 244] width 237 height 29
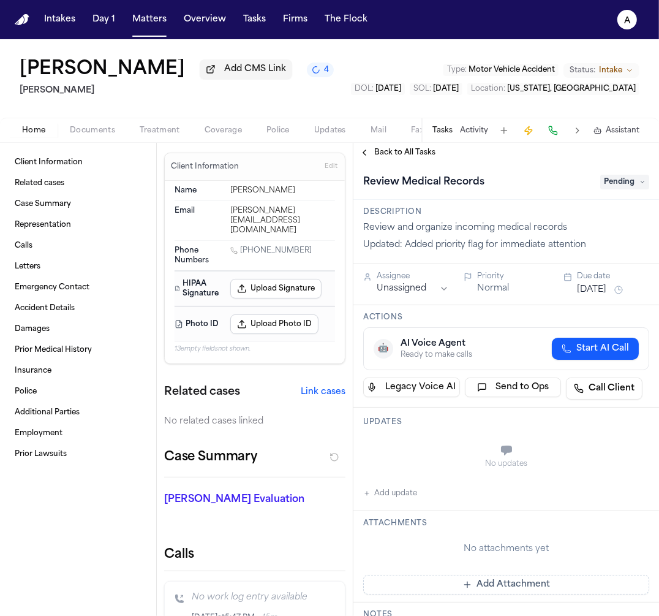
click at [451, 141] on div "Tasks Activity Assistant" at bounding box center [535, 130] width 228 height 24
click at [451, 135] on button "Tasks" at bounding box center [443, 131] width 20 height 10
click at [441, 135] on button "Tasks" at bounding box center [443, 131] width 20 height 10
click at [441, 130] on button "Tasks" at bounding box center [443, 131] width 20 height 10
click at [421, 145] on div "Back to All Tasks" at bounding box center [506, 153] width 306 height 20
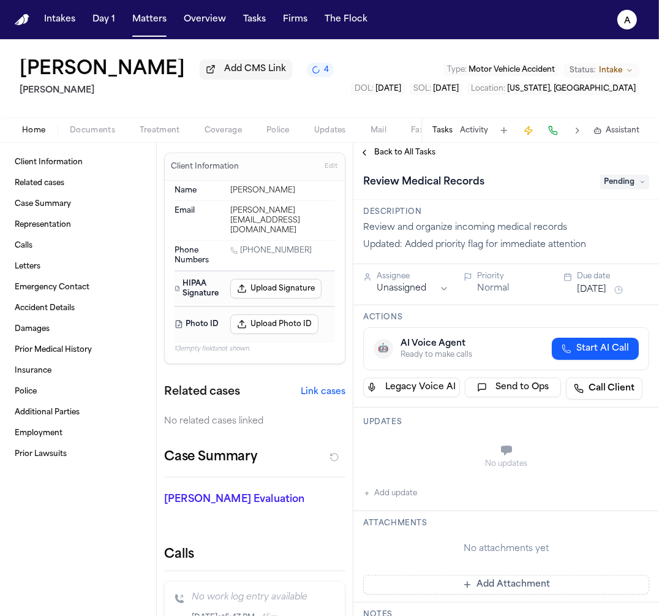
click at [421, 153] on span "Back to All Tasks" at bounding box center [404, 153] width 61 height 10
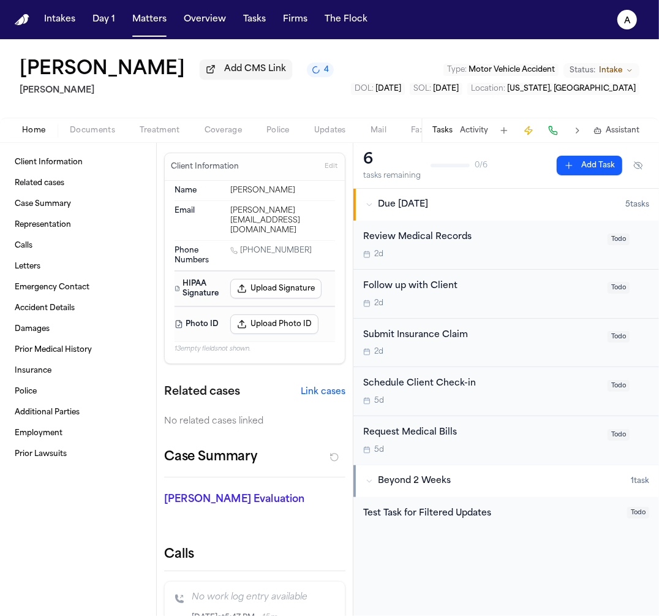
click at [502, 134] on button at bounding box center [504, 130] width 17 height 17
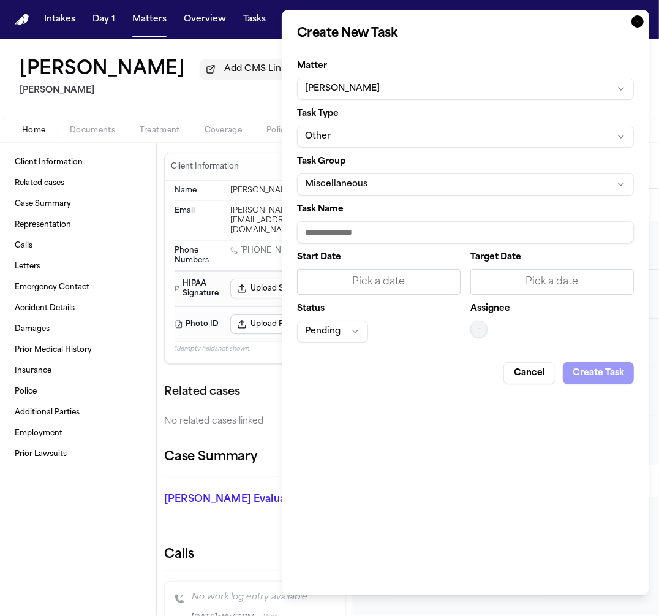
click at [491, 217] on div "Task Name" at bounding box center [465, 224] width 337 height 38
click at [491, 225] on input "Task Name" at bounding box center [465, 232] width 337 height 22
type input "****"
click at [576, 369] on button "Create Task" at bounding box center [598, 373] width 71 height 22
click at [587, 375] on button "Create Task" at bounding box center [598, 373] width 71 height 22
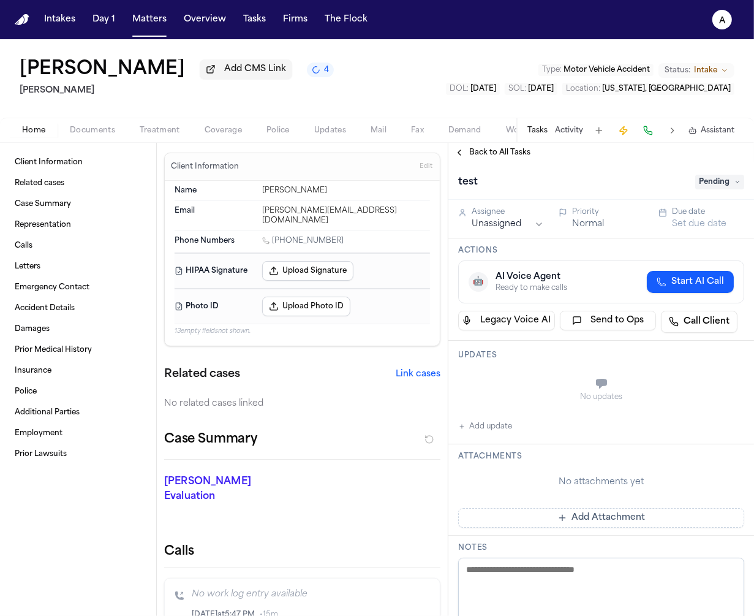
click at [467, 155] on button "Back to All Tasks" at bounding box center [492, 153] width 88 height 10
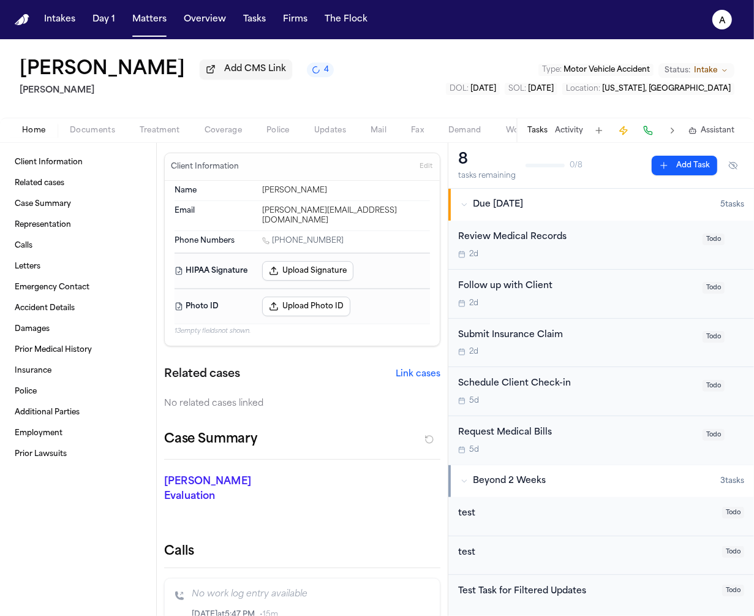
click at [323, 126] on span "Updates" at bounding box center [330, 131] width 32 height 10
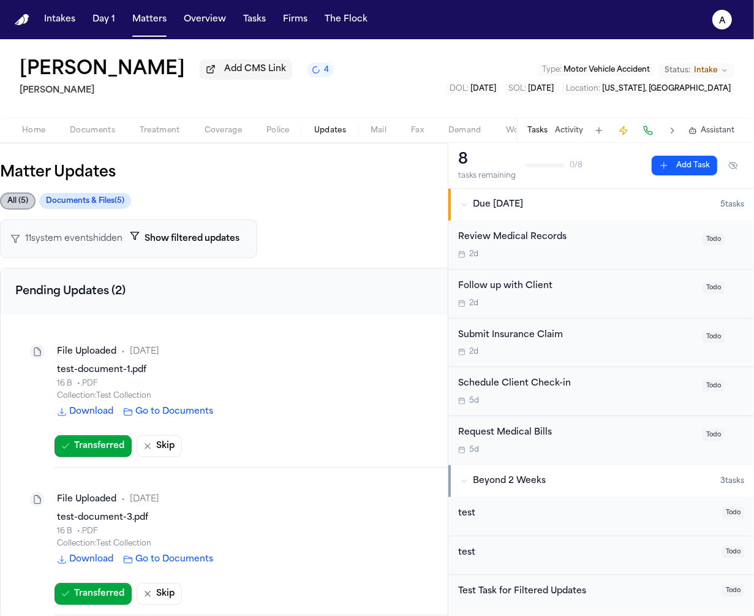
click at [106, 202] on button "Documents & Files ( 5 )" at bounding box center [85, 201] width 92 height 16
click at [184, 254] on div "11 system event s hidden Show filtered updates" at bounding box center [128, 238] width 257 height 39
click at [192, 245] on button "Show filtered updates" at bounding box center [185, 238] width 124 height 23
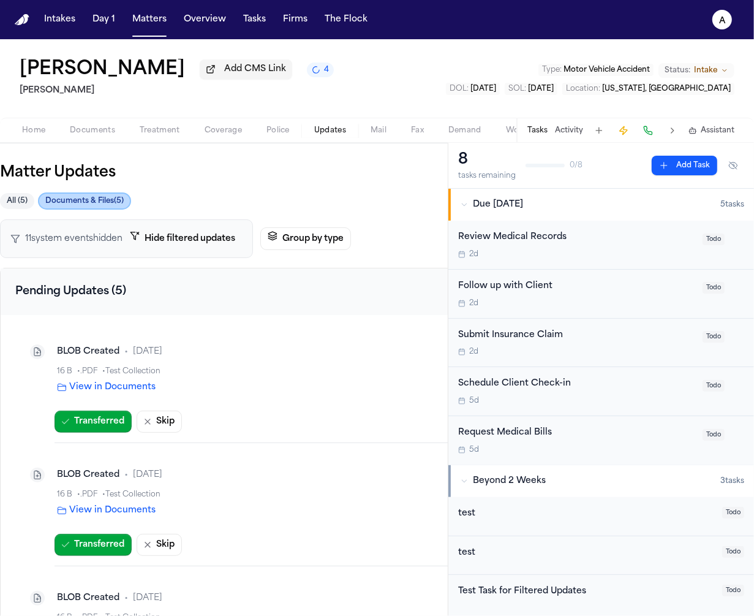
click at [24, 198] on button "All ( 5 )" at bounding box center [17, 201] width 34 height 16
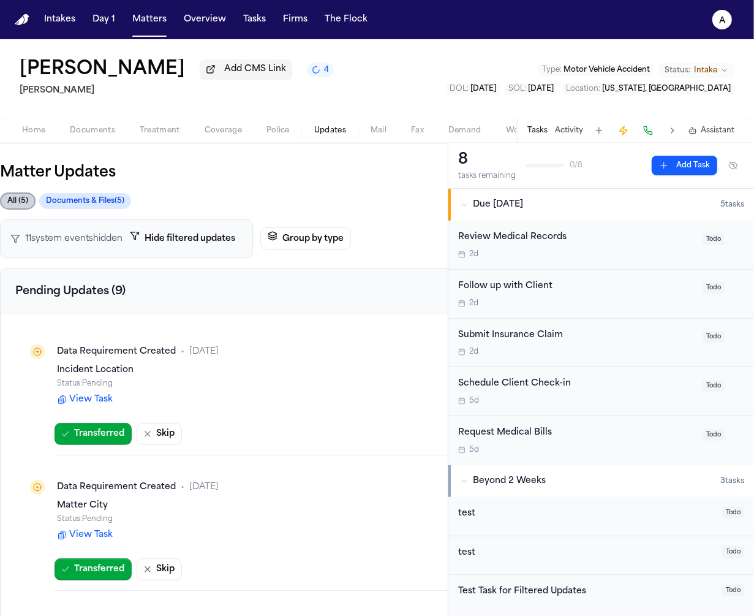
click at [573, 134] on button "Activity" at bounding box center [569, 131] width 28 height 10
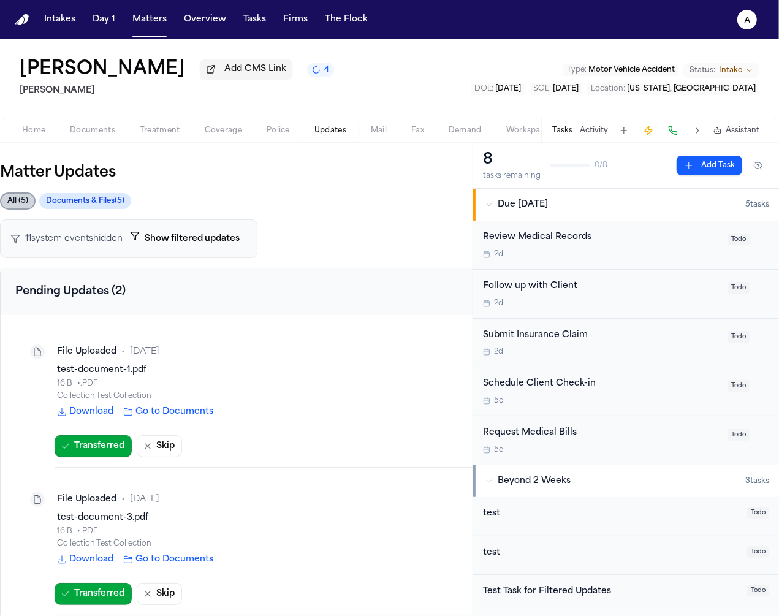
click at [372, 236] on div "11 system event s hidden Show filtered updates" at bounding box center [236, 238] width 472 height 39
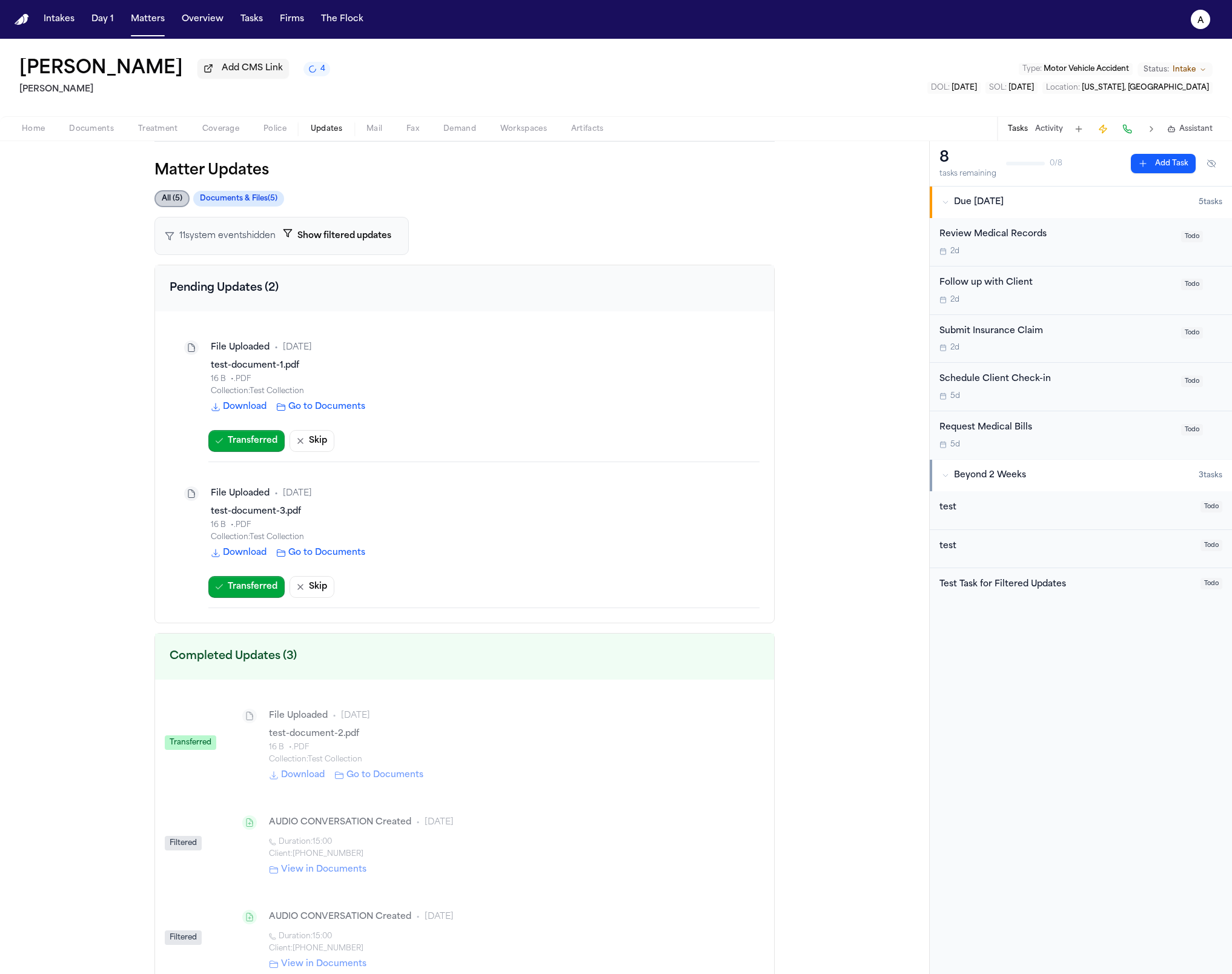
click at [251, 202] on button "Documents & Files ( 5 )" at bounding box center [238, 199] width 91 height 16
click at [155, 213] on div "All ( 5 ) Documents & Files ( 5 ) 11 system event s hidden Show filtered update…" at bounding box center [464, 592] width 620 height 805
click at [155, 208] on div "All ( 5 ) Documents & Files ( 5 )" at bounding box center [464, 198] width 620 height 17
click at [159, 207] on button "All ( 5 )" at bounding box center [171, 199] width 34 height 16
click at [215, 207] on button "Documents & Files ( 5 )" at bounding box center [238, 199] width 91 height 16
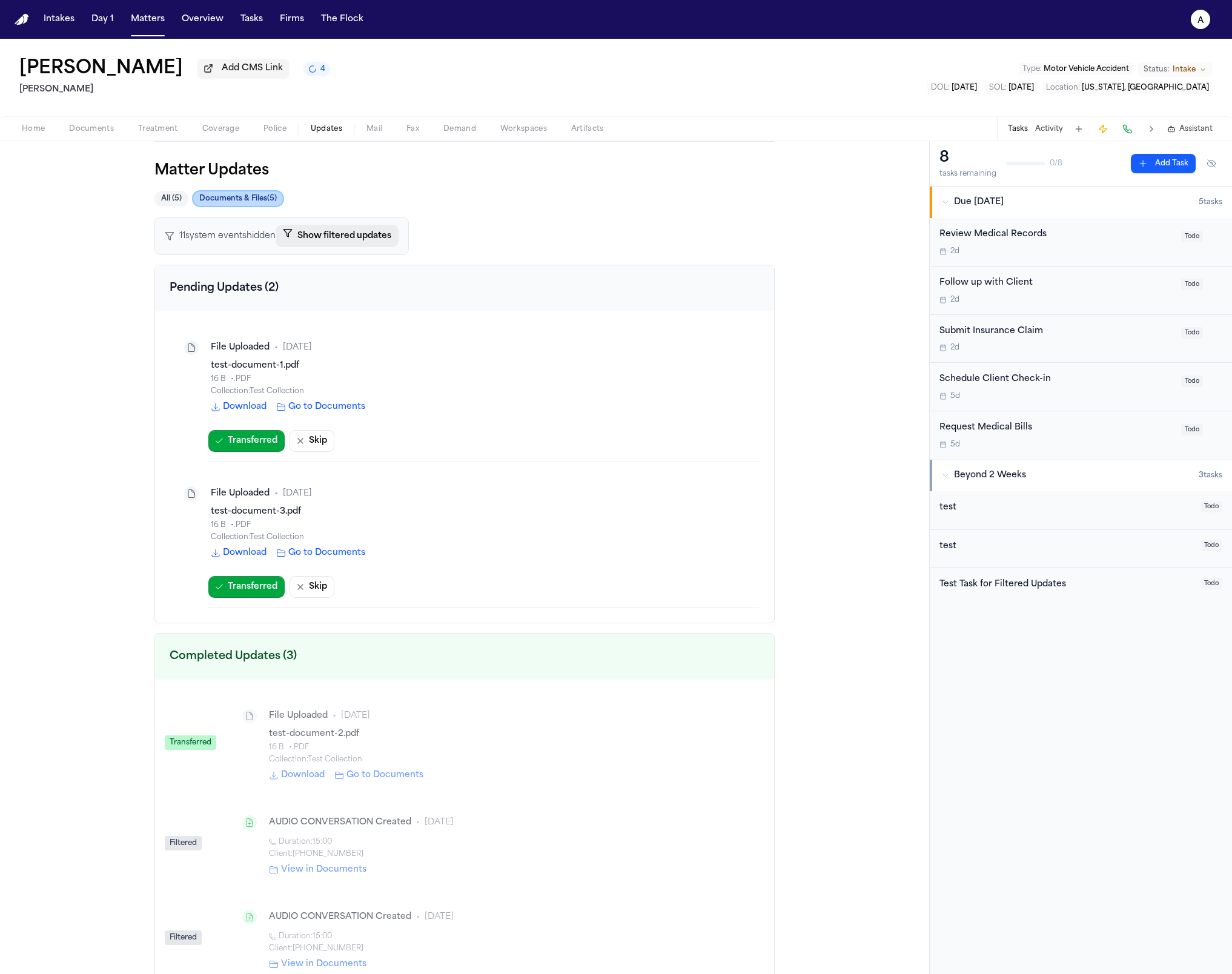
click at [321, 243] on button "Show filtered updates" at bounding box center [337, 235] width 123 height 23
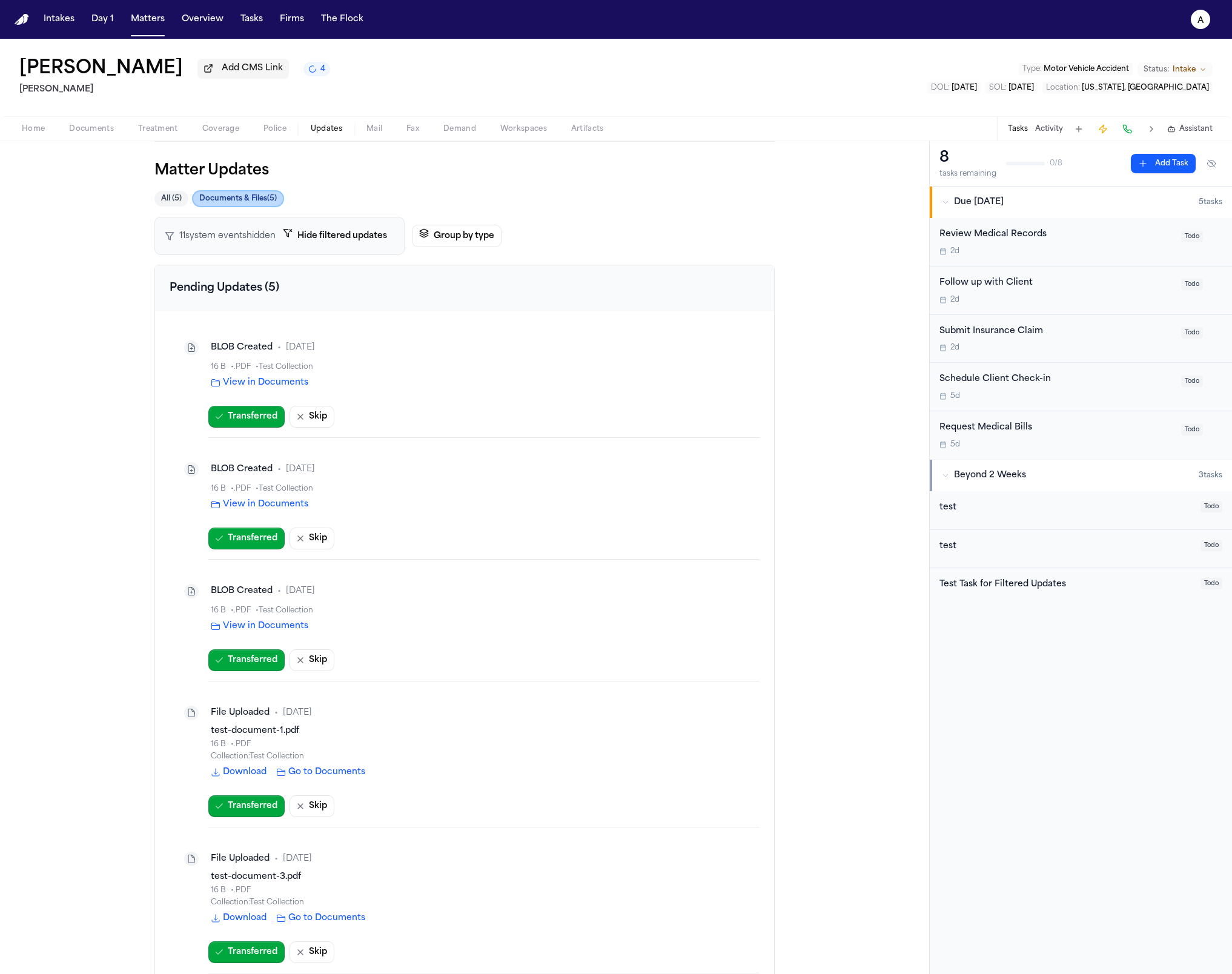
click at [498, 258] on div "All ( 5 ) Documents & Files ( 5 ) 11 system event s hidden Hide filtered update…" at bounding box center [464, 775] width 620 height 1171
click at [467, 238] on button "Group by type" at bounding box center [457, 235] width 90 height 23
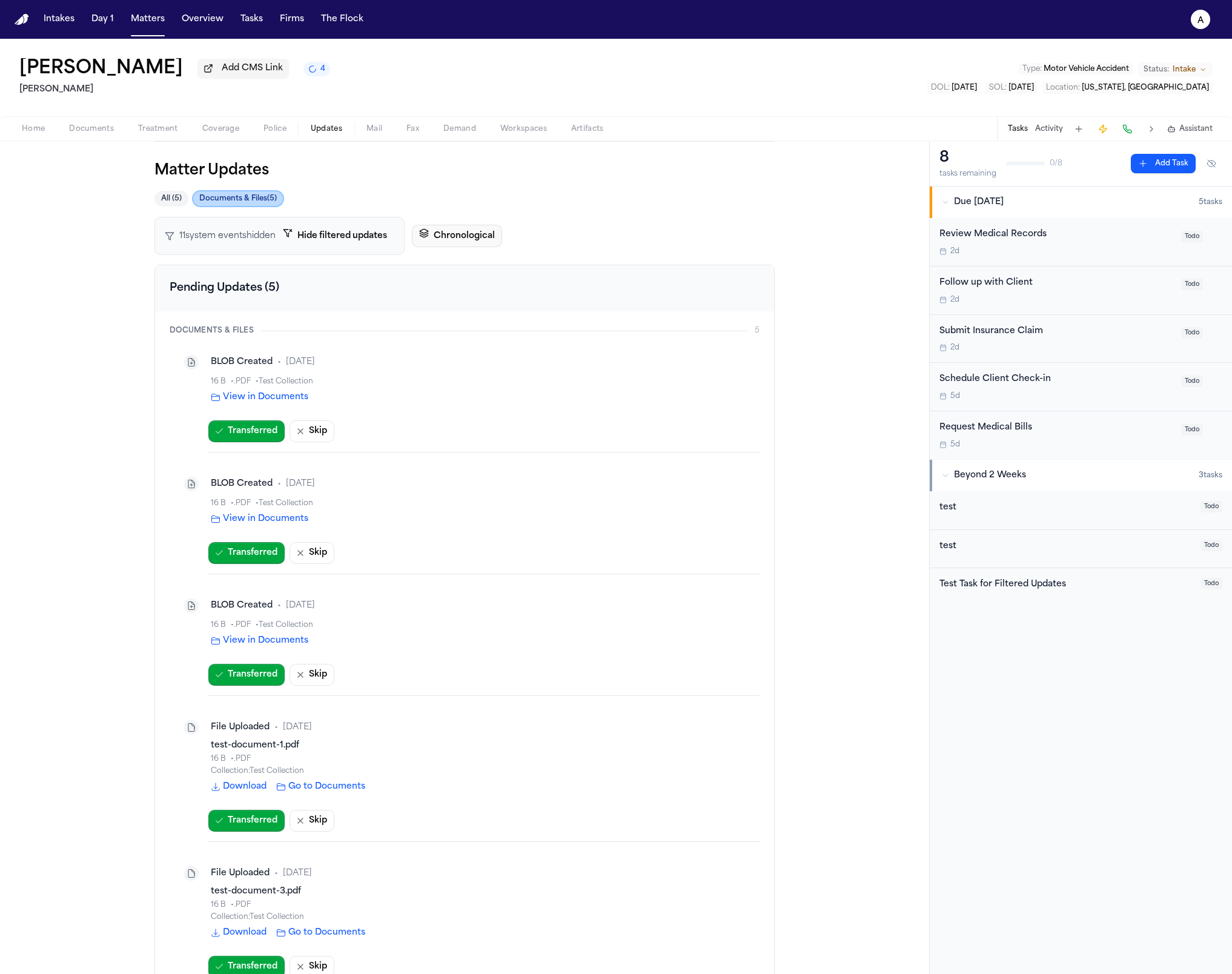
click at [467, 238] on button "Chronological" at bounding box center [457, 235] width 90 height 23
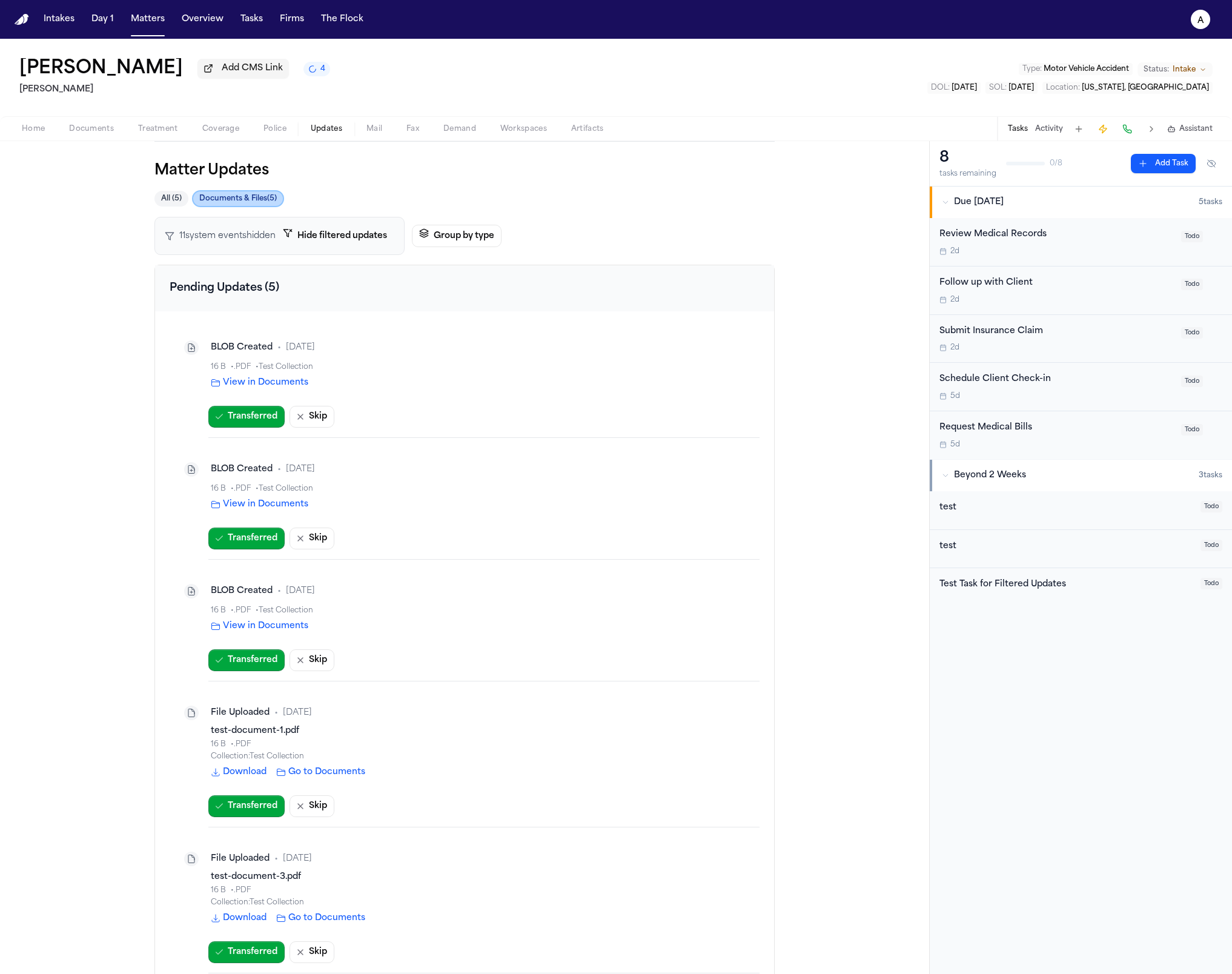
click at [312, 238] on button "Hide filtered updates" at bounding box center [335, 235] width 119 height 23
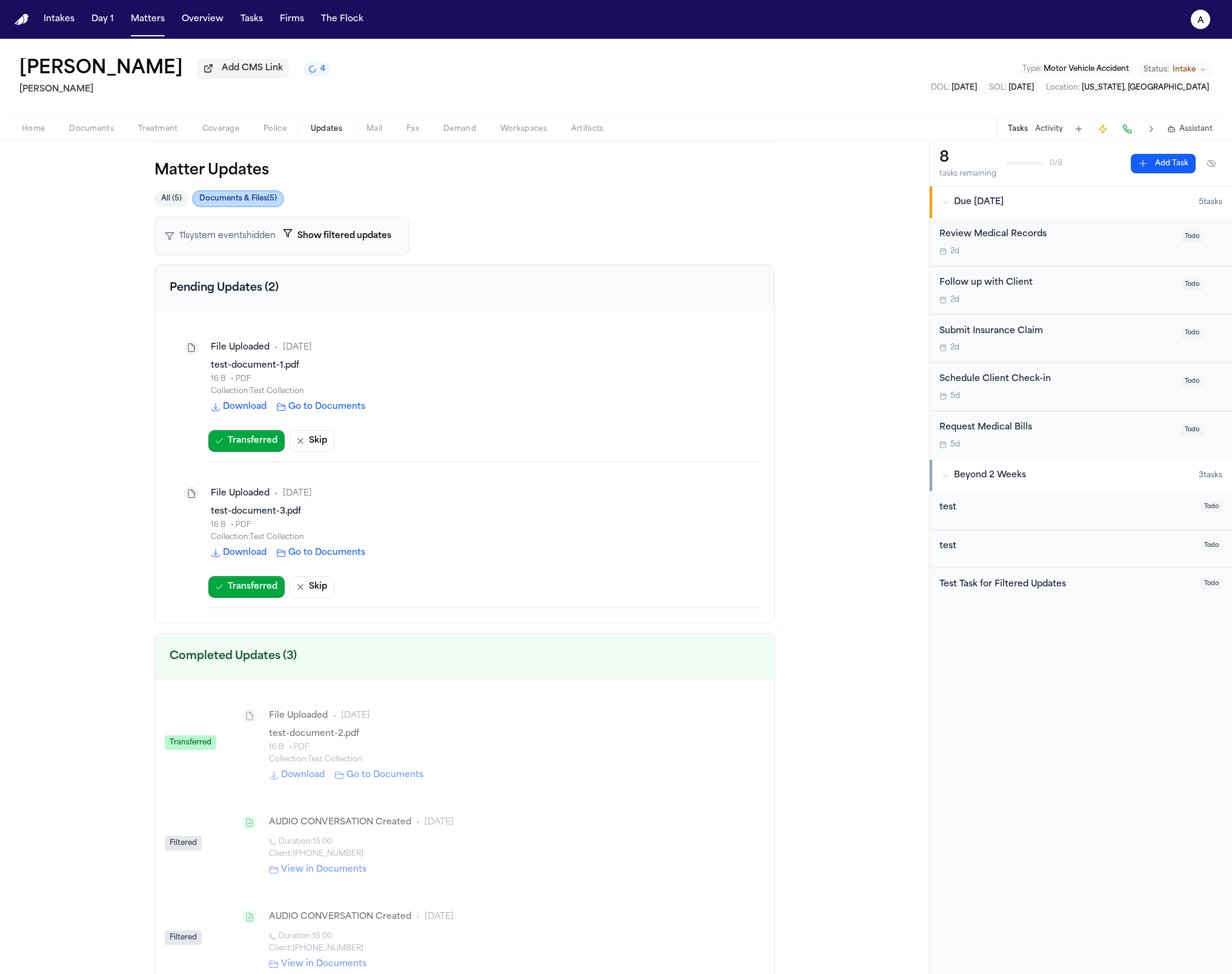
click at [160, 196] on button "All ( 5 )" at bounding box center [171, 199] width 34 height 16
click at [85, 123] on button "Documents" at bounding box center [92, 129] width 69 height 15
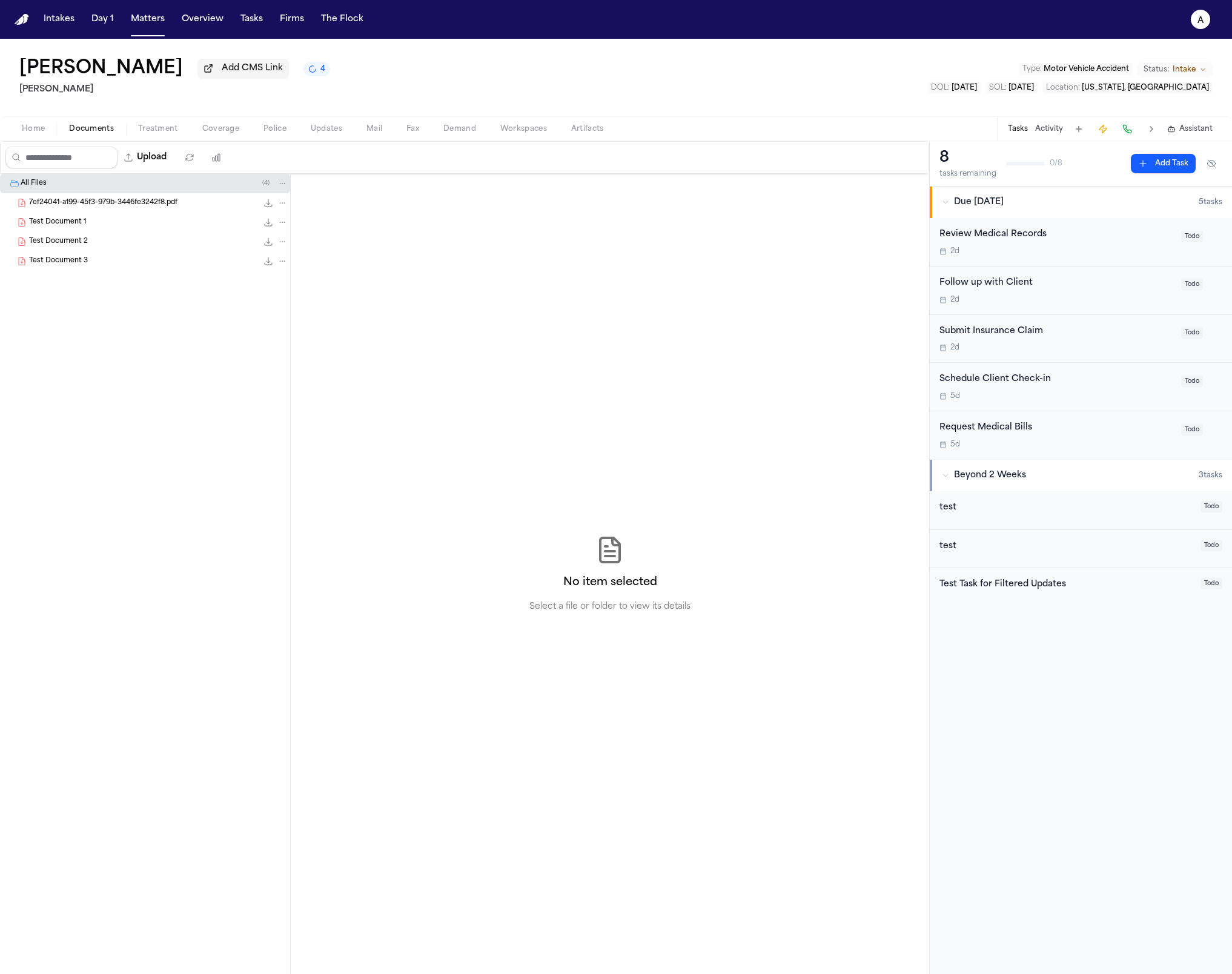
click at [135, 242] on div "Test Document 2 0.0 KB • PDF" at bounding box center [158, 241] width 259 height 12
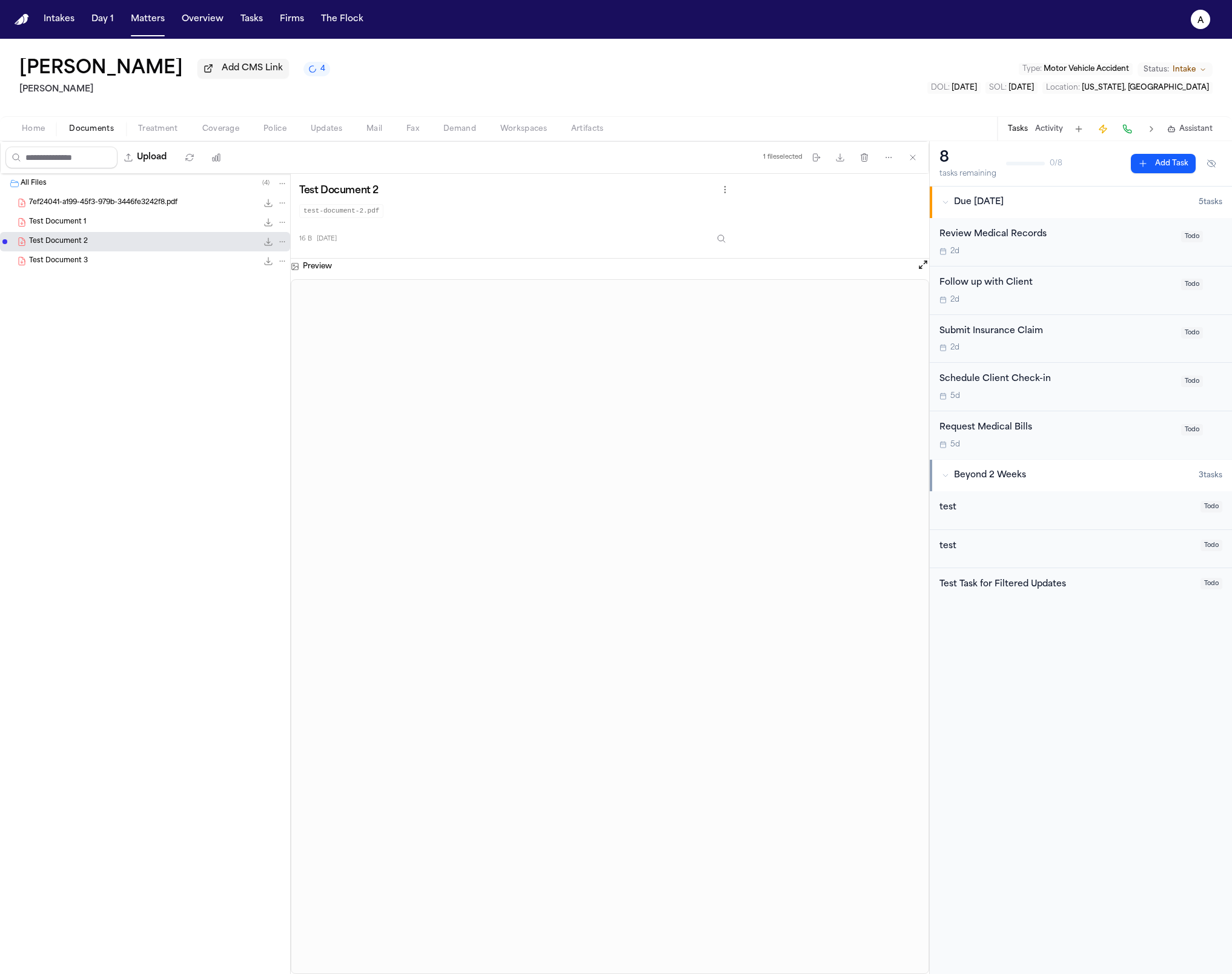
click at [310, 131] on span "Updates" at bounding box center [326, 130] width 32 height 10
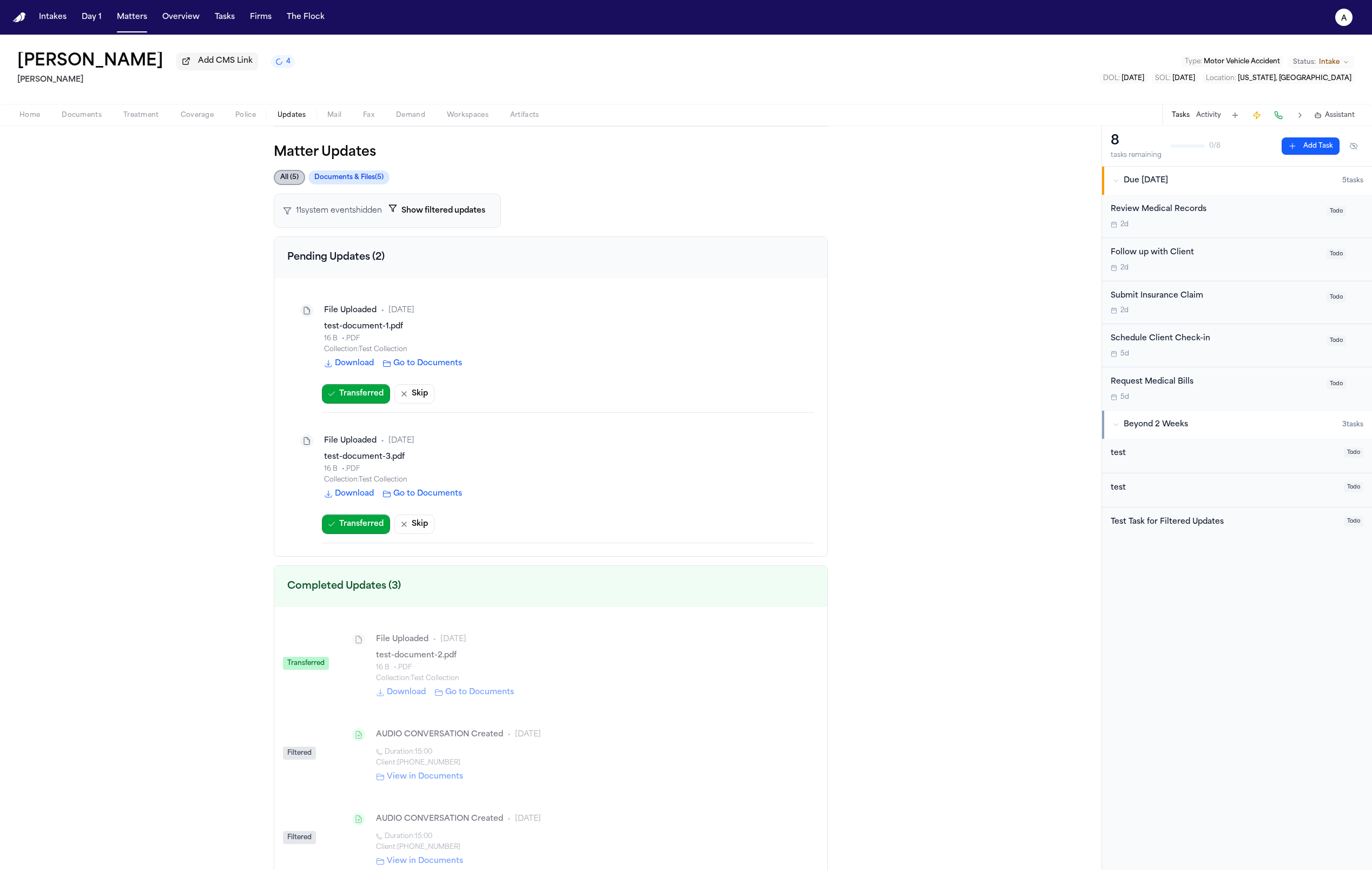
click at [446, 61] on div "[PERSON_NAME] Add CMS Link 4 [PERSON_NAME] Type : Motor Vehicle Accident Status…" at bounding box center [686, 69] width 1372 height 69
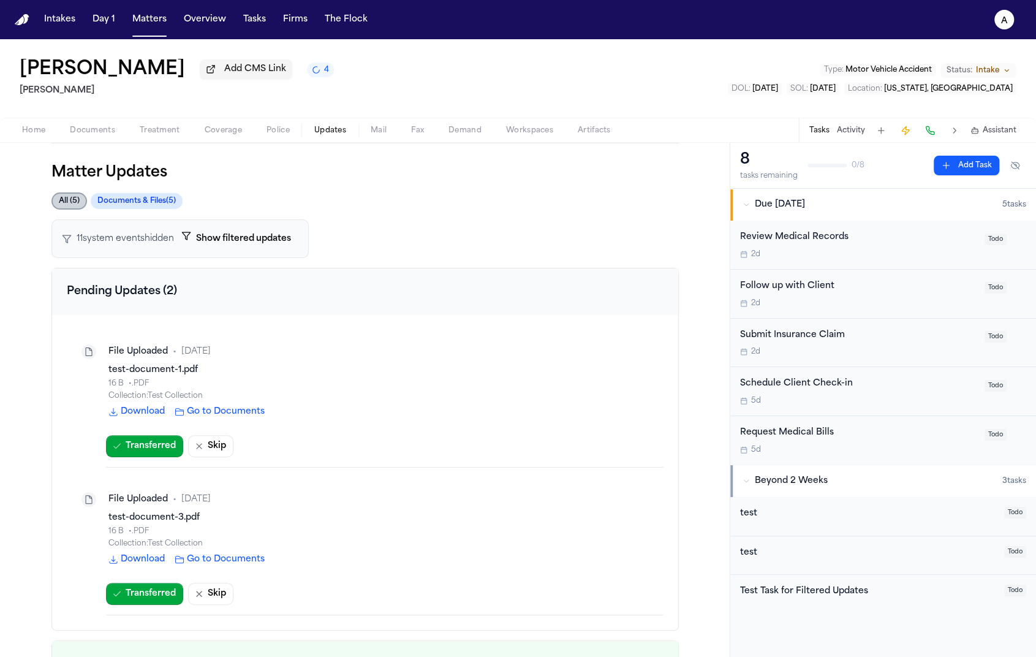
click at [276, 238] on button "Show filtered updates" at bounding box center [236, 238] width 124 height 23
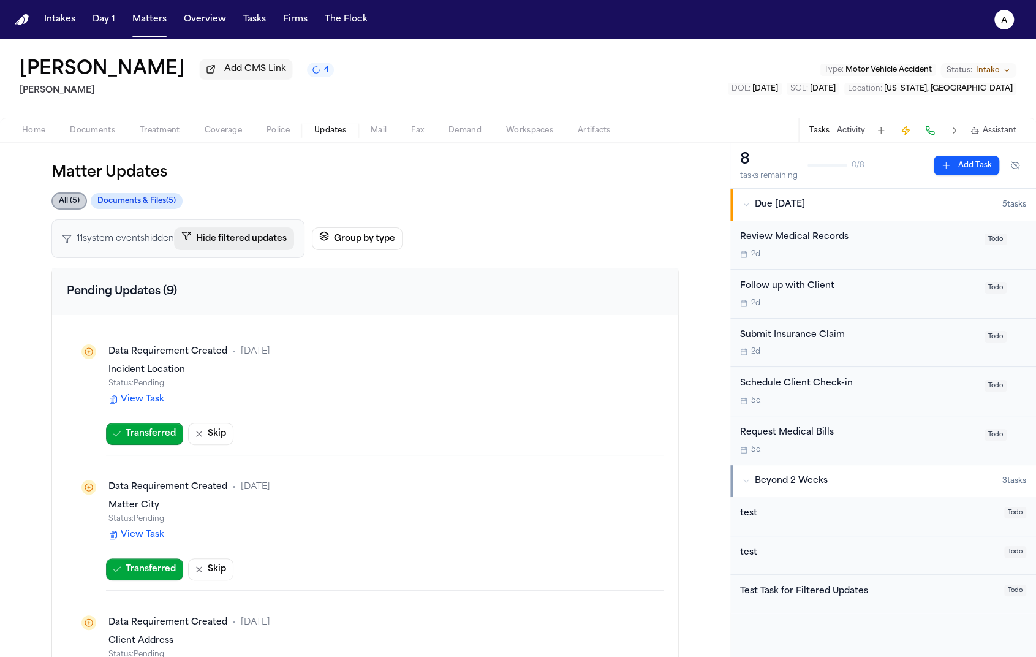
click at [276, 238] on button "Hide filtered updates" at bounding box center [234, 238] width 120 height 23
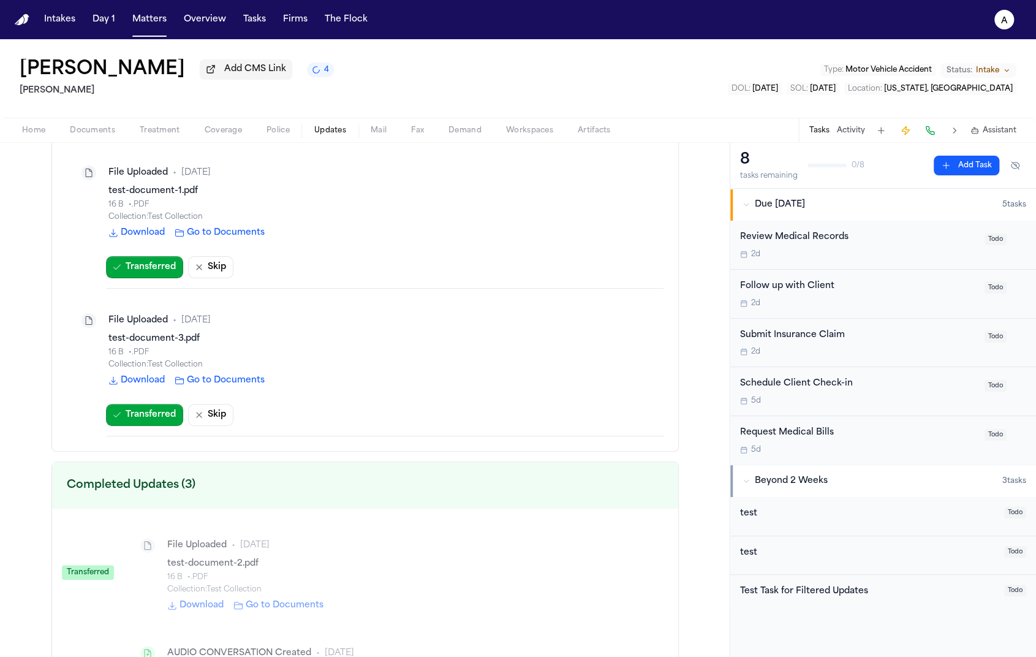
scroll to position [349, 0]
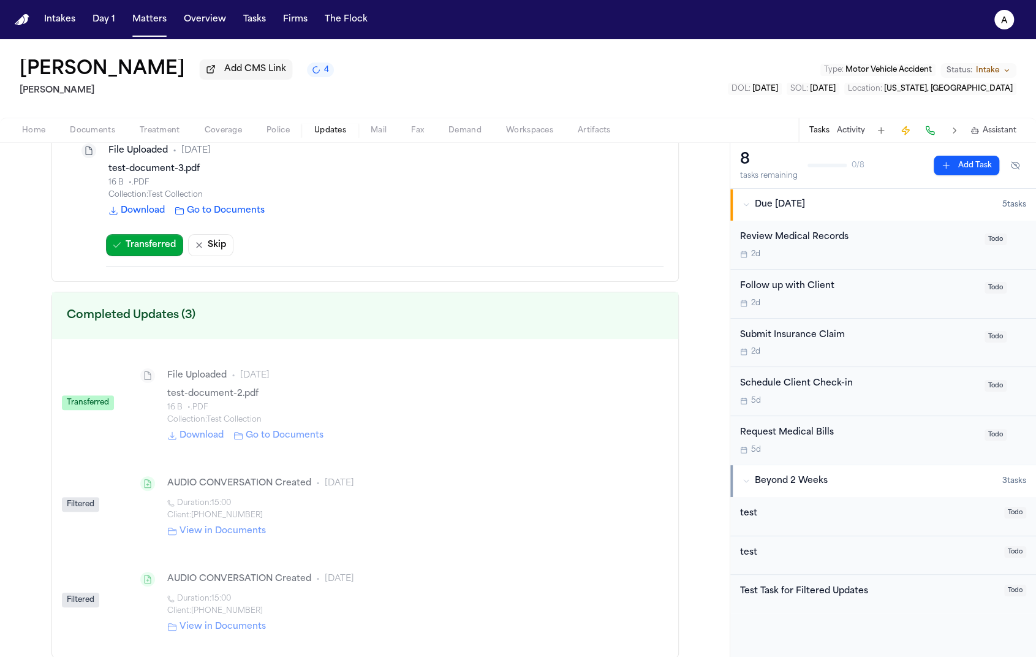
click at [211, 515] on div "Client: [PHONE_NUMBER]" at bounding box center [410, 515] width 486 height 10
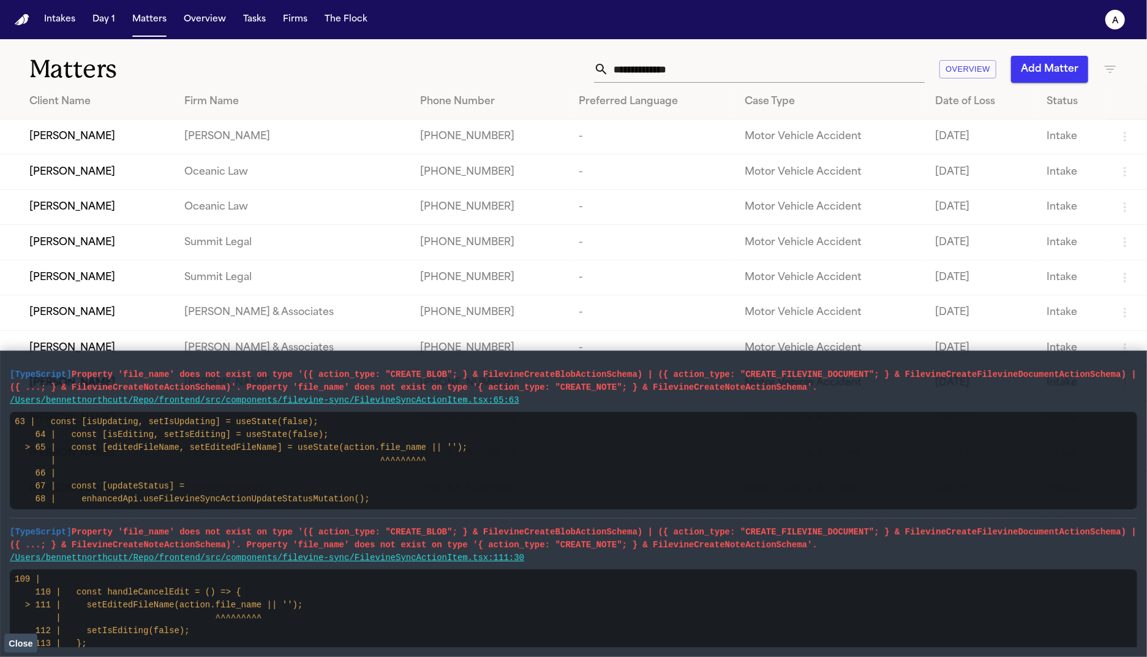
click at [460, 377] on span "Property 'file_name' does not exist on type '({ action_type: "CREATE_BLOB"; } &…" at bounding box center [573, 380] width 1127 height 23
